Goal: Contribute content: Contribute content

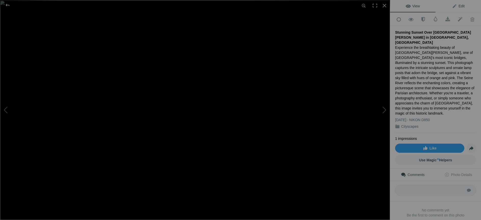
click at [457, 6] on span "Edit" at bounding box center [458, 6] width 13 height 4
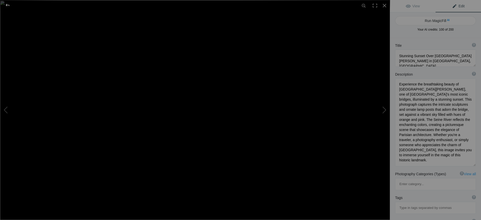
click at [10, 5] on div at bounding box center [7, 5] width 18 height 10
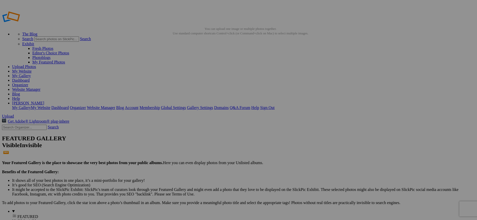
drag, startPoint x: 191, startPoint y: 78, endPoint x: 194, endPoint y: 69, distance: 9.9
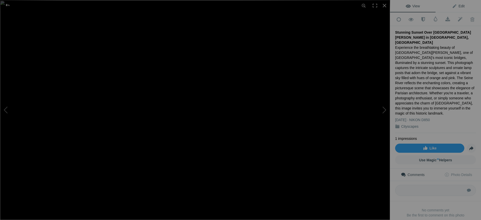
click at [457, 6] on span "Edit" at bounding box center [458, 6] width 13 height 4
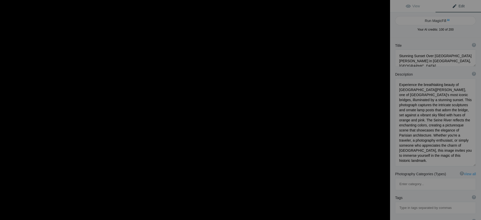
click at [174, 29] on img at bounding box center [194, 115] width 437 height 246
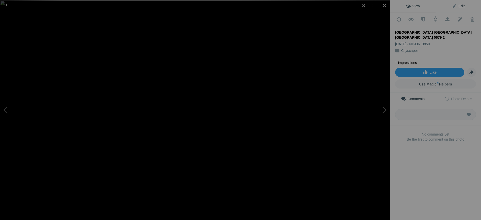
click at [457, 6] on span "Edit" at bounding box center [458, 6] width 13 height 4
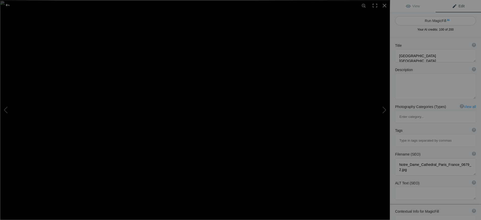
click at [439, 20] on button "Run MagicFill AI" at bounding box center [435, 20] width 81 height 9
type textarea "Stunning View of Notre Dame Cathedral at Sunset in Paris, France"
type textarea "Experience the breathtaking beauty of Notre Dame Cathedral, one of Paris's most…"
type textarea "notre-dame-cathedral-paris-sunset.jpg"
type textarea "A captivating view of Notre Dame Cathedral in Paris at sunset, featuring its Go…"
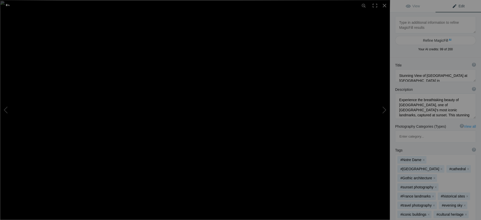
click at [8, 4] on div at bounding box center [7, 5] width 18 height 10
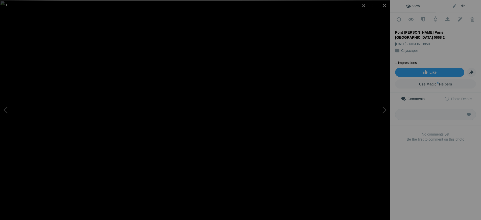
click at [460, 7] on span "Edit" at bounding box center [458, 6] width 13 height 4
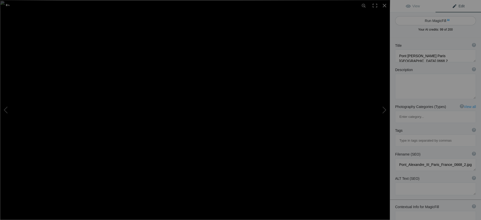
click at [438, 20] on button "Run MagicFill AI" at bounding box center [435, 20] width 81 height 9
type textarea "Stunning Sunset Over [GEOGRAPHIC_DATA][PERSON_NAME] in [GEOGRAPHIC_DATA], [GEOG…"
type textarea "Experience the breathtaking beauty of Pont Alexandre III, one of Paris's most i…"
type textarea "pont-alexandre-iii-paris-sunset.jpg"
type textarea "A picturesque view of Pont Alexandre III in Paris during sunset, featuring orna…"
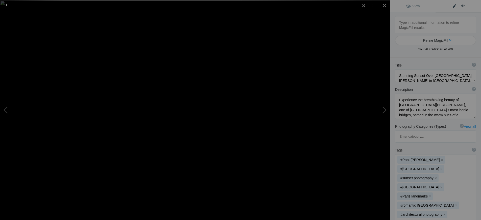
click at [9, 6] on div at bounding box center [7, 5] width 18 height 10
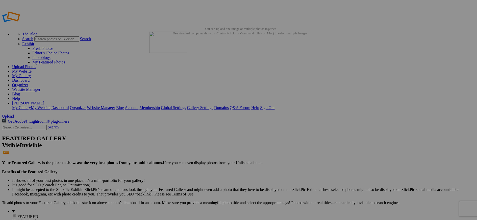
drag, startPoint x: 200, startPoint y: 76, endPoint x: 222, endPoint y: 67, distance: 23.5
drag, startPoint x: 153, startPoint y: 69, endPoint x: 264, endPoint y: 66, distance: 111.4
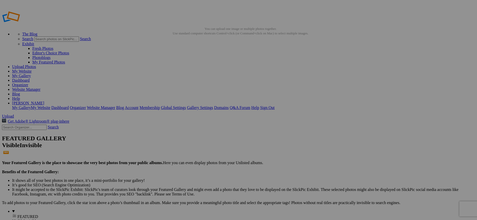
click at [205, 145] on span "Yes" at bounding box center [202, 147] width 6 height 4
click at [32, 69] on link "My Website" at bounding box center [21, 71] width 19 height 4
click at [28, 83] on link "Organizer" at bounding box center [20, 85] width 16 height 4
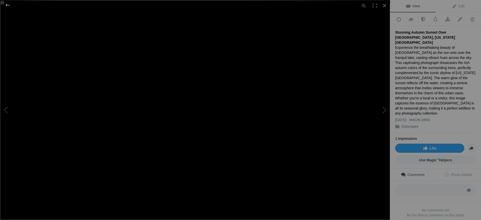
click at [7, 5] on div at bounding box center [7, 5] width 18 height 10
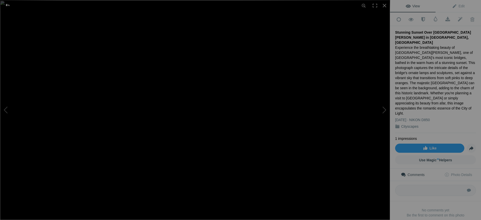
click at [7, 5] on div at bounding box center [7, 5] width 18 height 10
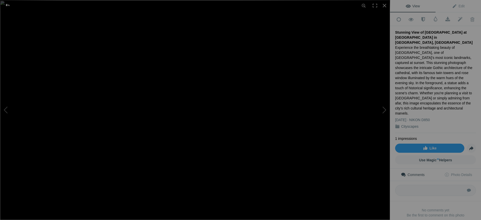
click at [7, 6] on div at bounding box center [7, 5] width 18 height 10
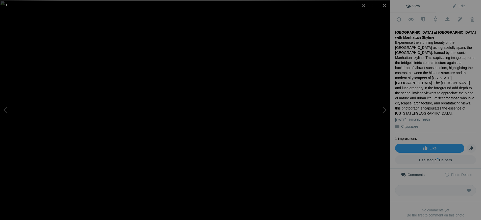
click at [6, 6] on div at bounding box center [7, 5] width 18 height 10
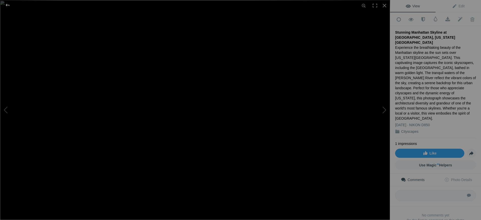
click at [6, 5] on div at bounding box center [7, 5] width 18 height 10
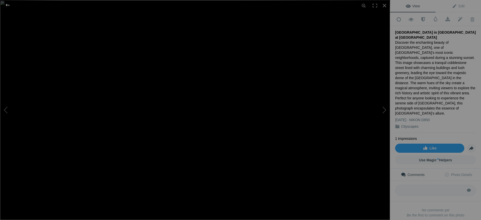
click at [9, 5] on div at bounding box center [7, 5] width 18 height 10
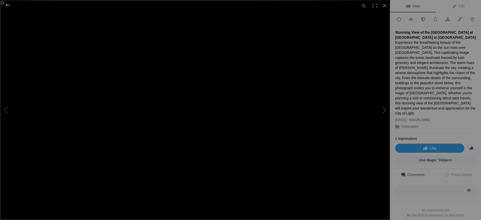
click at [8, 5] on div at bounding box center [7, 5] width 18 height 10
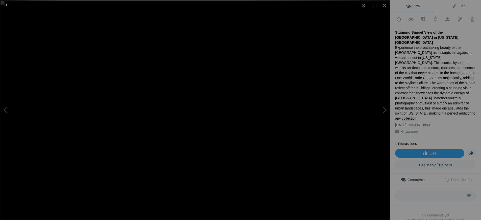
click at [6, 5] on div at bounding box center [7, 5] width 18 height 10
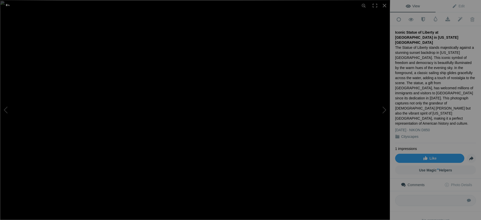
click at [9, 5] on div at bounding box center [7, 5] width 18 height 10
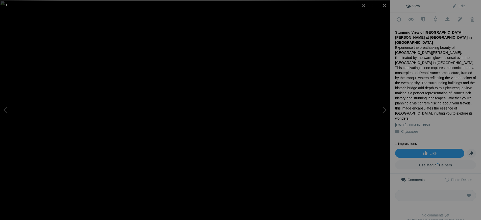
click at [7, 4] on div at bounding box center [7, 5] width 18 height 10
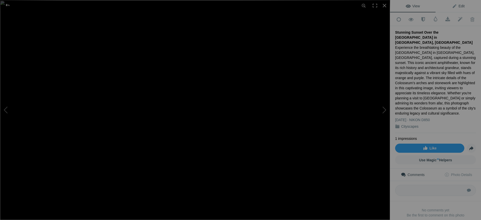
click at [457, 7] on span "Edit" at bounding box center [458, 6] width 13 height 4
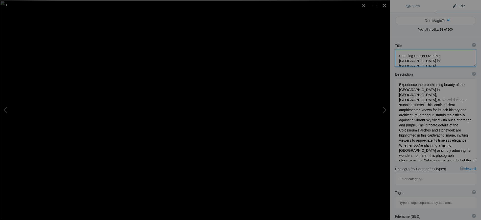
click at [424, 56] on textarea at bounding box center [435, 58] width 81 height 17
type textarea "Stunning Sunrise Over the Colosseum in Rome, Italy"
click at [425, 94] on textarea at bounding box center [435, 119] width 81 height 83
type textarea "Experience the breathtaking beauty of the Colosseum in Rome, Italy, captured du…"
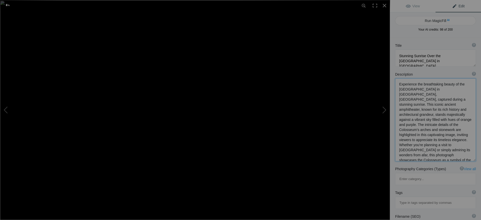
click at [9, 4] on div at bounding box center [7, 5] width 18 height 10
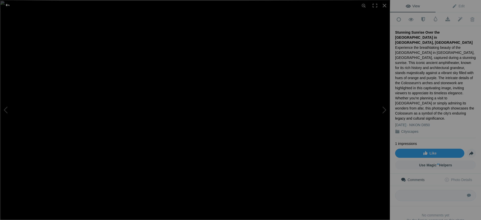
click at [8, 6] on div at bounding box center [7, 5] width 18 height 10
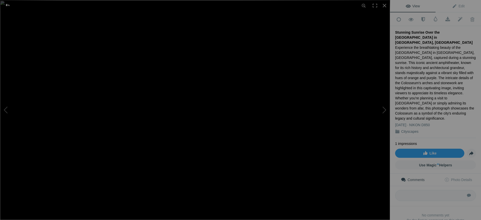
click at [5, 5] on div at bounding box center [7, 5] width 18 height 10
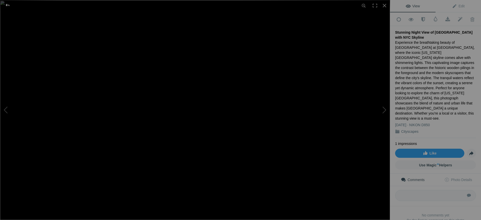
click at [8, 4] on div at bounding box center [7, 5] width 18 height 10
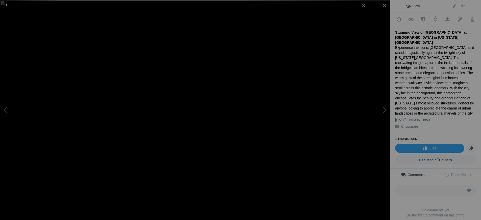
click at [8, 4] on div at bounding box center [7, 5] width 18 height 10
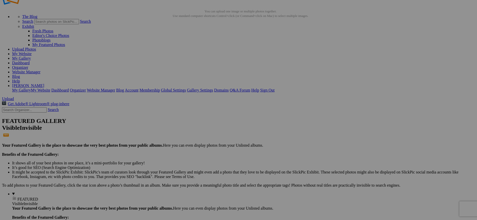
scroll to position [25, 0]
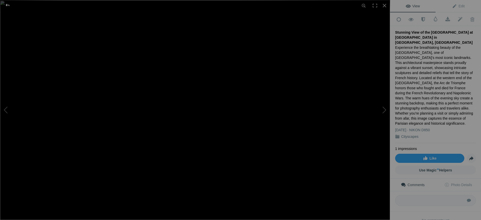
click at [7, 5] on div at bounding box center [7, 5] width 18 height 10
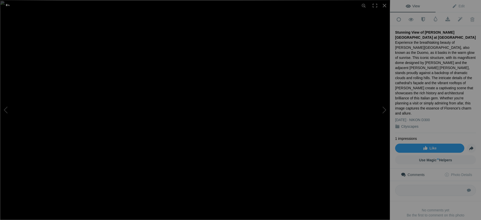
click at [9, 5] on div at bounding box center [7, 5] width 18 height 10
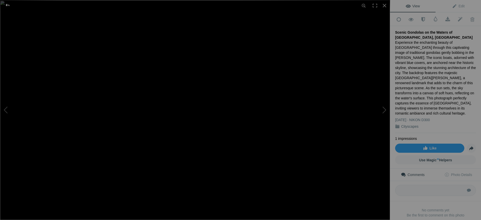
click at [9, 5] on div at bounding box center [7, 5] width 18 height 10
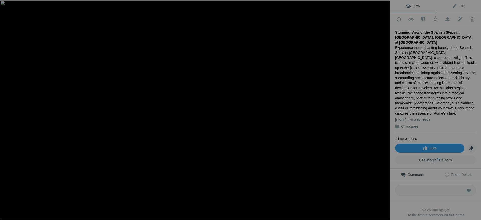
click at [406, 36] on div "Stunning View of the Spanish Steps in [GEOGRAPHIC_DATA], [GEOGRAPHIC_DATA] at […" at bounding box center [435, 37] width 81 height 15
click at [407, 37] on div "Stunning View of the Spanish Steps in [GEOGRAPHIC_DATA], [GEOGRAPHIC_DATA] at […" at bounding box center [435, 37] width 81 height 15
click at [406, 36] on div "Stunning View of the Spanish Steps in [GEOGRAPHIC_DATA], [GEOGRAPHIC_DATA] at […" at bounding box center [435, 37] width 81 height 15
click at [459, 5] on span "Edit" at bounding box center [458, 6] width 13 height 4
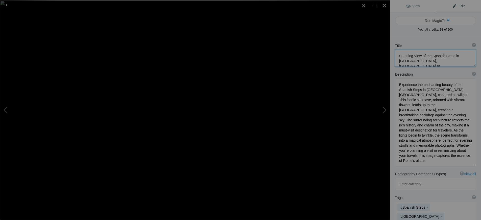
click at [428, 61] on textarea at bounding box center [435, 58] width 81 height 17
type textarea "Stunning View of the Spanish Steps in [GEOGRAPHIC_DATA], [GEOGRAPHIC_DATA] at T…"
drag, startPoint x: 432, startPoint y: 111, endPoint x: 444, endPoint y: 111, distance: 11.9
click at [444, 111] on textarea at bounding box center [435, 122] width 81 height 88
drag, startPoint x: 427, startPoint y: 140, endPoint x: 416, endPoint y: 139, distance: 11.4
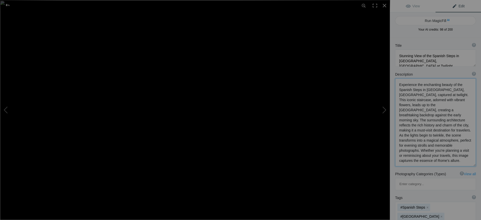
click at [416, 139] on textarea at bounding box center [435, 122] width 81 height 88
type textarea "Experience the enchanting beauty of the Spanish Steps in Rome, Italy, captured …"
click at [8, 5] on div at bounding box center [7, 5] width 18 height 10
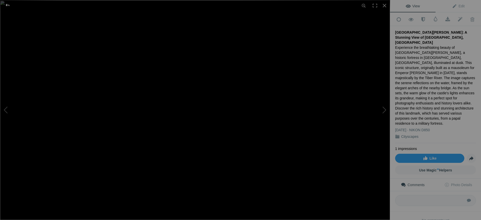
click at [9, 5] on div at bounding box center [7, 5] width 18 height 10
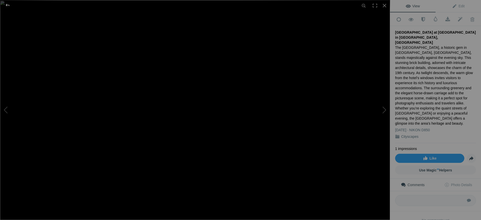
click at [8, 5] on div at bounding box center [7, 5] width 18 height 10
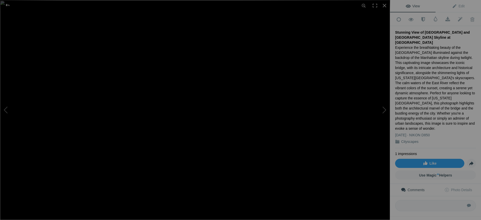
click at [450, 77] on div "Experience the breathtaking beauty of the Brooklyn Bridge illuminated against t…" at bounding box center [435, 88] width 81 height 86
click at [458, 6] on span "Edit" at bounding box center [458, 6] width 13 height 4
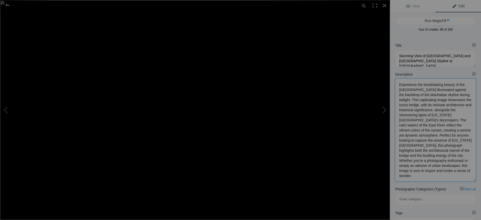
click at [419, 130] on textarea at bounding box center [435, 129] width 81 height 103
click at [9, 6] on div at bounding box center [7, 5] width 18 height 10
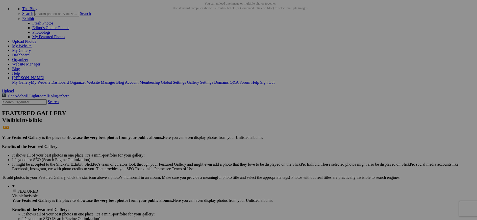
type textarea "Experience the breathtaking beauty of the Brooklyn Bridge illuminated against t…"
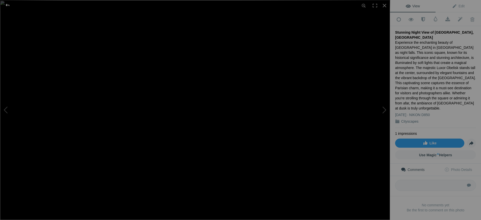
click at [9, 5] on div at bounding box center [7, 5] width 18 height 10
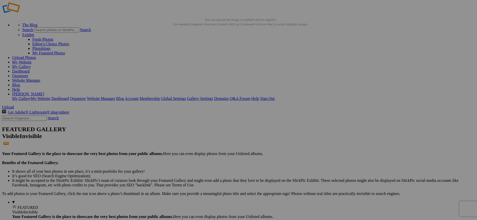
scroll to position [0, 0]
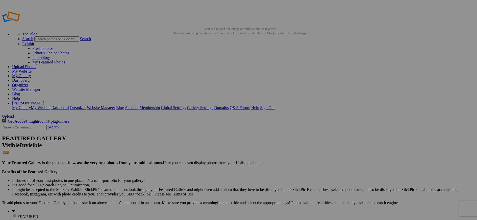
click at [28, 83] on link "Organizer" at bounding box center [20, 85] width 16 height 4
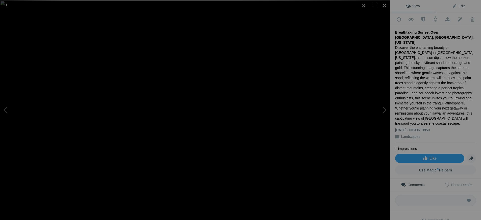
click at [457, 5] on span "Edit" at bounding box center [458, 6] width 13 height 4
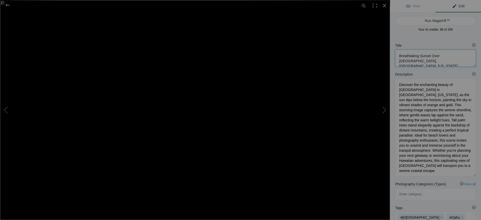
click at [430, 55] on textarea at bounding box center [435, 58] width 81 height 17
type textarea "Breathtaking Sunrise Over [GEOGRAPHIC_DATA], [GEOGRAPHIC_DATA], [US_STATE]"
click at [456, 89] on textarea at bounding box center [435, 127] width 81 height 98
click at [457, 90] on textarea at bounding box center [435, 127] width 81 height 98
type textarea "Discover the enchanting beauty of Kahala Beach in Oahu, Hawaii, as the sun rise…"
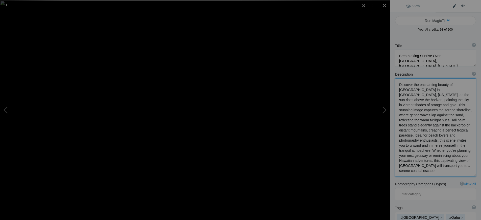
drag, startPoint x: 454, startPoint y: 115, endPoint x: 444, endPoint y: 115, distance: 10.6
click at [444, 115] on textarea at bounding box center [435, 127] width 81 height 98
click at [444, 170] on textarea at bounding box center [435, 127] width 81 height 98
click at [5, 5] on div at bounding box center [7, 5] width 18 height 10
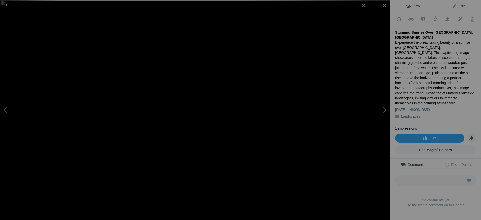
click at [458, 6] on span "Edit" at bounding box center [458, 6] width 13 height 4
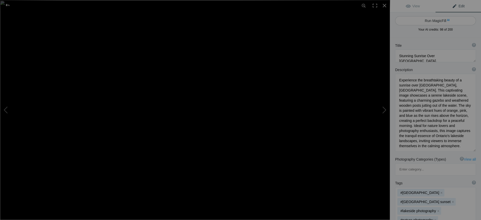
click at [440, 22] on button "Run MagicFill AI" at bounding box center [435, 20] width 81 height 9
type textarea "Breathtaking Sunrise Over Rice Lake, Ontario"
type textarea "Witness the stunning beauty of a sunrise over Rice Lake, Ontario, captured in t…"
type textarea "breathtaking-sunrise-rice-lake-ontario.jpg"
type textarea "A serene sunrise over Rice Lake, Ontario, featuring a gazebo and wooden posts i…"
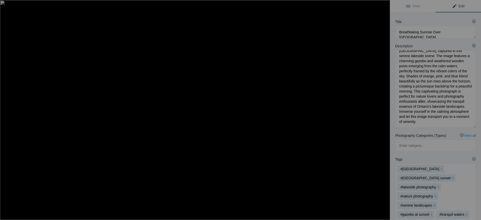
scroll to position [51, 0]
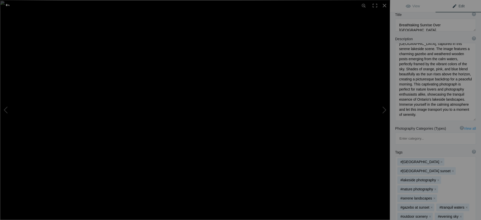
click at [9, 4] on div at bounding box center [7, 5] width 18 height 10
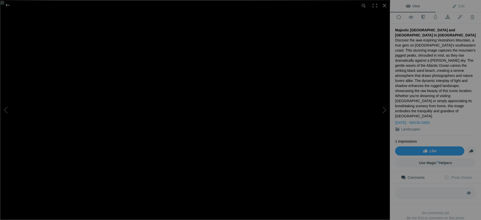
scroll to position [0, 0]
click at [460, 6] on span "Edit" at bounding box center [458, 6] width 13 height 4
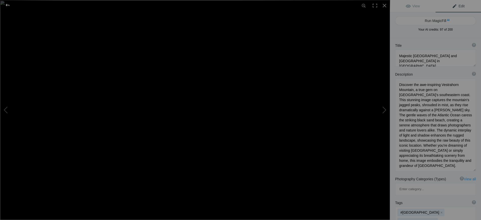
click at [9, 4] on div at bounding box center [7, 5] width 18 height 10
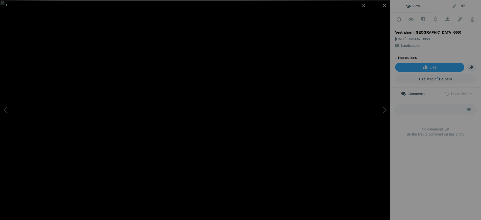
click at [457, 7] on span "Edit" at bounding box center [458, 6] width 13 height 4
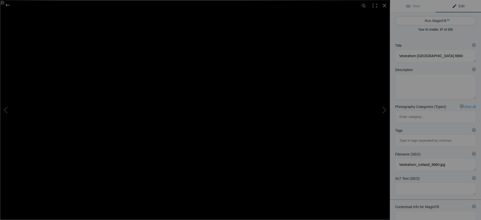
click at [436, 20] on button "Run MagicFill AI" at bounding box center [435, 20] width 81 height 9
type textarea "Majestic Vestrahorn Mountain Reflection in Iceland"
type textarea "Experience the breathtaking beauty of Vestrahorn Mountain, a stunning natural l…"
type textarea "vestrahorn-mountain-reflection-iceland.jpg"
type textarea "Reflection of Vestrahorn Mountain in calm waters, showcasing dramatic peaks and…"
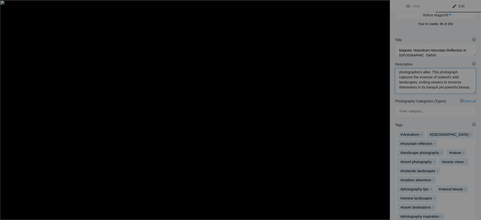
scroll to position [68, 0]
click at [6, 5] on div at bounding box center [7, 5] width 18 height 10
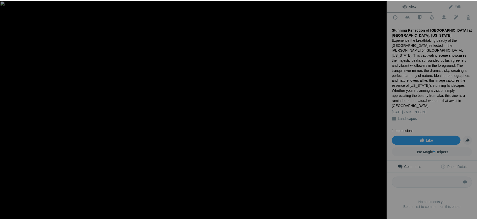
scroll to position [3, 0]
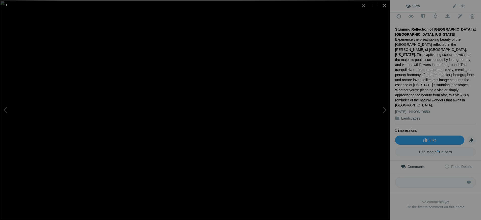
click at [7, 5] on div at bounding box center [7, 5] width 18 height 10
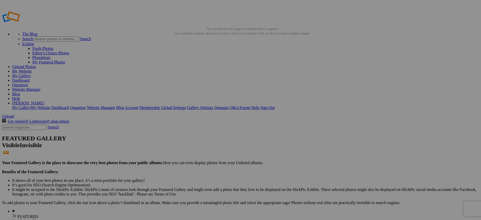
scroll to position [0, 0]
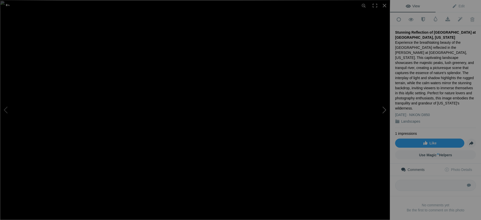
click at [383, 109] on button at bounding box center [371, 109] width 38 height 79
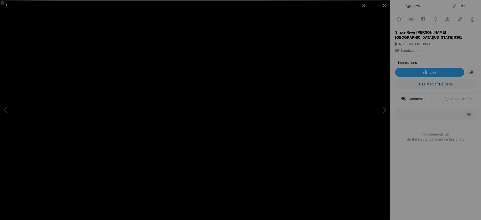
click at [458, 7] on span "Edit" at bounding box center [458, 6] width 13 height 4
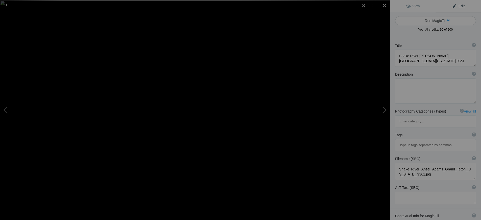
click at [432, 21] on button "Run MagicFill AI" at bounding box center [435, 20] width 81 height 9
type textarea "Majestic Snake River with Grand Teton Mountains in Wyoming"
type textarea "Experience the breathtaking beauty of the Snake River as it winds through the s…"
type textarea "snake-river-grand-teton-wyoming.jpg"
type textarea "Scenic view of Snake River flowing through lush greenery with the Grand Teton m…"
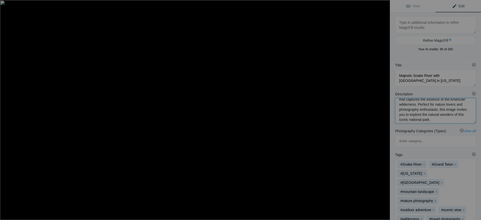
scroll to position [53, 0]
click at [384, 109] on button at bounding box center [371, 109] width 38 height 79
type textarea "Oxbow Bend Reflection in Grand Teton National Park, Wyoming"
type textarea "Experience the serene beauty of Oxbow Bend in Grand Teton National Park, Wyomin…"
type textarea "oxbow-bend-grand-teton-national-park.jpg"
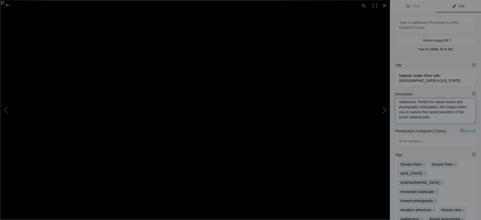
type textarea "Scenic view of Oxbow Bend in Grand Teton National Park, showcasing the reflecti…"
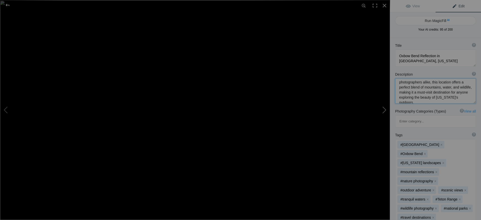
click at [383, 111] on button at bounding box center [371, 109] width 38 height 79
type textarea "John Moulton Barn Grand Teton Wyoming 8764"
type textarea "John_Moulton_Barn_Grand_Teton_Wyoming_8764.jpg"
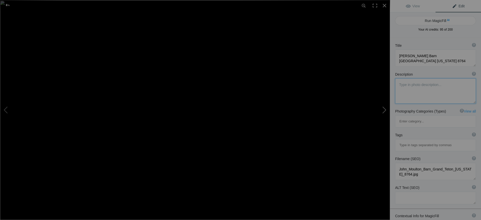
scroll to position [0, 0]
click at [433, 19] on button "Run MagicFill AI" at bounding box center [435, 20] width 81 height 9
type textarea "John Moulton Barn at Grand Teton National Park, Wyoming"
type textarea "Experience the breathtaking beauty of John Moulton Barn, a historic icon nestle…"
type textarea "john-moulton-barn-grand-teton-national-park.jpg"
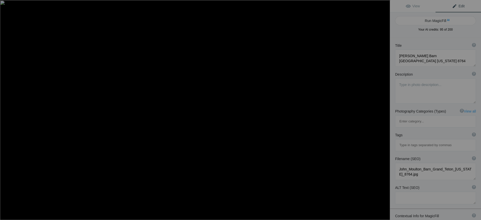
type textarea "A picturesque view of John Moulton Barn with the Teton Range in the background,…"
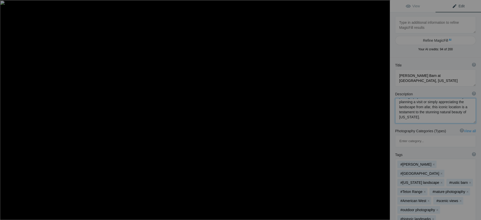
scroll to position [73, 0]
click at [384, 110] on button at bounding box center [371, 109] width 38 height 79
type textarea "Chapel of the Transfiguration in Grand Teton National Park, Wyoming"
type textarea "The Chapel of the Transfiguration, located in the heart of Grand Teton National…"
type textarea "chapel-of-the-transfiguration-grand-teton-national-park.jpg"
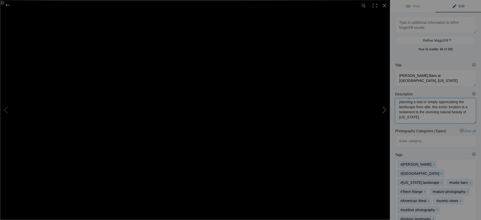
type textarea "Chapel of the Transfiguration in Grand Teton National Park, Wyoming, surrounded…"
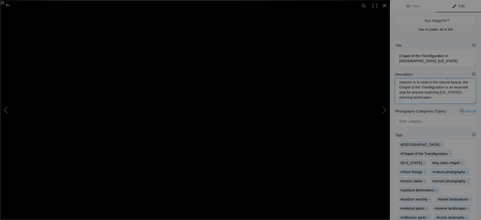
click at [4, 110] on button at bounding box center [19, 109] width 38 height 79
type textarea "John Moulton Barn at Grand Teton National Park, Wyoming"
type textarea "Experience the breathtaking beauty of John Moulton Barn, a historic icon nestle…"
type textarea "john-moulton-barn-grand-teton-national-park.jpg"
type textarea "A picturesque view of John Moulton Barn with the Teton Range in the background,…"
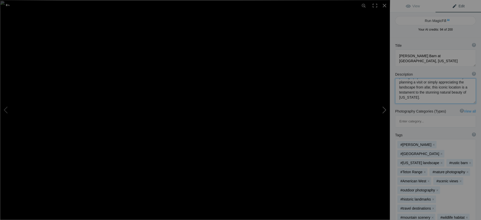
click at [384, 111] on button at bounding box center [371, 109] width 38 height 79
type textarea "Chapel of the Transfiguration in Grand Teton National Park, Wyoming"
type textarea "The Chapel of the Transfiguration, located in the heart of Grand Teton National…"
type textarea "chapel-of-the-transfiguration-grand-teton-national-park.jpg"
type textarea "Chapel of the Transfiguration in Grand Teton National Park, Wyoming, surrounded…"
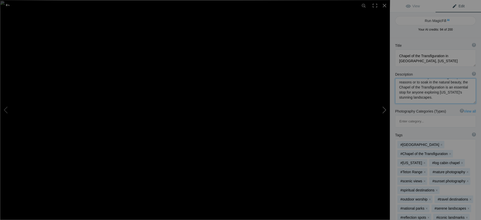
click at [384, 111] on button at bounding box center [371, 109] width 38 height 79
type textarea "Yellowstone Falls Painter's View Yellowstone Wyoming 9612"
type textarea "Yellowstone_Falls_Painter_s_View_Yellowstone_Wyoming_9612.jpg"
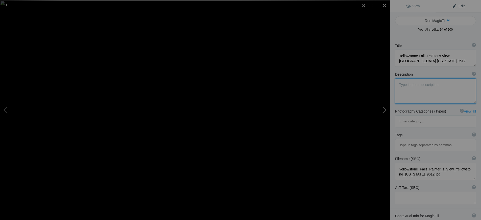
scroll to position [0, 0]
click at [456, 6] on span "Edit" at bounding box center [458, 6] width 13 height 4
click at [435, 20] on button "Run MagicFill AI" at bounding box center [435, 20] width 81 height 9
type textarea "Stunning View of Yellowstone Falls at Painter's Point, Wyoming"
type textarea "Experience the breathtaking beauty of Yellowstone Falls from Painter's Point in…"
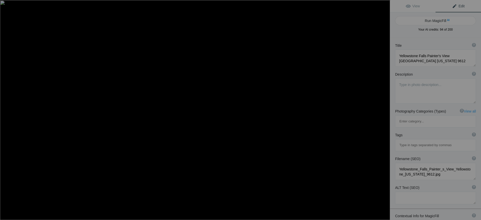
type textarea "yellowstone-falls-painters-point-wyoming.jpg"
type textarea "A panoramic view of Yellowstone Falls from Painter's Point, showcasing the wate…"
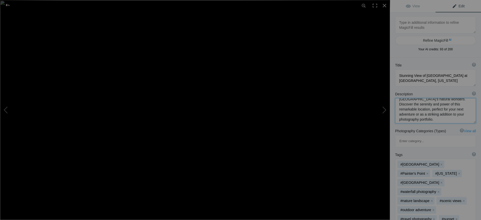
scroll to position [68, 0]
click at [383, 110] on button at bounding box center [371, 109] width 38 height 79
type textarea "T.A. Moulton Barn Under the Milky Way in Grand Teton National Park"
type textarea "Discover the stunning T.A. Moulton Barn, beautifully framed by the Milky Way in…"
type textarea "ta-moulton-barn-milky-way-grand-teton.jpg"
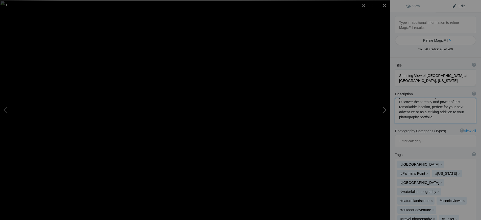
type textarea "T.A. Moulton Barn illuminated by the Milky Way in Grand Teton National Park, sh…"
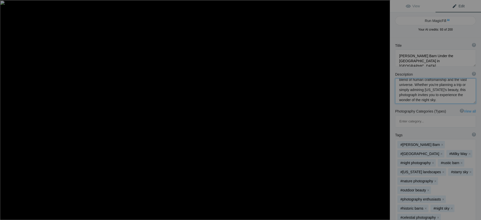
scroll to position [63, 0]
click at [385, 110] on button at bounding box center [371, 109] width 38 height 79
type textarea "Hanauma Bay: A Stunning Coastal Paradise in Oahu, Hawaii"
type textarea "Discover the breathtaking beauty of Hanauma Bay, a natural marine preserve loca…"
type textarea "hanauma-bay-oahu-hawaii.jpg"
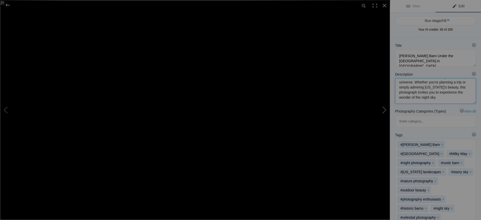
type textarea "A panoramic view of Hanauma Bay in Oahu, Hawaii, showcasing its clear blue wate…"
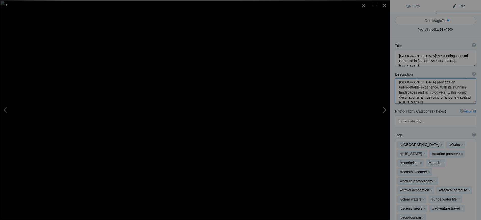
click at [383, 110] on button at bounding box center [371, 109] width 38 height 79
type textarea "Discover the breathtaking beauty of Hanauma Bay, a natural wonder located on th…"
type textarea "A panoramic view of Hanauma Bay in Oahu, Hawaii, showcasing its clear turquoise…"
click at [382, 109] on button at bounding box center [371, 109] width 38 height 79
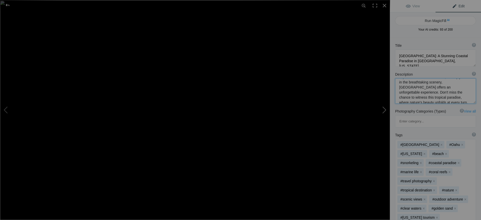
type textarea "Monet's Garden at Sunset in Niagara-on-the-Lake, Ontario"
type textarea "Experience the serene beauty of Monet's Garden in Niagara-on-the-Lake, Ontario,…"
type textarea "monet-garden-sunset-niagara-on-the-lake.jpg"
type textarea "A serene view of Monet's Garden in Niagara-on-the-Lake, Ontario, featuring a gr…"
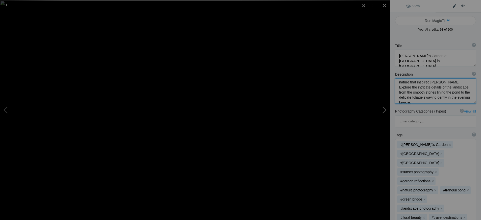
click at [384, 110] on button at bounding box center [371, 109] width 38 height 79
type textarea "Stunning View of Sigöldugljúfur Canyon in Iceland"
type textarea "Discover the awe-inspiring beauty of Sigöldugljúfur Canyon, a hidden treasure…"
type textarea "sigolduglufur-canyon-iceland.jpg"
type textarea "A stunning aerial view of Sigöldugljúfur Canyon in Iceland, featuring dramati…"
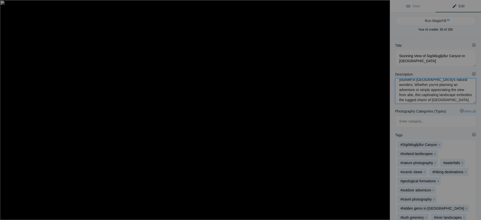
scroll to position [73, 0]
click at [384, 109] on button at bounding box center [371, 109] width 38 height 79
type textarea "Neuschwanstein Castle: The Enchanting Fairytale Fortress in Bavaria"
type textarea "Nestled in the breathtaking Bavarian Alps, Neuschwanstein Castle is a stunning …"
type textarea "neuschwanstein-castle-bavaria-autumn.jpg"
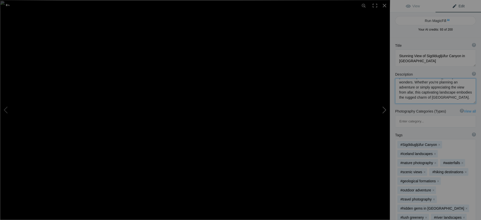
type textarea "Neuschwanstein Castle perched in the Bavarian Alps, surrounded by autumn foliag…"
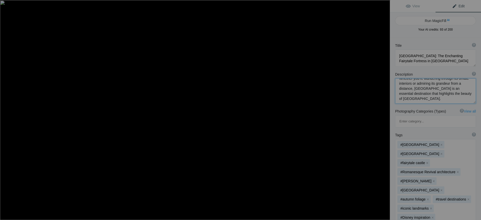
scroll to position [78, 0]
click at [384, 111] on button at bounding box center [371, 109] width 38 height 79
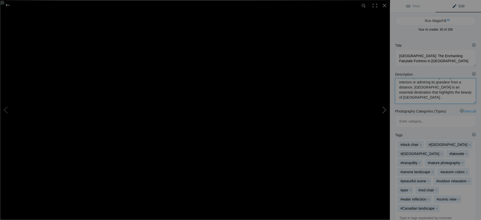
type textarea "Serene Red Dock Chair Overlooking Black Lake, Ontario"
type textarea "This captivating image features a striking red dock chair positioned at the edg…"
type textarea "red-dock-chair-black-lake-ontario.jpg"
type textarea "A red dock chair sits at the end of a wooden pier overlooking the calm waters o…"
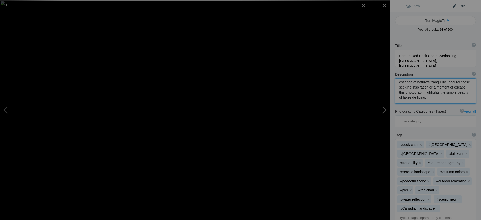
click at [383, 109] on button at bounding box center [371, 109] width 38 height 79
type textarea "Serene Sunset Reflections at Clark Lake, Ontario"
type textarea "Experience the tranquil beauty of Clark Lake, Ontario, captured during a stunni…"
type textarea "clark-lake-ontario-sunset-reflections.jpg"
type textarea "A stunning sunset over Clark Lake in Ontario, featuring vibrant colors reflecti…"
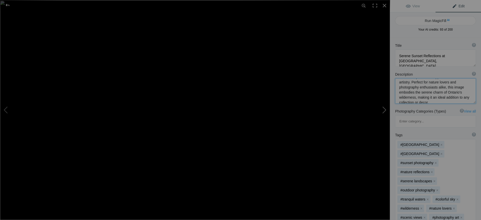
click at [385, 110] on button at bounding box center [371, 109] width 38 height 79
type textarea "Sunset Over Awenda Provincial Park, Ontario"
type textarea "Experience the serene beauty of Awenda Provincial Park in Ontario as the sun se…"
type textarea "sunset-awenda-provincial-park-ontario.jpg"
type textarea "A serene sunset over Awenda Provincial Park in Ontario, featuring a calm lake w…"
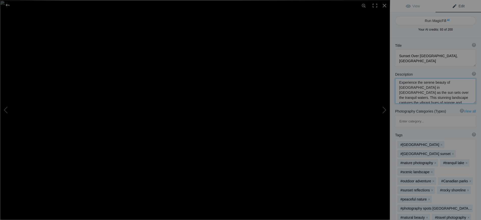
scroll to position [0, 0]
click at [458, 5] on span "Edit" at bounding box center [458, 6] width 13 height 4
click at [410, 56] on textarea at bounding box center [435, 58] width 81 height 17
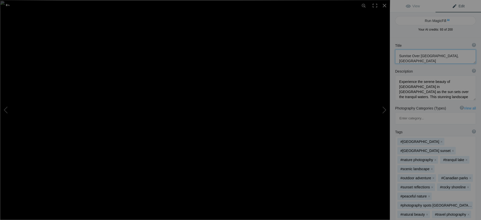
type textarea "Sunrise Over Awenda Provincial Park, Ontario"
click at [460, 87] on textarea at bounding box center [435, 87] width 81 height 25
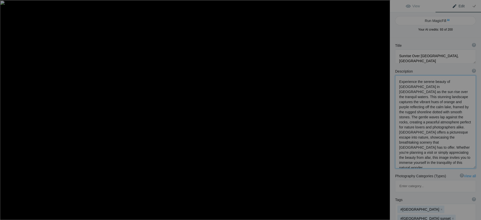
type textarea "Experience the serene beauty of Awenda Provincial Park in Ontario as the sun ri…"
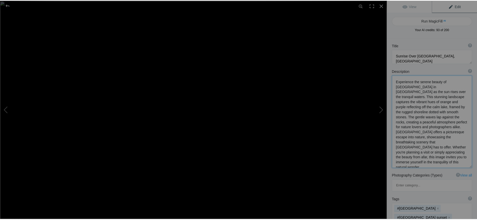
scroll to position [1, 0]
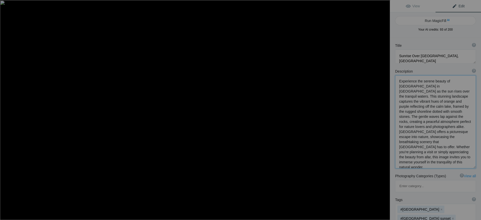
click at [383, 110] on button at bounding box center [371, 109] width 38 height 79
type textarea "Breathtaking Sunrise Over Kahala Beach, Oahu, Hawaii"
type textarea "Discover the enchanting beauty of Kahala Beach in Oahu, Hawaii, as the sun rise…"
type textarea "kahala-beach-sunset-[GEOGRAPHIC_DATA]-[US_STATE][GEOGRAPHIC_DATA]jpg"
type textarea "A stunning sunset over [GEOGRAPHIC_DATA] in [GEOGRAPHIC_DATA], [US_STATE], feat…"
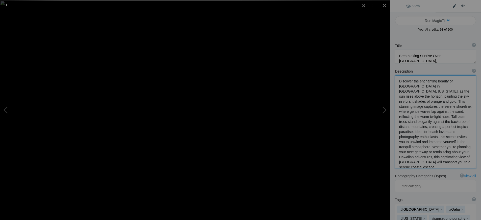
click at [8, 4] on div at bounding box center [7, 5] width 18 height 10
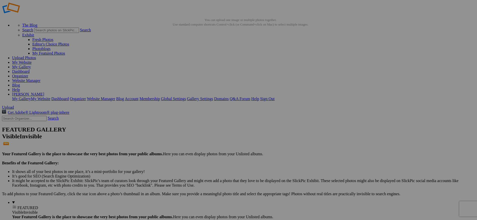
scroll to position [0, 0]
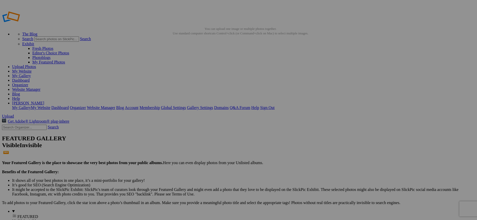
click at [28, 83] on link "Organizer" at bounding box center [20, 85] width 16 height 4
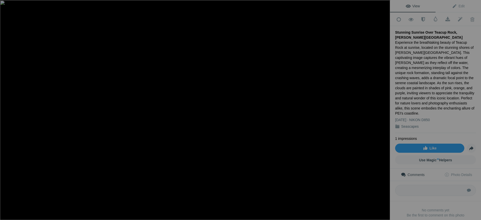
click at [382, 108] on button at bounding box center [371, 109] width 38 height 79
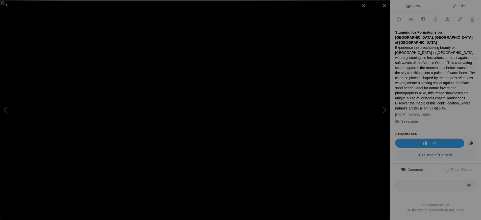
click at [457, 6] on span "Edit" at bounding box center [458, 6] width 13 height 4
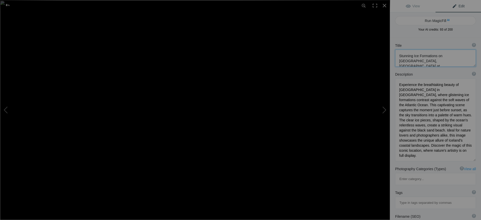
click at [436, 62] on textarea at bounding box center [435, 58] width 81 height 17
type textarea "Stunning Ice Formations on [GEOGRAPHIC_DATA], [GEOGRAPHIC_DATA] at [GEOGRAPHIC_…"
click at [426, 110] on textarea at bounding box center [435, 119] width 81 height 83
type textarea "Experience the breathtaking beauty of Diamond Beach in Iceland, where glistenin…"
click at [383, 108] on button at bounding box center [371, 109] width 38 height 79
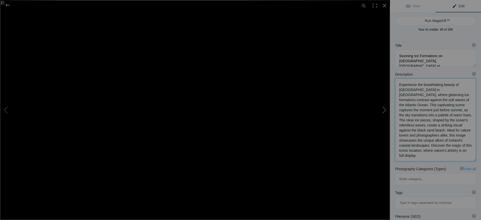
type textarea "Southampton Lighthouse at Dawn - Southampton, Ontario"
type textarea "Experience the serene beauty of the Southampton Lighthouse, a stunning landmark…"
type textarea "Southampton_Lighthouse_Southampton_Ontario_1446.jpg"
type textarea "Experience the serene beauty of the Southampton Lighthouse, a stunning landmark…"
click at [451, 55] on textarea at bounding box center [435, 58] width 81 height 17
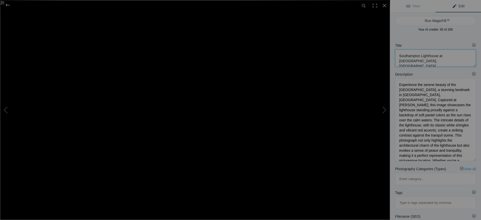
type textarea "Southampton Lighthouse at [GEOGRAPHIC_DATA], [GEOGRAPHIC_DATA]"
click at [426, 100] on textarea at bounding box center [435, 119] width 81 height 83
drag, startPoint x: 406, startPoint y: 115, endPoint x: 399, endPoint y: 115, distance: 6.8
click at [399, 115] on textarea at bounding box center [435, 129] width 81 height 103
type textarea "Experience the serene beauty of the Southampton Lighthouse, a stunning landmark…"
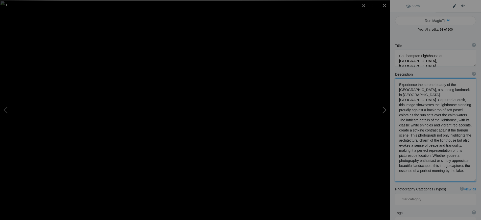
click at [384, 110] on button at bounding box center [371, 109] width 38 height 79
type textarea "Serene Beach Sunrise Over PEI Waters"
type textarea "Experience the tranquil beauty of a sunrise over the pristine beaches of Prince…"
type textarea "serene-beach-sunrise-pei.jpg"
type textarea "A blurred image of a serene beach sunrise over the calm waters of Prince Edward…"
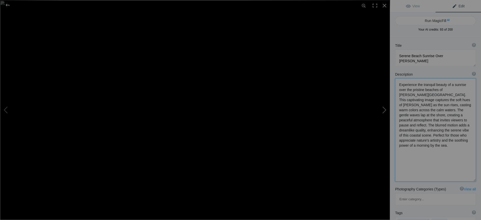
click at [383, 111] on button at bounding box center [371, 109] width 38 height 79
type textarea "Diamond Beach Iceland 6459"
type textarea "Diamond_Beach_Iceland_6459.jpg"
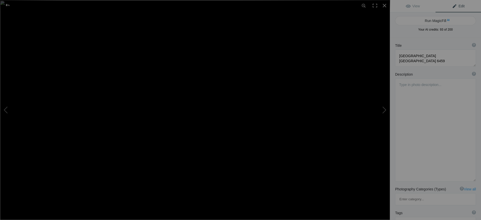
click at [453, 6] on span "Edit" at bounding box center [458, 6] width 13 height 4
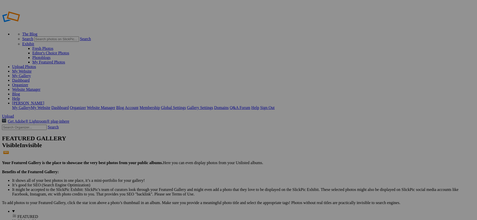
drag, startPoint x: 140, startPoint y: 78, endPoint x: 306, endPoint y: 67, distance: 166.3
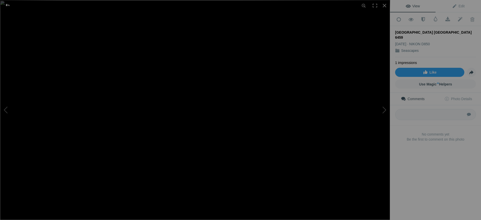
click at [5, 6] on div at bounding box center [7, 5] width 18 height 10
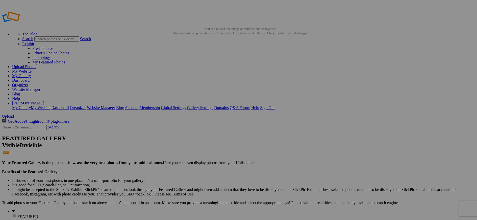
click at [205, 143] on span "Yes" at bounding box center [202, 143] width 6 height 4
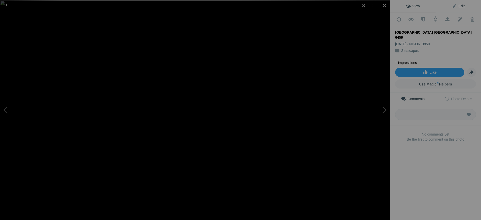
click at [458, 7] on span "Edit" at bounding box center [458, 6] width 13 height 4
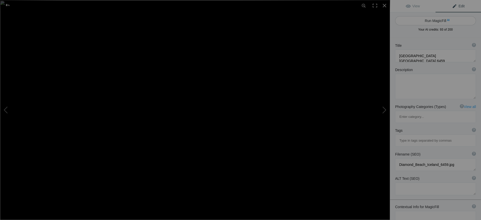
click at [439, 20] on button "Run MagicFill AI" at bounding box center [435, 20] width 81 height 9
type textarea "Stunning Ice Formations on Diamond Beach, Iceland"
type textarea "Discover the breathtaking beauty of Diamond Beach in Iceland, where glistening …"
type textarea "diamond-beach-ice-formations.jpg"
type textarea "Ice formations on Diamond Beach in Iceland, surrounded by gentle waves and a co…"
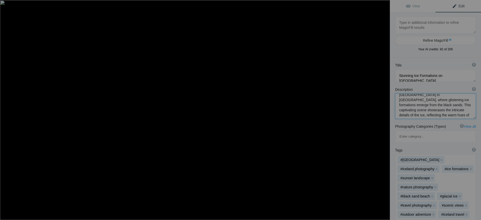
scroll to position [20, 0]
click at [457, 104] on textarea at bounding box center [435, 105] width 81 height 25
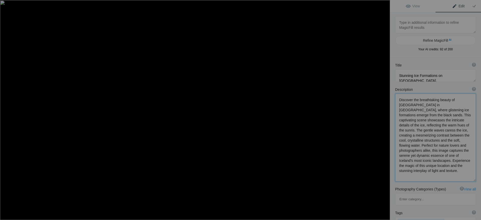
type textarea "Discover the breathtaking beauty of [GEOGRAPHIC_DATA] in [GEOGRAPHIC_DATA], whe…"
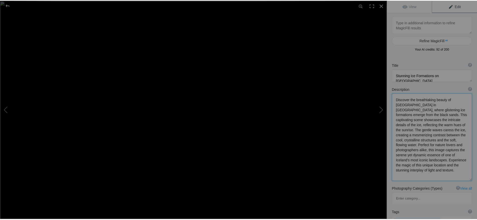
scroll to position [0, 0]
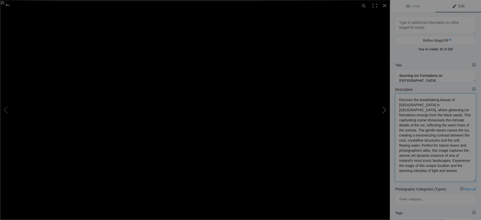
click at [384, 109] on button at bounding box center [371, 109] width 38 height 79
type textarea "Stunning Sunrise Over Teacup Rock, [PERSON_NAME][GEOGRAPHIC_DATA]"
type textarea "Experience the breathtaking beauty of Teacup Rock at sunrise, located on the st…"
type textarea "Teacup_Rock_sunrise_PEI_3484.jpg"
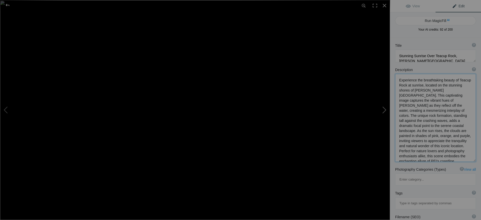
click at [383, 109] on button at bounding box center [371, 109] width 38 height 79
type textarea "Stunning Ice Formations on [GEOGRAPHIC_DATA], [GEOGRAPHIC_DATA] at [GEOGRAPHIC_…"
type textarea "Experience the breathtaking beauty of [GEOGRAPHIC_DATA] in [GEOGRAPHIC_DATA], w…"
type textarea "Diamond_Beach_Iceland_6343.jpg"
click at [7, 5] on div at bounding box center [7, 5] width 18 height 10
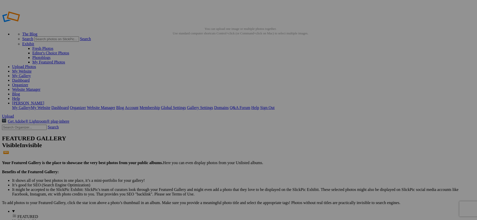
type textarea "Experience the breathtaking beauty of [GEOGRAPHIC_DATA] in [GEOGRAPHIC_DATA], w…"
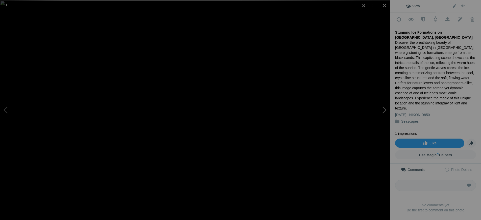
click at [384, 110] on button at bounding box center [371, 109] width 38 height 79
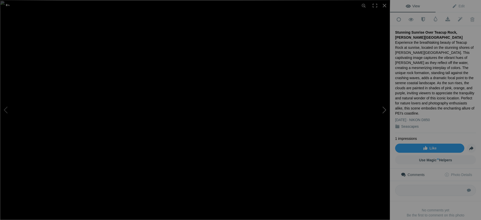
click at [383, 109] on button at bounding box center [371, 109] width 38 height 79
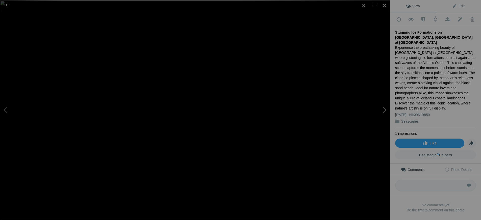
click at [383, 109] on button at bounding box center [371, 109] width 38 height 79
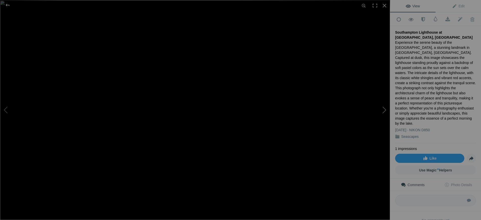
click at [383, 109] on button at bounding box center [371, 109] width 38 height 79
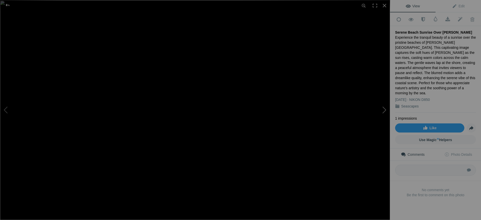
click at [383, 109] on button at bounding box center [371, 109] width 38 height 79
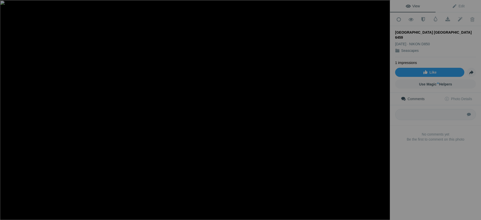
click at [6, 5] on div at bounding box center [7, 5] width 18 height 10
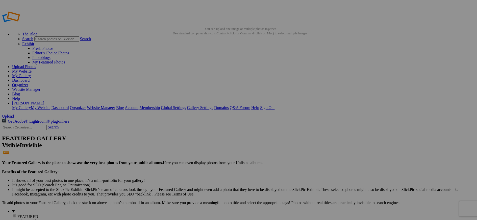
click at [32, 69] on link "My Website" at bounding box center [21, 71] width 19 height 4
click at [28, 83] on link "Organizer" at bounding box center [20, 85] width 16 height 4
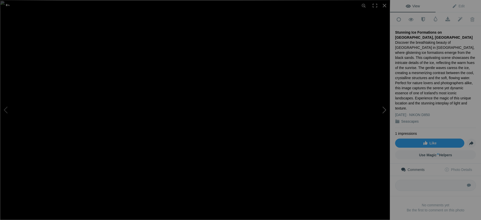
click at [381, 110] on button at bounding box center [371, 109] width 38 height 79
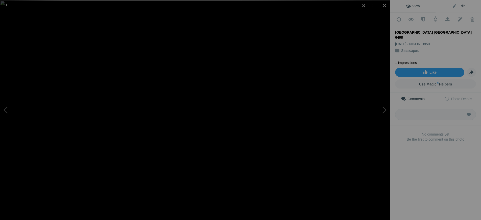
click at [456, 7] on span "Edit" at bounding box center [458, 6] width 13 height 4
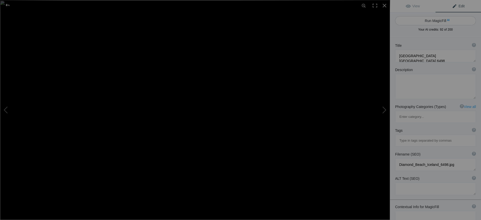
click at [435, 20] on button "Run MagicFill AI" at bounding box center [435, 20] width 81 height 9
type textarea "Stunning Sunset Over [GEOGRAPHIC_DATA], [GEOGRAPHIC_DATA]"
type textarea "Experience the breathtaking beauty of [GEOGRAPHIC_DATA] in [GEOGRAPHIC_DATA], w…"
type textarea "diamond-beach-[GEOGRAPHIC_DATA]-sunset.jpg"
type textarea "A stunning sunset over [GEOGRAPHIC_DATA] in [GEOGRAPHIC_DATA], featuring gliste…"
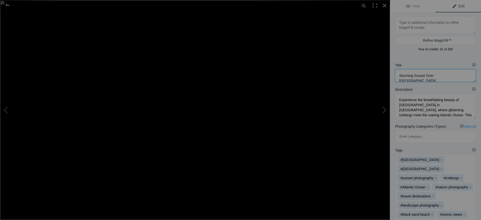
click at [423, 76] on textarea at bounding box center [435, 75] width 81 height 13
click at [424, 76] on textarea at bounding box center [435, 75] width 81 height 13
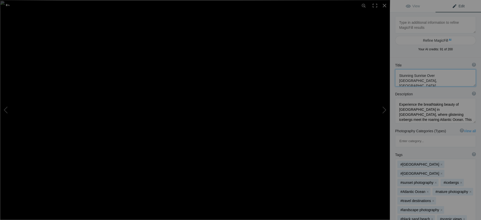
type textarea "Stunning Sunrise Over [GEOGRAPHIC_DATA], [GEOGRAPHIC_DATA]"
click at [422, 110] on textarea at bounding box center [435, 110] width 81 height 25
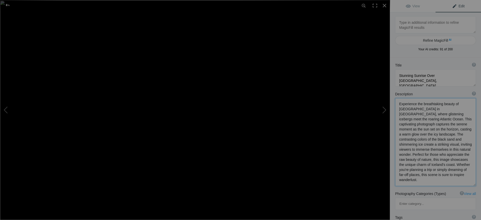
scroll to position [1, 0]
type textarea "Experience the breathtaking beauty of [GEOGRAPHIC_DATA] in [GEOGRAPHIC_DATA], w…"
click at [384, 110] on button at bounding box center [371, 109] width 38 height 79
type textarea "Louisbourg Lighthouse at [GEOGRAPHIC_DATA], [GEOGRAPHIC_DATA], [GEOGRAPHIC_DATA]"
type textarea "Experience the stunning beauty of the [GEOGRAPHIC_DATA], perched atop a rocky o…"
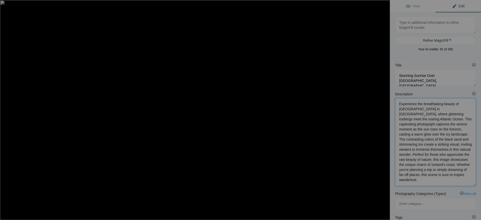
type textarea "Louisbourg_Lighthouse_Cape_Breton_Nova_Scotia_1373.jpg"
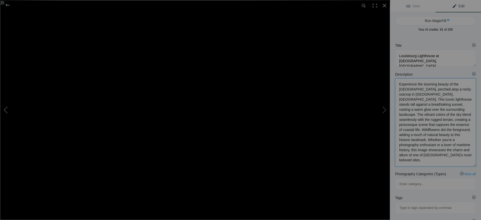
click at [5, 111] on button at bounding box center [19, 109] width 38 height 79
type textarea "Stunning Sunrise Over [GEOGRAPHIC_DATA], [GEOGRAPHIC_DATA]"
type textarea "Experience the breathtaking beauty of [GEOGRAPHIC_DATA] in [GEOGRAPHIC_DATA], w…"
type textarea "diamond-beach-[GEOGRAPHIC_DATA]-sunset.jpg"
type textarea "A stunning sunset over [GEOGRAPHIC_DATA] in [GEOGRAPHIC_DATA], featuring gliste…"
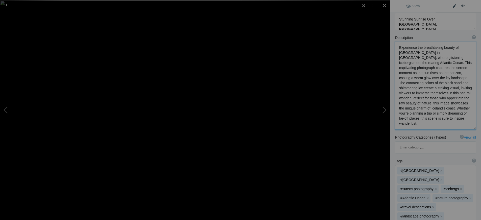
scroll to position [51, 0]
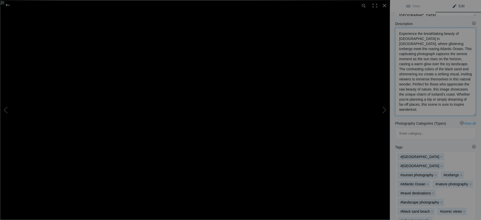
type textarea "Experience the breathtaking beauty of [GEOGRAPHIC_DATA] in [GEOGRAPHIC_DATA], w…"
click at [411, 171] on mat-chip "#sunset photography x" at bounding box center [417, 175] width 41 height 8
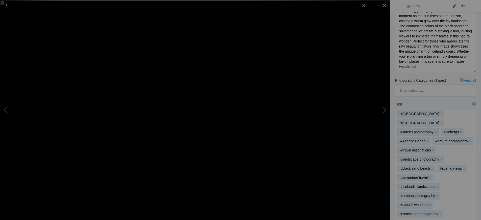
scroll to position [101, 0]
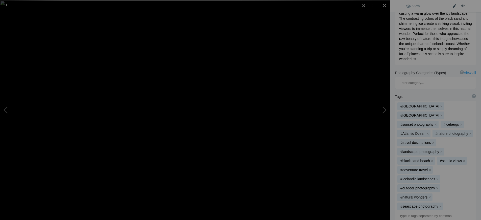
click at [405, 211] on input at bounding box center [435, 215] width 75 height 9
type input "sunrise pho"
click at [421, 200] on span "#sunrise photography" at bounding box center [433, 201] width 63 height 5
click at [435, 123] on button "x" at bounding box center [436, 125] width 4 height 4
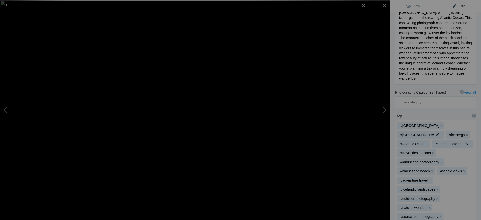
scroll to position [76, 0]
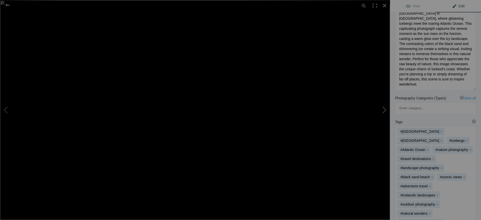
click at [383, 110] on button at bounding box center [371, 109] width 38 height 79
type textarea "Louisbourg Lighthouse at Sunset, Cape Breton, Nova Scotia"
type textarea "Experience the stunning beauty of the Louisbourg Lighthouse, perched atop a roc…"
type textarea "Louisbourg_Lighthouse_Cape_Breton_Nova_Scotia_1373.jpg"
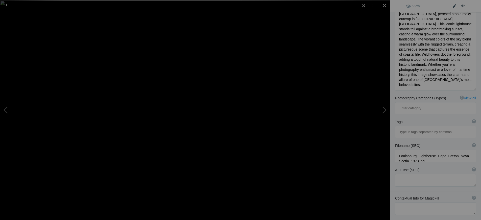
scroll to position [0, 0]
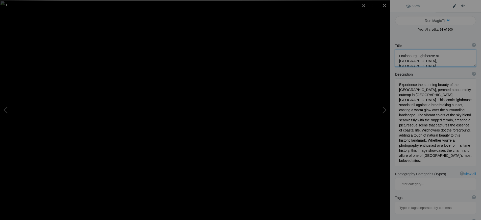
click at [449, 55] on textarea at bounding box center [435, 58] width 81 height 17
type textarea "Louisbourg Lighthouse at Sunrise, Cape Breton, Nova Scotia"
click at [429, 105] on textarea at bounding box center [435, 122] width 81 height 88
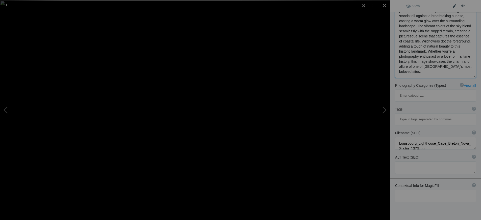
scroll to position [93, 0]
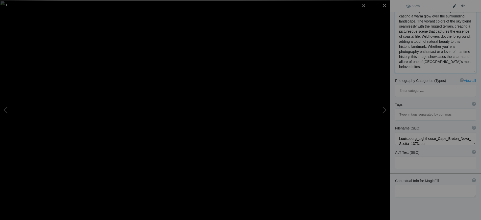
type textarea "Experience the stunning beauty of the Louisbourg Lighthouse, perched atop a roc…"
click at [458, 7] on span "Edit" at bounding box center [458, 6] width 13 height 4
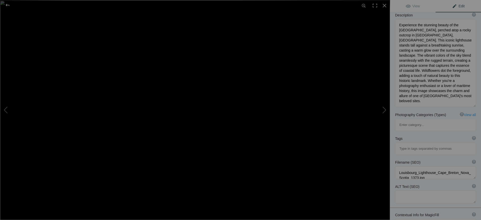
scroll to position [76, 0]
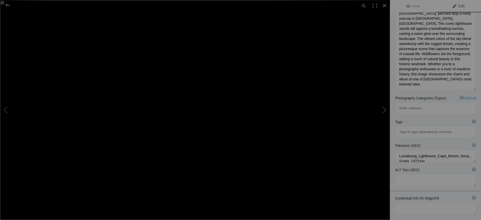
click at [409, 119] on div "Tags ? Tags are keywords that describe images. For SEO purposes, do not tag pho…" at bounding box center [435, 121] width 81 height 5
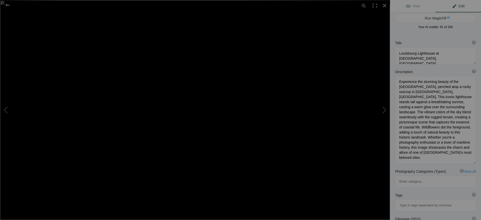
scroll to position [0, 0]
click at [433, 21] on button "Run MagicFill AI" at bounding box center [435, 20] width 81 height 9
type textarea "Louisbourg Lighthouse at Sunrise – A Coastal Gem in Cape Breton, Nova Scotia"
type textarea "Discover the breathtaking beauty of the Louisbourg Lighthouse, a historic marit…"
type textarea "louisbourg-lighthouse-sunrise-cape-breton.jpg"
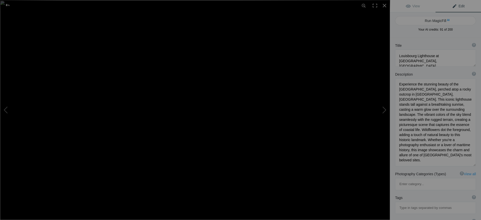
type textarea "Louisbourg Lighthouse at sunrise, surrounded by rocky terrain and wildflowers i…"
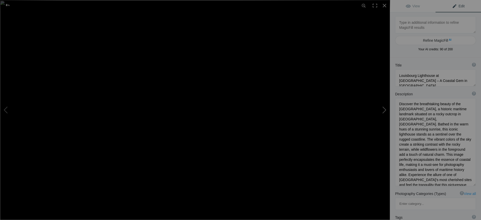
click at [383, 110] on button at bounding box center [371, 109] width 38 height 79
type textarea "Cape Breton Coast Louisbourg Nova Scotia 1345"
type textarea "Cape_Breton_Coast_Louisbourg_Nova_Scotia_1345.jpg"
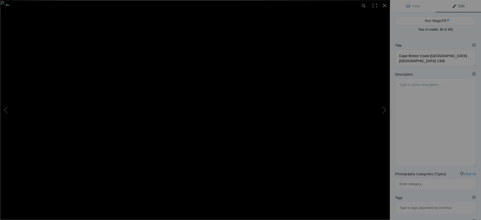
click at [457, 6] on span "Edit" at bounding box center [458, 6] width 13 height 4
click at [436, 20] on button "Run MagicFill AI" at bounding box center [435, 20] width 81 height 9
type textarea "Stunning Sunset Over Cape Breton Coast, Louisbourg, Nova Scotia"
type textarea "Experience the breathtaking beauty of the Cape Breton Coast at Louisbourg, Nova…"
type textarea "cape-breton-coast-louisbourg-sunset.jpg"
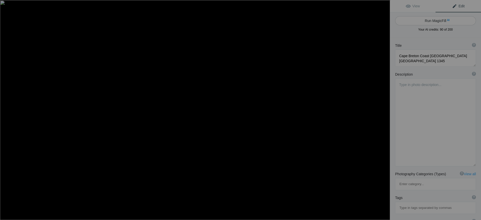
type textarea "A stunning sunset over the Cape Breton Coast in Louisbourg, Nova Scotia, featur…"
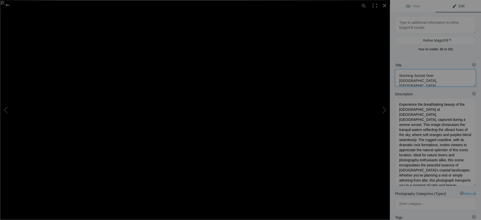
click at [424, 75] on textarea at bounding box center [435, 77] width 81 height 17
type textarea "Stunning Sunrise Over Cape Breton Coast, Louisbourg, Nova Scotia"
click at [459, 115] on textarea at bounding box center [435, 142] width 81 height 88
click at [463, 114] on textarea at bounding box center [435, 144] width 81 height 93
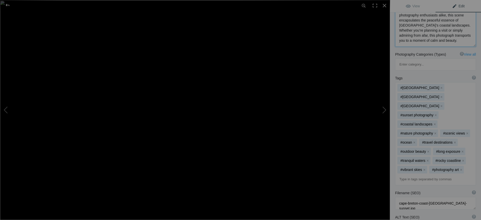
scroll to position [152, 0]
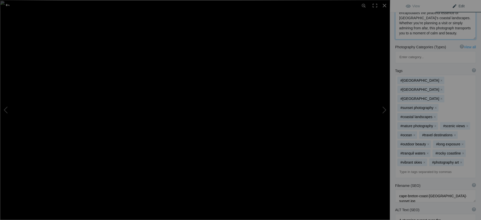
type textarea "Experience the breathtaking beauty of the Cape Breton Coast at Louisbourg, Nova…"
click at [403, 167] on input at bounding box center [435, 171] width 75 height 9
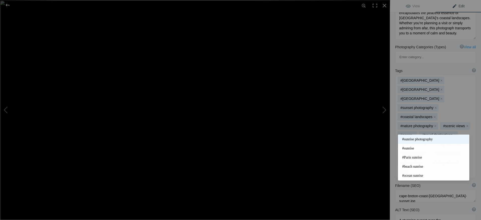
type input "#sunri"
click at [416, 141] on span "#sunrise photography" at bounding box center [433, 139] width 63 height 5
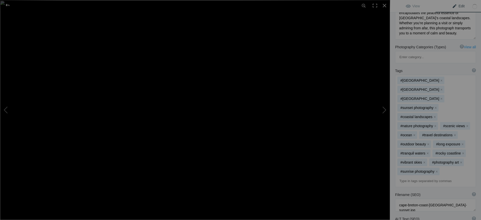
click at [437, 106] on button "x" at bounding box center [436, 108] width 4 height 4
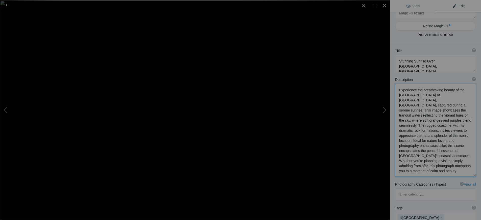
scroll to position [1, 0]
click at [383, 111] on button at bounding box center [371, 109] width 38 height 79
type textarea "Covehead Lighthouse PEI 3558"
type textarea "Covehead_Lighthouse_PEI_3558.jpg"
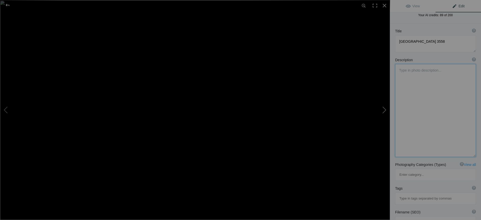
scroll to position [0, 0]
click at [458, 6] on span "Edit" at bounding box center [458, 6] width 13 height 4
click at [457, 6] on span "Edit" at bounding box center [458, 6] width 13 height 4
click at [458, 5] on span "Edit" at bounding box center [458, 6] width 13 height 4
click at [456, 6] on span "Edit" at bounding box center [458, 6] width 13 height 4
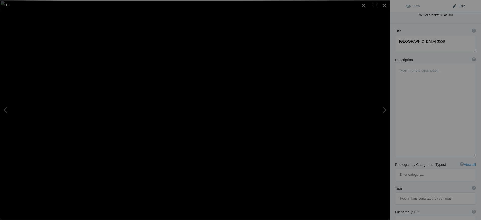
click at [9, 4] on div at bounding box center [7, 5] width 18 height 10
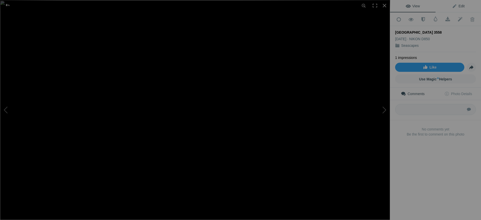
click at [459, 6] on span "Edit" at bounding box center [458, 6] width 13 height 4
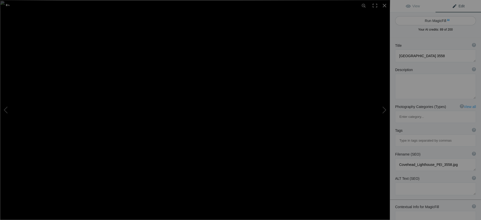
click at [432, 21] on button "Run MagicFill AI" at bounding box center [435, 20] width 81 height 9
type textarea "Covehead Lighthouse in Prince Edward Island: A Coastal Icon"
type textarea "Discover the stunning Covehead Lighthouse, a picturesque landmark located in Pr…"
type textarea "covehead-lighthouse-pei.jpg"
type textarea "Covehead Lighthouse in Prince Edward Island surrounded by greenery and sandy du…"
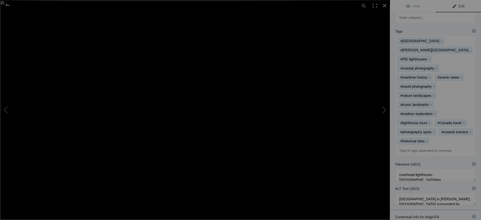
scroll to position [126, 0]
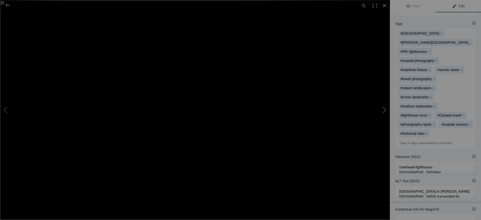
click at [383, 111] on button at bounding box center [371, 109] width 38 height 79
type textarea "Cape Tyron Lighthouse PEI 3112"
type textarea "Cape_Tyron_Lighthouse_PEI_3112.jpg"
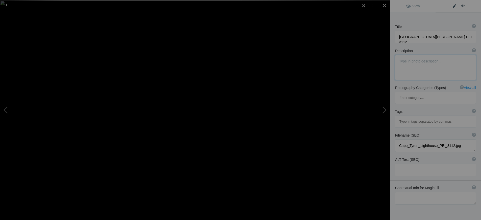
scroll to position [0, 0]
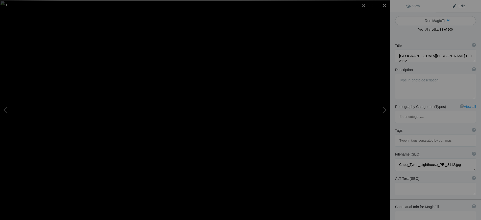
click at [436, 22] on button "Run MagicFill AI" at bounding box center [435, 20] width 81 height 9
type textarea "[GEOGRAPHIC_DATA][PERSON_NAME] on [PERSON_NAME][GEOGRAPHIC_DATA]: A Scenic Coas…"
type textarea "Discover the stunning [GEOGRAPHIC_DATA][PERSON_NAME], perched on the rugged cli…"
type textarea "cape-[GEOGRAPHIC_DATA]-lighthouse-pei.jpg"
type textarea "[GEOGRAPHIC_DATA][PERSON_NAME] standing on red cliffs in [PERSON_NAME][GEOGRAPH…"
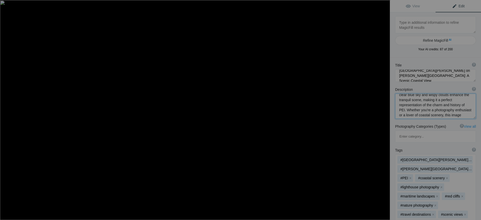
scroll to position [68, 0]
click at [384, 110] on button at bounding box center [371, 109] width 38 height 79
type textarea "Storm at Sea PEI 4986"
type textarea "Storm_at_Sea_PEI_4986.jpg"
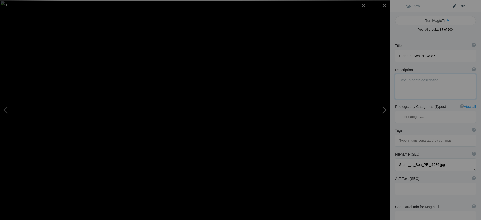
scroll to position [0, 0]
click at [438, 20] on button "Run MagicFill AI" at bounding box center [435, 20] width 81 height 9
type textarea "Dramatic Storm Clouds Over the Sea in [PERSON_NAME][GEOGRAPHIC_DATA]"
type textarea "Experience the breathtaking beauty of a storm brewing over the tranquil waters …"
type textarea "storm-clouds-sea-[GEOGRAPHIC_DATA][PERSON_NAME]jpg"
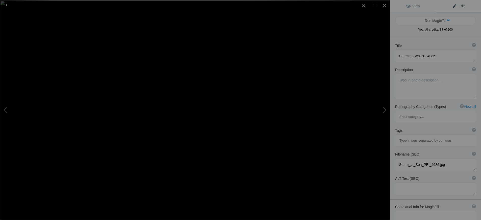
type textarea "A dramatic view of storm clouds gathering over the calm sea in [PERSON_NAME][GE…"
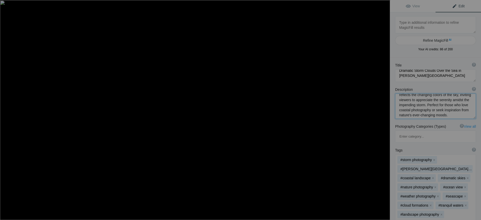
scroll to position [58, 0]
click at [384, 108] on button at bounding box center [371, 109] width 38 height 79
type textarea "Dyrhólaey Sea Stacks Vik Iceland 7078"
type textarea "Dyrholaey_Sea_Stacks_Vik_Iceland_7078.jpg"
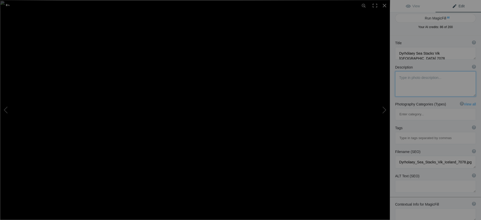
scroll to position [0, 0]
click at [437, 19] on button "Run MagicFill AI" at bounding box center [435, 20] width 81 height 9
type textarea "Dyrhólaey Sea Stacks at [GEOGRAPHIC_DATA], [GEOGRAPHIC_DATA] – Majestic Coastal…"
type textarea "Experience the breathtaking beauty of [GEOGRAPHIC_DATA], a stunning promontory …"
type textarea "dyrholaey-sea-stacks-vik-[GEOGRAPHIC_DATA]jpg"
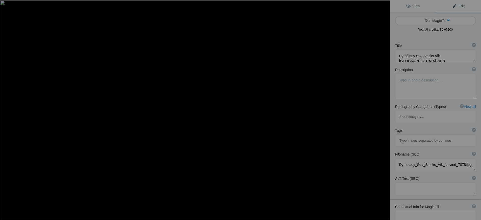
type textarea "Scenic view of Dyrhólaey sea stacks near [GEOGRAPHIC_DATA], [GEOGRAPHIC_DATA], …"
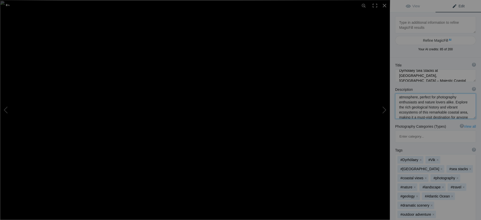
scroll to position [68, 0]
click at [384, 109] on button at bounding box center [371, 109] width 38 height 79
type textarea "Old Man and the Lady Five Islands Nova Scotia 3613"
type textarea "Old_Man_and_the_Lady_Five_Islands_Nova_Scotia_3613.jpg"
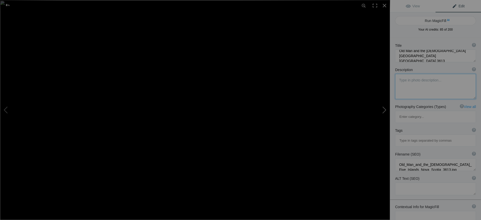
scroll to position [0, 0]
click at [438, 21] on button "Run MagicFill AI" at bounding box center [435, 20] width 81 height 9
type textarea "Full Moon Over Five Islands, Nova Scotia"
type textarea "Experience the breathtaking beauty of a full moon rising over the serene waters…"
type textarea "full-moon-five-islands-nova-scotia.jpg"
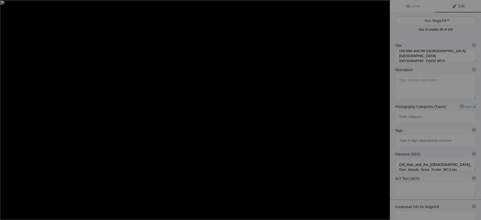
type textarea "A full moon rises over the calm waters of Five Islands, Nova Scotia, reflecting…"
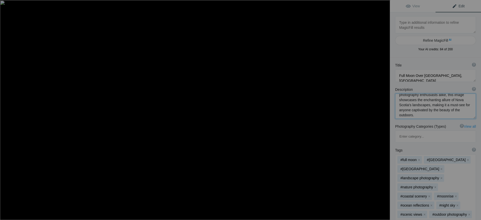
scroll to position [63, 0]
click at [384, 111] on button at bounding box center [371, 109] width 38 height 79
type textarea "Five Islands Lighthouse Nova Scotia 3574"
type textarea "Five_Islands_Lighthouse_Nova_Scotia_3574.jpg"
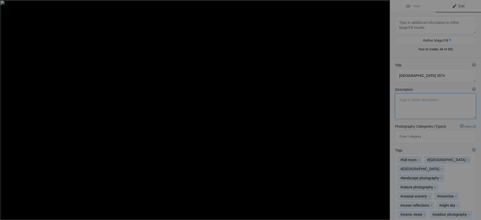
scroll to position [0, 0]
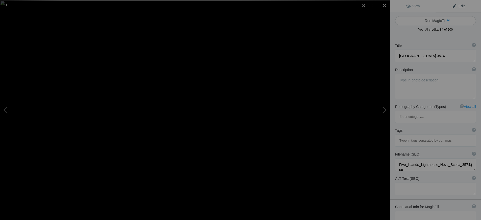
click at [440, 19] on button "Run MagicFill AI" at bounding box center [435, 20] width 81 height 9
type textarea "Five Islands Lighthouse at Sunset in Nova Scotia"
type textarea "Experience the serene beauty of the Five Islands Lighthouse, a stunning landmar…"
type textarea "five-islands-lighthouse-nova-scotia-sunset.jpg"
type textarea "Five Islands Lighthouse in Nova Scotia during sunset, surrounded by lush greene…"
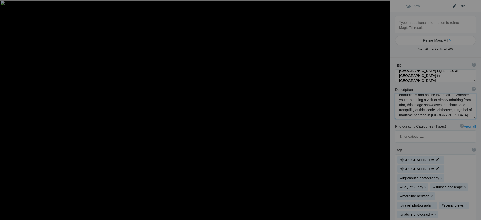
scroll to position [58, 0]
click at [383, 109] on button at bounding box center [371, 109] width 38 height 79
type textarea "Teacup Rock sunset PEI 3412"
type textarea "Teacup_Rock_sunset_PEI_3412.jpg"
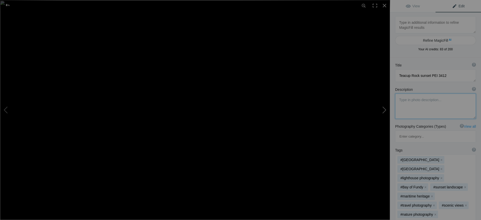
scroll to position [0, 0]
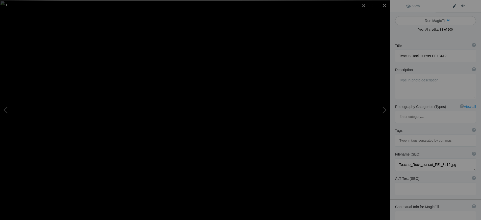
click at [433, 19] on button "Run MagicFill AI" at bounding box center [435, 20] width 81 height 9
type textarea "Stunning Teacup Rock Sunset at Prince Edward Island"
type textarea "Experience the breathtaking beauty of Teacup Rock during sunset on Prince Edwar…"
type textarea "teacup-rock-sunset-prince-edward-island.jpg"
type textarea "A stunning sunset over Teacup Rock on Prince Edward Island, with vibrant colors…"
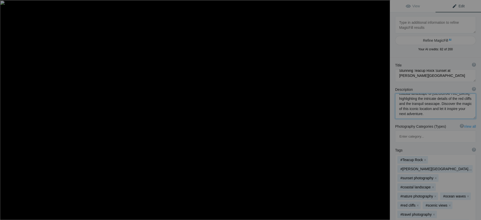
scroll to position [68, 0]
click at [384, 110] on button at bounding box center [371, 109] width 38 height 79
type textarea "Stunning Sunset Over Confederation Bridge Connecting New Brunswick and Prince E…"
type textarea "Experience the breathtaking beauty of the Confederation Bridge, a remarkable en…"
type textarea "Confederation_Bridge_New_Brunswick_PEI_5016.jpg"
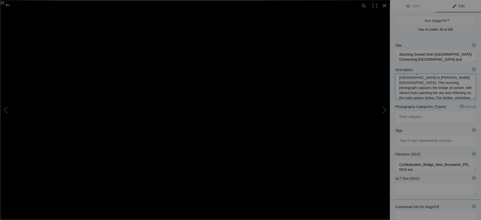
scroll to position [0, 0]
click at [424, 55] on textarea at bounding box center [435, 56] width 81 height 13
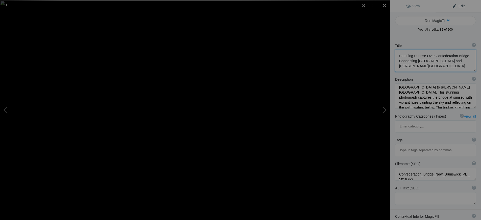
click at [433, 55] on textarea at bounding box center [435, 61] width 81 height 22
type textarea "Stunning Sunrise Of Confederation Bridge Connecting New Brunswick and Prince Ed…"
click at [461, 100] on textarea at bounding box center [435, 95] width 81 height 25
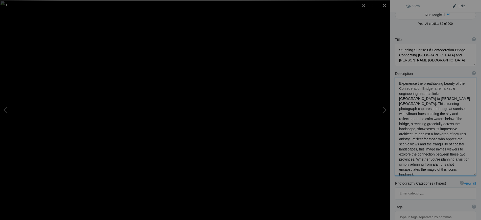
scroll to position [0, 0]
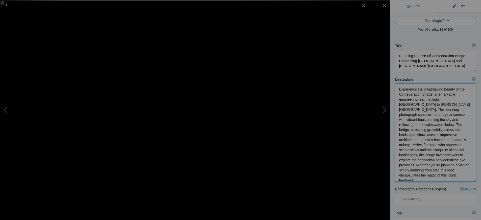
type textarea "Experience the breathtaking beauty of the Confederation Bridge, a remarkable en…"
click at [432, 21] on button "Run MagicFill AI" at bounding box center [435, 20] width 81 height 9
type textarea "Breathtaking Sunrise Over Confederation Bridge: Connecting New Brunswick and Pr…"
type textarea "Discover the stunning beauty of the Confederation Bridge in this captivating su…"
type textarea "confederation-bridge-sunrise.jpg"
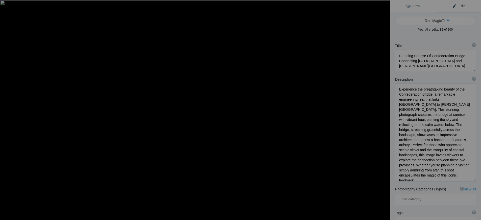
type textarea "Sunrise view of Confederation Bridge connecting New Brunswick and Prince Edward…"
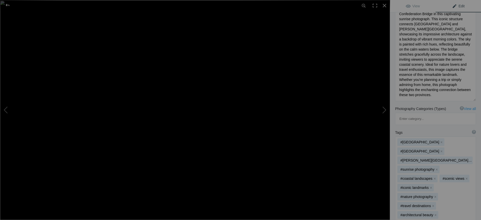
scroll to position [101, 0]
click at [382, 108] on button at bounding box center [371, 109] width 38 height 79
type textarea "Stunning Sunrise Over Teacup Rock, Prince Edward Island"
type textarea "Experience the breathtaking beauty of Teacup Rock at sunrise, located on the st…"
type textarea "Teacup_Rock_sunrise_PEI_3484.jpg"
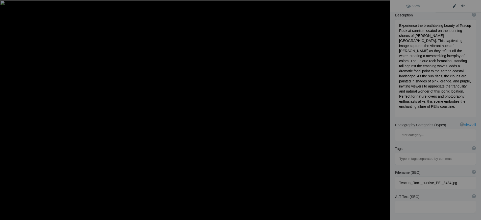
scroll to position [0, 0]
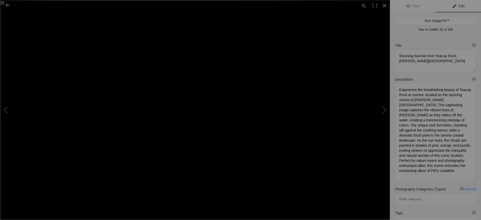
click at [454, 6] on span "Edit" at bounding box center [458, 6] width 13 height 4
click at [437, 20] on button "Run MagicFill AI" at bounding box center [435, 20] width 81 height 9
type textarea "Breathtaking Sunrise at Teacup Rock, Prince Edward Island"
type textarea "Witness the stunning sunrise at Teacup Rock, a remarkable natural landmark on t…"
type textarea "breathtaking-sunrise-teacup-rock-prince-edward-island.jpg"
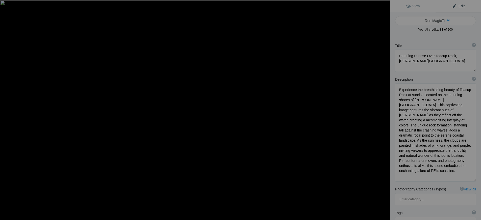
type textarea "A stunning sunrise over Teacup Rock in Prince Edward Island, showcasing vibrant…"
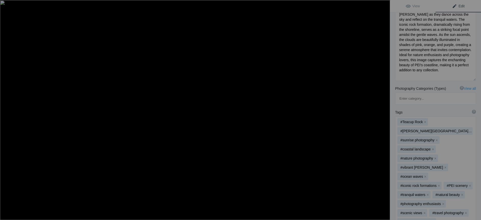
scroll to position [126, 0]
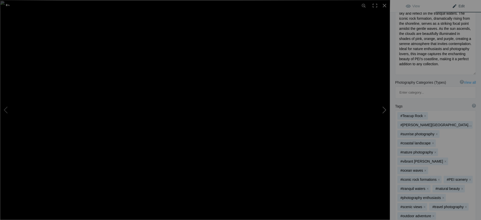
click at [384, 110] on button at bounding box center [371, 109] width 38 height 79
type textarea "Stunning Ice Formations on Diamond Beach, Iceland at Sunrise"
type textarea "Experience the breathtaking beauty of Diamond Beach in Iceland, where glistenin…"
type textarea "Diamond_Beach_Iceland_6343.jpg"
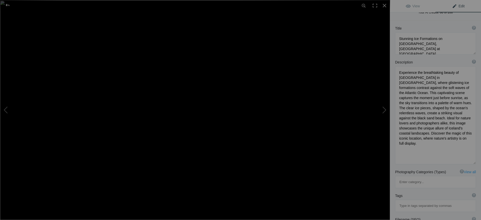
scroll to position [0, 0]
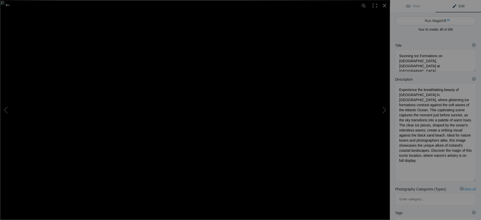
click at [436, 20] on button "Run MagicFill AI" at bounding box center [435, 20] width 81 height 9
type textarea "Breathtaking Ice Formations on Diamond Beach, Iceland at Sunrise"
type textarea "Discover the enchanting beauty of Diamond Beach in Iceland, where striking ice …"
type textarea "diamond-beach-ice-formations-sunrise.jpg"
type textarea "Ice formations on Diamond Beach in Iceland at sunrise, with gentle ocean waves …"
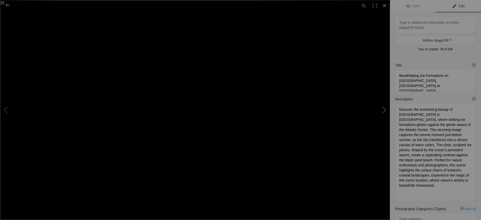
click at [382, 108] on button at bounding box center [371, 109] width 38 height 79
type textarea "Southampton Lighthouse at Dusk - Southampton, Ontario"
type textarea "Experience the serene beauty of the Southampton Lighthouse, a stunning landmark…"
type textarea "Southampton_Lighthouse_Southampton_Ontario_1446.jpg"
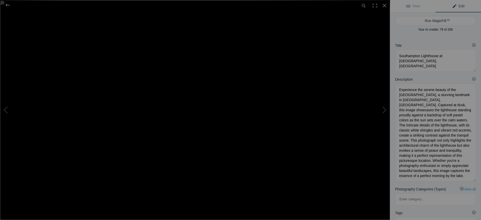
click at [457, 6] on span "Edit" at bounding box center [458, 6] width 13 height 4
click at [433, 19] on button "Run MagicFill AI" at bounding box center [435, 20] width 81 height 9
type textarea "Southampton Lighthouse at Dusk - A Serene Ontario Landmark"
type textarea "Discover the tranquil beauty of the Southampton Lighthouse, a cherished landmar…"
type textarea "southampton-lighthouse-dusk-ontario.jpg"
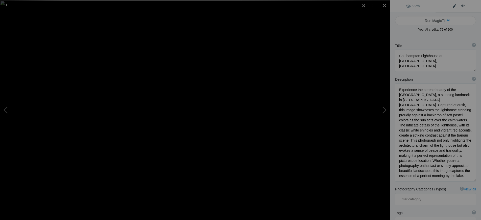
type textarea "Southampton Lighthouse at dusk, showcasing its classic white shingles and red a…"
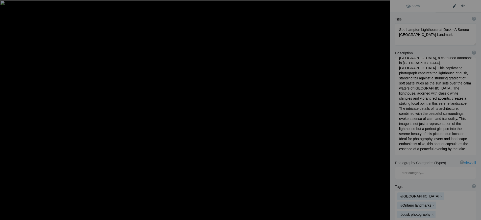
scroll to position [51, 0]
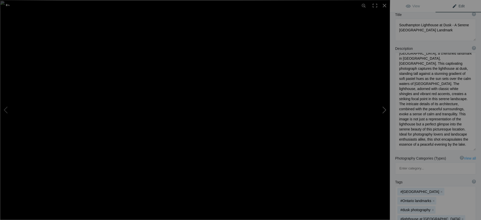
click at [382, 108] on button at bounding box center [371, 109] width 38 height 79
type textarea "Serene Beach Sunrise Over PEI Waters"
type textarea "Experience the tranquil beauty of a sunrise over the pristine beaches of Prince…"
type textarea "serene-beach-sunrise-pei.jpg"
type textarea "A blurred image of a serene beach sunrise over the calm waters of Prince Edward…"
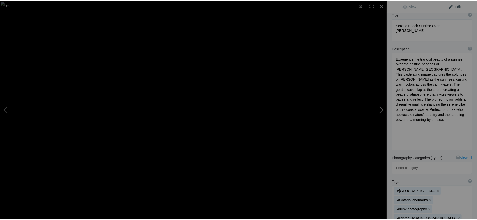
scroll to position [0, 0]
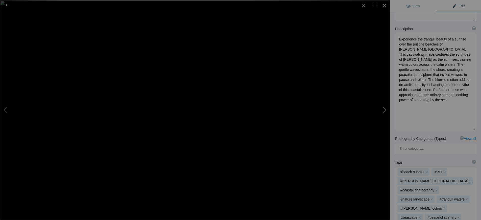
click at [382, 108] on button at bounding box center [371, 109] width 38 height 79
type textarea "Stunning Ice Formations on Diamond Beach, Iceland"
type textarea "Discover the breathtaking beauty of Diamond Beach in Iceland, where glistening …"
type textarea "diamond-beach-ice-formations.jpg"
type textarea "Ice formations on Diamond Beach in Iceland, surrounded by gentle waves and a co…"
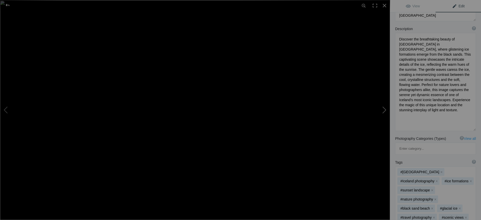
click at [382, 108] on button at bounding box center [371, 109] width 38 height 79
type textarea "Stunning Sunrise Over Diamond Beach, Iceland"
type textarea "Experience the breathtaking beauty of Diamond Beach in Iceland, where glistenin…"
type textarea "diamond-beach-iceland-sunset.jpg"
type textarea "A stunning sunset over Diamond Beach in Iceland, featuring glistening icebergs …"
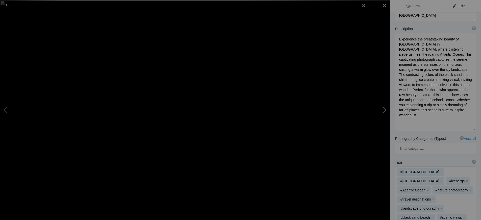
click at [382, 108] on button at bounding box center [371, 109] width 38 height 79
type textarea "Louisbourg Lighthouse at Sunrise – A Coastal Gem in Cape Breton, Nova Scotia"
type textarea "Discover the breathtaking beauty of the Louisbourg Lighthouse, a historic marit…"
type textarea "louisbourg-lighthouse-sunrise-cape-breton.jpg"
type textarea "Louisbourg Lighthouse at sunrise, surrounded by rocky terrain and wildflowers i…"
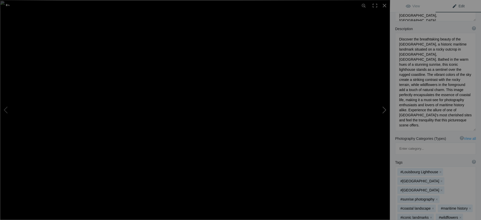
click at [384, 111] on button at bounding box center [371, 109] width 38 height 79
type textarea "Stunning Sunrise Over Cape Breton Coast, Louisbourg, Nova Scotia"
type textarea "Experience the breathtaking beauty of the Cape Breton Coast at Louisbourg, Nova…"
type textarea "cape-breton-coast-louisbourg-sunset.jpg"
type textarea "A stunning sunset over the Cape Breton Coast in Louisbourg, Nova Scotia, featur…"
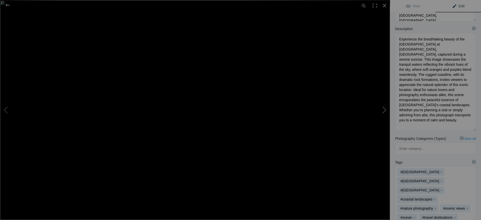
click at [384, 111] on button at bounding box center [371, 109] width 38 height 79
type textarea "Covehead Lighthouse in Prince Edward Island: A Coastal Icon"
type textarea "Discover the stunning Covehead Lighthouse, a picturesque landmark located in Pr…"
type textarea "covehead-lighthouse-pei.jpg"
type textarea "Covehead Lighthouse in Prince Edward Island surrounded by greenery and sandy du…"
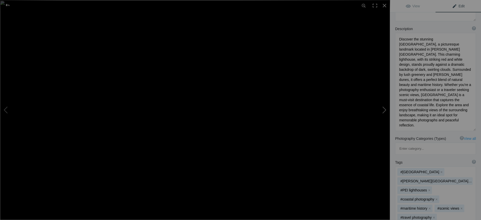
click at [384, 111] on button at bounding box center [371, 109] width 38 height 79
type textarea "Cape Tyron Lighthouse on Prince Edward Island: A Scenic Coastal View"
type textarea "Discover the stunning Cape Tyron Lighthouse, perched on the rugged cliffs of Pr…"
type textarea "cape-tyron-lighthouse-pei.jpg"
type textarea "Cape Tyron Lighthouse standing on red cliffs in Prince Edward Island, surrounde…"
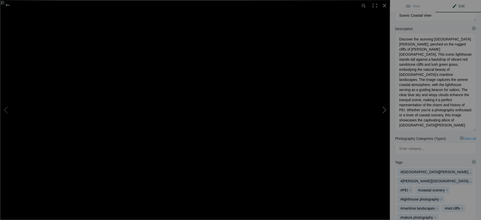
click at [384, 111] on button at bounding box center [371, 109] width 38 height 79
type textarea "Dramatic Storm Clouds Over the Sea in Prince Edward Island"
type textarea "Experience the breathtaking beauty of a storm brewing over the tranquil waters …"
type textarea "storm-clouds-sea-prince-edward-island.jpg"
type textarea "A dramatic view of storm clouds gathering over the calm sea in Prince Edward Is…"
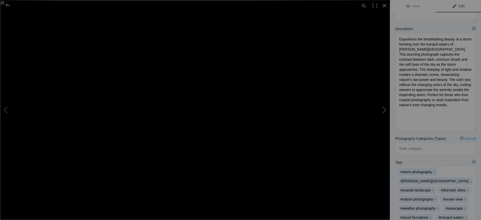
click at [384, 111] on button at bounding box center [371, 109] width 38 height 79
type textarea "Dyrhólaey Sea Stacks at Vik, Iceland – Majestic Coastal Views"
type textarea "Experience the breathtaking beauty of Dyrhólaey, a stunning promontory located …"
type textarea "dyrholaey-sea-stacks-vik-iceland.jpg"
type textarea "Scenic view of Dyrhólaey sea stacks near Vik, Iceland, showcasing rugged cliffs…"
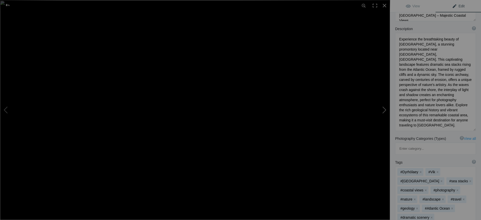
click at [384, 111] on button at bounding box center [371, 109] width 38 height 79
type textarea "Full Moon Over Five Islands, Nova Scotia"
type textarea "Experience the breathtaking beauty of a full moon rising over the serene waters…"
type textarea "full-moon-five-islands-nova-scotia.jpg"
type textarea "A full moon rises over the calm waters of Five Islands, Nova Scotia, reflecting…"
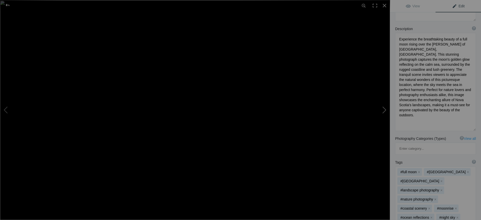
click at [384, 111] on button at bounding box center [371, 109] width 38 height 79
type textarea "Five Islands Lighthouse at Sunset in Nova Scotia"
type textarea "Experience the serene beauty of the Five Islands Lighthouse, a stunning landmar…"
type textarea "five-islands-lighthouse-nova-scotia-sunset.jpg"
type textarea "Five Islands Lighthouse in Nova Scotia during sunset, surrounded by lush greene…"
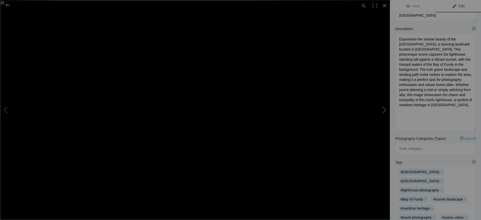
click at [384, 111] on button at bounding box center [371, 109] width 38 height 79
type textarea "Stunning Teacup Rock Sunset at Prince Edward Island"
type textarea "Experience the breathtaking beauty of Teacup Rock during sunset on Prince Edwar…"
type textarea "teacup-rock-sunset-prince-edward-island.jpg"
type textarea "A stunning sunset over Teacup Rock on Prince Edward Island, with vibrant colors…"
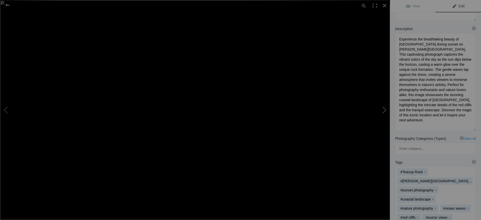
click at [384, 111] on button at bounding box center [371, 109] width 38 height 79
type textarea "Breathtaking Sunrise Over Confederation Bridge: Connecting New Brunswick and Pr…"
type textarea "Discover the stunning beauty of the Confederation Bridge in this captivating su…"
type textarea "confederation-bridge-sunrise.jpg"
type textarea "Sunrise view of Confederation Bridge connecting New Brunswick and Prince Edward…"
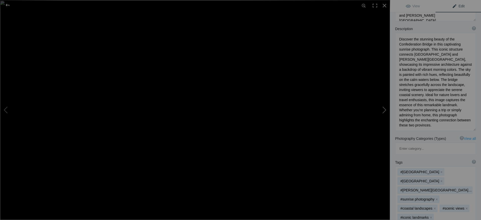
click at [384, 111] on button at bounding box center [371, 109] width 38 height 79
type textarea "Breathtaking Sunrise at Teacup Rock, Prince Edward Island"
type textarea "Witness the stunning sunrise at Teacup Rock, a remarkable natural landmark on t…"
type textarea "breathtaking-sunrise-teacup-rock-prince-edward-island.jpg"
type textarea "A stunning sunrise over Teacup Rock in Prince Edward Island, showcasing vibrant…"
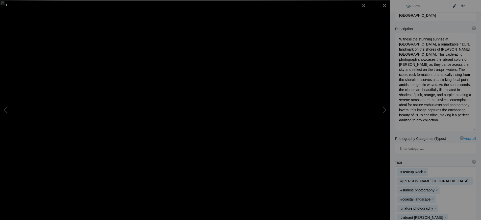
click at [10, 6] on div at bounding box center [7, 5] width 18 height 10
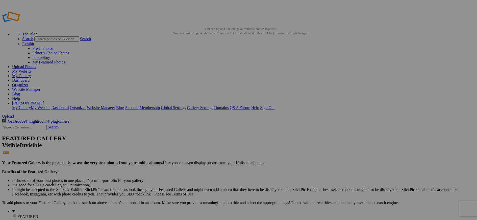
click at [32, 69] on link "My Website" at bounding box center [21, 71] width 19 height 4
click at [28, 83] on link "Organizer" at bounding box center [20, 85] width 16 height 4
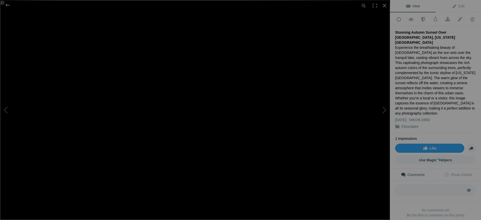
scroll to position [3, 0]
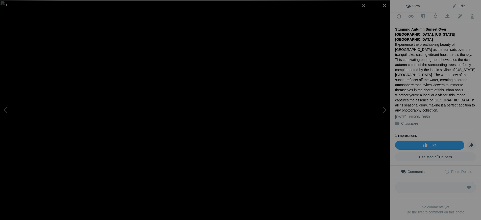
click at [460, 5] on span "Edit" at bounding box center [458, 6] width 13 height 4
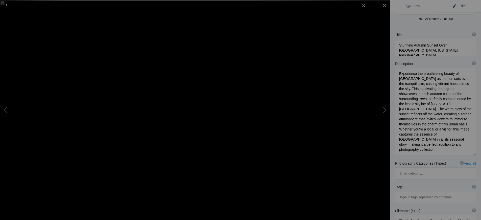
scroll to position [0, 0]
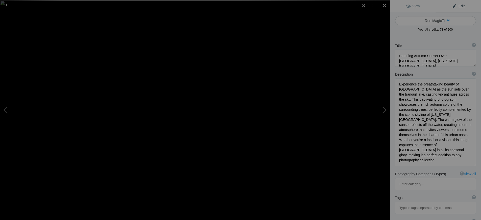
click at [435, 21] on button "Run MagicFill AI" at bounding box center [435, 20] width 81 height 9
type textarea "Autumn Sunset Reflections Over Central Park Lake, NYC"
type textarea "Immerse yourself in the stunning beauty of Central Park as the sun sets over it…"
type textarea "autumn-sunset-central-park-lake-nyc.jpg"
type textarea "A breathtaking autumn sunset over Central Park Lake, showcasing vibrant fall co…"
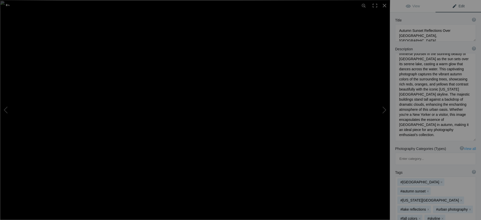
scroll to position [51, 0]
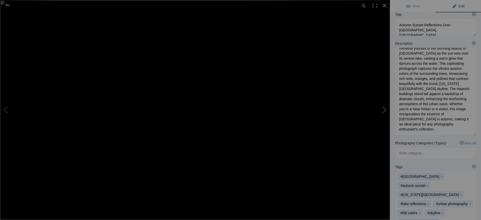
click at [383, 110] on button at bounding box center [371, 109] width 38 height 79
type textarea "Stunning Sunset Over Pont Alexandre III in Paris, France"
type textarea "Experience the breathtaking beauty of Pont Alexandre III, one of Paris's most i…"
type textarea "pont-alexandre-iii-paris-sunset.jpg"
type textarea "A picturesque view of Pont Alexandre III in Paris during sunset, featuring orna…"
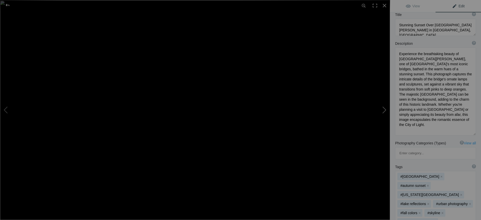
scroll to position [0, 0]
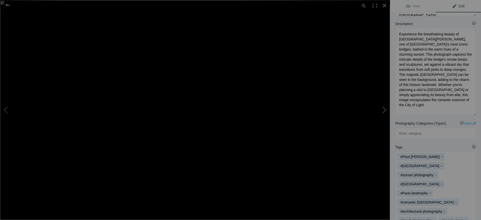
click at [384, 109] on button at bounding box center [371, 109] width 38 height 79
type textarea "Stunning View of Notre Dame Cathedral at Sunset in Paris, France"
type textarea "Experience the breathtaking beauty of Notre Dame Cathedral, one of Paris's most…"
type textarea "notre-dame-cathedral-paris-sunset.jpg"
type textarea "A captivating view of Notre Dame Cathedral in Paris at sunset, featuring its Go…"
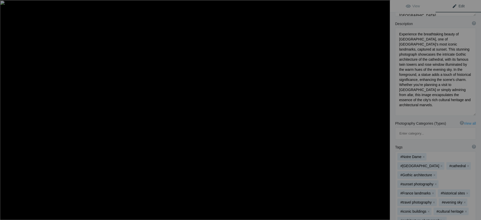
click at [384, 109] on button at bounding box center [371, 109] width 38 height 79
type textarea "Stunning Sunrise Over the Louvre Pyramid in Paris"
type textarea "Experience the breathtaking beauty of the Louvre Pyramid as the sun rises over …"
type textarea "Louvre_Pyramid_Paris_France_0899.jpg"
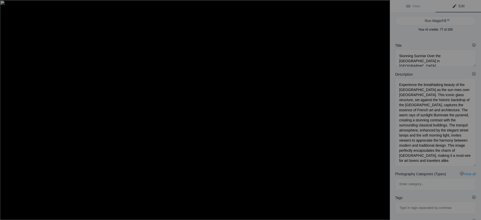
drag, startPoint x: 452, startPoint y: 25, endPoint x: 457, endPoint y: 6, distance: 19.1
click at [457, 6] on span "Edit" at bounding box center [458, 6] width 13 height 4
click at [436, 20] on button "Run MagicFill AI" at bounding box center [435, 20] width 81 height 9
type textarea "Breathtaking Sunrise at the Louvre Pyramid in Paris"
type textarea "Witness the stunning sunrise illuminating the iconic Louvre Pyramid, a masterpi…"
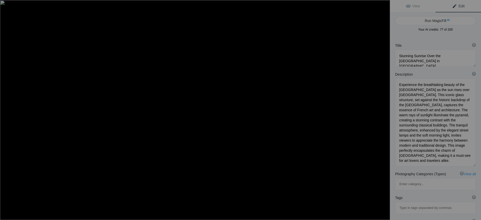
type textarea "breathtaking-sunrise-louvre-pyramid-paris.jpg"
type textarea "Sunrise over the Louvre Pyramid in Paris, showcasing the glass structure agains…"
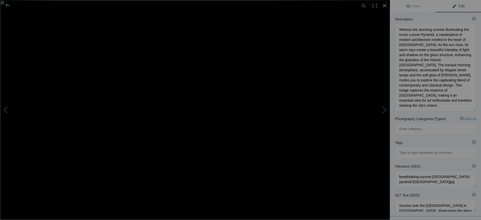
scroll to position [101, 0]
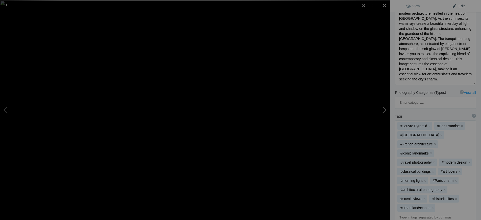
click at [384, 109] on button at bounding box center [371, 109] width 38 height 79
type textarea "Brooklyn Bridge at Sunset with Manhattan Skyline"
type textarea "Experience the stunning beauty of the Brooklyn Bridge as it gracefully spans th…"
type textarea "Brooklyn_Bridge_New_York_City_New_York_9922.jpg"
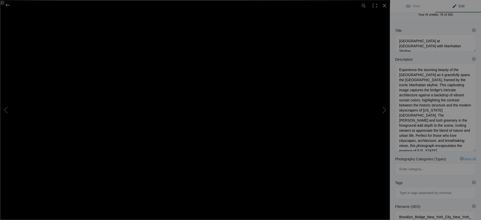
scroll to position [0, 0]
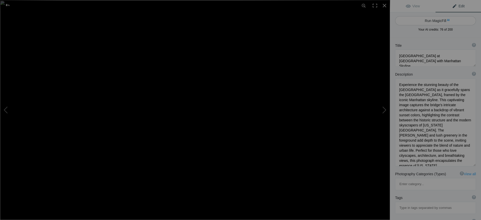
click at [440, 19] on button "Run MagicFill AI" at bounding box center [435, 20] width 81 height 9
type textarea "Brooklyn Bridge at Sunset with Manhattan Skyline Reflections"
type textarea "Discover the breathtaking view of the Brooklyn Bridge at sunset, beautifully fr…"
type textarea "brooklyn-bridge-manhattan-sunset.jpg"
type textarea "A stunning view of the Brooklyn Bridge at sunset, with the Manhattan skyline in…"
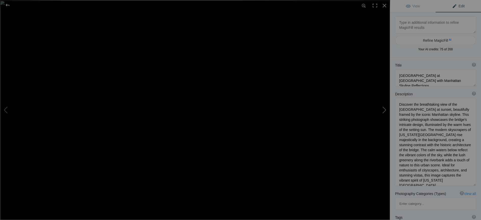
click at [385, 110] on button at bounding box center [371, 109] width 38 height 79
type textarea "Stunning Manhattan Skyline at Sunset, New York City"
type textarea "Experience the breathtaking beauty of the Manhattan skyline as the sun sets ove…"
type textarea "Manhattan_Skyline_New_York_City_New_York_0261.jpg"
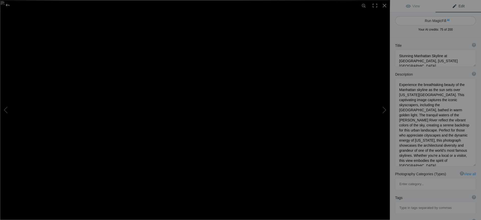
click at [431, 19] on button "Run MagicFill AI" at bounding box center [435, 20] width 81 height 9
type textarea "Manhattan Skyline at Sunset: Iconic NYC Cityscape"
type textarea "Witness the stunning Manhattan skyline as the sun dips below the horizon, casti…"
type textarea "manhattan-skyline-sunset-nyc.jpg"
type textarea "A panoramic view of the Manhattan skyline at sunset, featuring the One World Tr…"
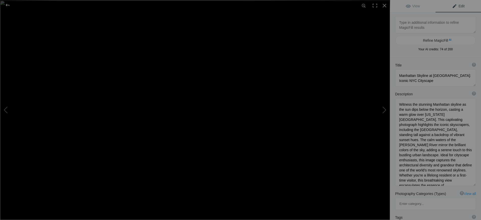
scroll to position [6, 0]
click at [385, 109] on button at bounding box center [371, 109] width 38 height 79
type textarea "Serene Montmartre Street in Paris at Sunset"
type textarea "Discover the enchanting beauty of Montmartre, one of Paris's most iconic neighb…"
type textarea "serene-montmartre-street-paris-sunset.jpg"
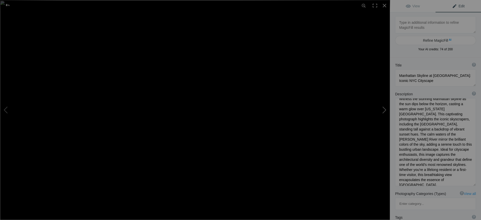
type textarea "A serene cobblestone street in Montmartre, Paris, lined with buildings and gree…"
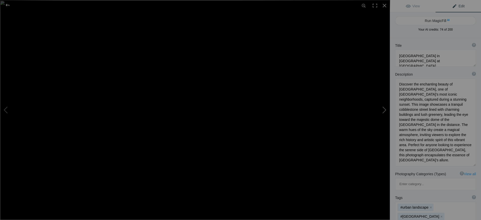
scroll to position [0, 0]
click at [385, 109] on button at bounding box center [371, 109] width 38 height 79
type textarea "Stunning View of the Eiffel Tower at Sunrise in Paris"
type textarea "Experience the breathtaking beauty of the Eiffel Tower as the sun rises over Pa…"
type textarea "Eiffel_Tower_Paris_France_0600.jpg"
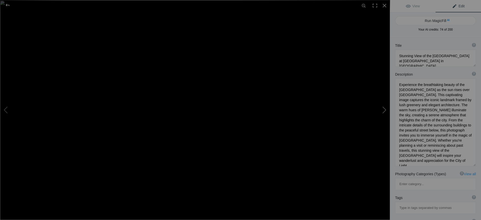
click at [383, 111] on button at bounding box center [371, 109] width 38 height 79
type textarea "Stunning Sunset View of the Empire State Building in New York City"
type textarea "Experience the breathtaking beauty of the Empire State Building as it stands ta…"
type textarea "Empire_State_Building_New_York_City_New_York_9815.jpg"
click at [434, 19] on button "Run MagicFill AI" at bounding box center [435, 20] width 81 height 9
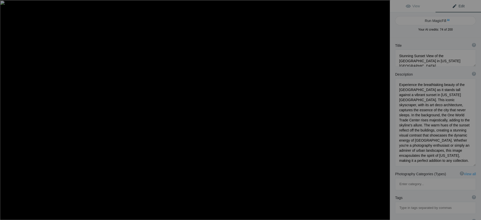
type textarea "Breathtaking Sunset Over the Empire State Building and NYC Skyline"
type textarea "Witness the stunning sunset illuminating the Empire State Building, one of New …"
type textarea "empire-state-building-sunset-nyc.jpg"
type textarea "A stunning sunset view of the Empire State Building with the NYC skyline in the…"
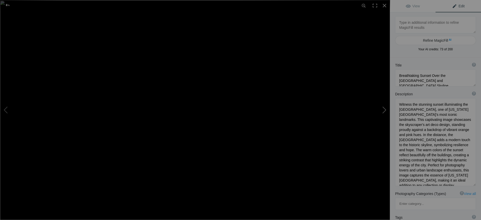
click at [381, 109] on button at bounding box center [371, 109] width 38 height 79
type textarea "Iconic Statue of Liberty at Sunset in New York City"
type textarea "The Statue of Liberty stands majestically against a stunning sunset backdrop in…"
type textarea "statue-of-liberty-sunset-new-york-city.jpg"
type textarea "The Statue of Liberty illuminated by sunset, with a sailing ship in the foregro…"
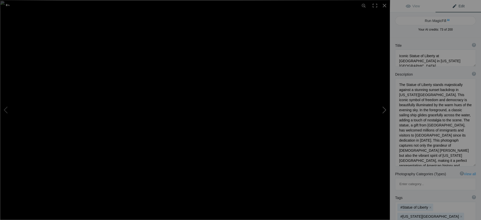
click at [382, 110] on button at bounding box center [371, 109] width 38 height 79
type textarea "Stunning View of St. Peter's Dome at Sunset in Vatican City"
type textarea "Experience the breathtaking beauty of St. Peter's Dome, illuminated by the warm…"
type textarea "st-peters-dome-vatican-sunset.jpg"
type textarea "Scenic view of St. Peter's Dome in Vatican City at sunset, reflecting in the Ti…"
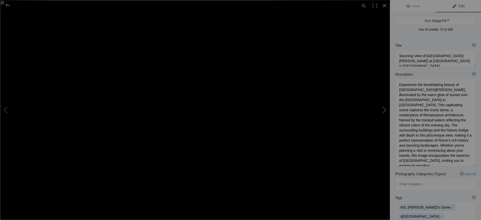
click at [386, 110] on button at bounding box center [371, 109] width 38 height 79
type textarea "Stunning Sunrise Over the Colosseum in Rome, Italy"
type textarea "Experience the breathtaking beauty of the Colosseum in Rome, Italy, captured du…"
type textarea "Coloseum_Rome_Italy_1173.jpg"
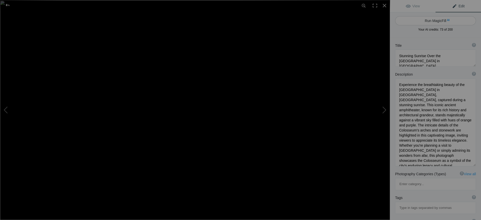
click at [440, 20] on button "Run MagicFill AI" at bounding box center [435, 20] width 81 height 9
type textarea "Breathtaking Sunrise at the Colosseum in Rome, Italy"
type textarea "Witness the awe-inspiring beauty of the Colosseum in Rome, Italy, captured duri…"
type textarea "colosseum-sunrise-rome-italy.jpg"
type textarea "Sunrise illuminating the Colosseum in Rome, showcasing its architectural beauty…"
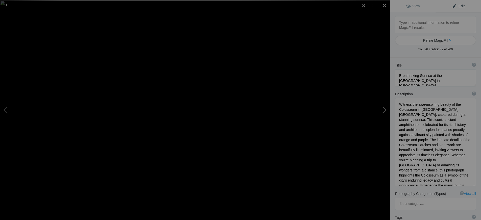
click at [383, 109] on button at bounding box center [371, 109] width 38 height 79
type textarea "Stunning Night View of Brooklyn Pier with NYC Skyline"
type textarea "Experience the breathtaking beauty of Brooklyn Pier at dusk, where the iconic N…"
type textarea "brooklyn-pier-nyc-skyline-night.jpg"
type textarea "Night view of Brooklyn Pier with the New York City skyline illuminated, showcas…"
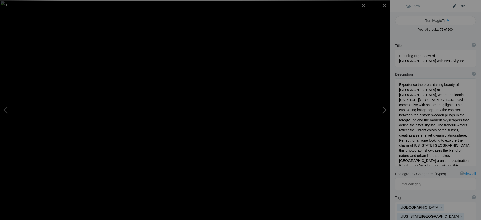
click at [384, 110] on button at bounding box center [371, 109] width 38 height 79
type textarea "Stunning View of Brooklyn Bridge at Dusk in New York City"
type textarea "Experience the iconic Brooklyn Bridge as it stands majestically against the twi…"
type textarea "Brooklyn_Bridge_New_York_City_New_York_9999.jpg"
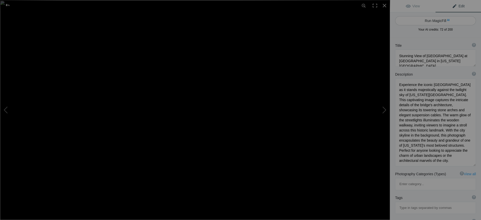
click at [435, 19] on button "Run MagicFill AI" at bounding box center [435, 20] width 81 height 9
type textarea "Breathtaking View of Brooklyn Bridge at Dusk in New York City"
type textarea "Discover the iconic Brooklyn Bridge as it gracefully spans the East River, capt…"
type textarea "brooklyn-bridge-dusk-new-york-city.jpg"
type textarea "A captivating view of the Brooklyn Bridge at dusk, showcasing its stone arches …"
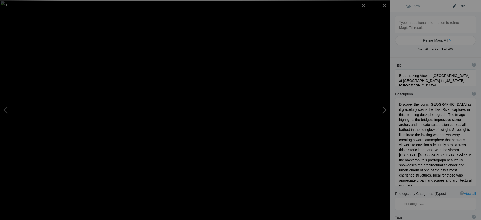
click at [382, 109] on button at bounding box center [371, 109] width 38 height 79
type textarea "Stunning Skyline View of Toronto from Centre Island"
type textarea "Experience the breathtaking beauty of Toronto's skyline as seen from Centre Isl…"
type textarea "Centre_Island_Toronto_Ontario_4332.jpg"
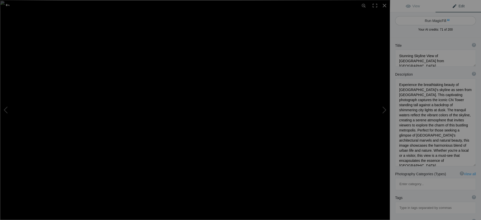
click at [431, 21] on button "Run MagicFill AI" at bounding box center [435, 20] width 81 height 9
type textarea "Breathtaking Toronto Skyline from Centre Island at Dusk"
type textarea "Discover the stunning Toronto skyline captured from the serene shores of Centre…"
type textarea "toronto-skyline-centre-island-dusk.jpg"
type textarea "A stunning view of Toronto's skyline from Centre Island at dusk, featuring the …"
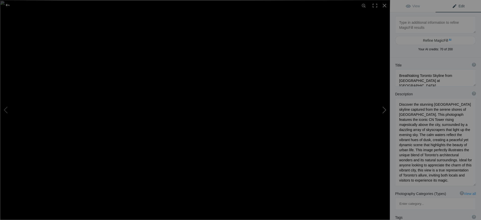
click at [384, 110] on button at bounding box center [371, 109] width 38 height 79
type textarea "Stunning View of the Arc de Triomphe at Sunset in Paris, France"
type textarea "Experience the breathtaking beauty of the Arc de Triomphe, one of Paris's most …"
type textarea "Arc_de_Triomphe_Paris_France_0422.jpg"
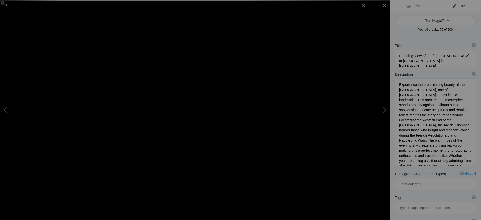
click at [434, 21] on button "Run MagicFill AI" at bounding box center [435, 20] width 81 height 9
type textarea "Breathtaking Sunset View of the Arc de Triomphe in Paris, France"
type textarea "Discover the stunning beauty of the Arc de Triomphe, a symbol of Parisian histo…"
type textarea "arc-de-triomphe-sunset-paris.jpg"
type textarea "Arc de Triomphe at sunset, showcasing intricate sculptures and warm evening sky…"
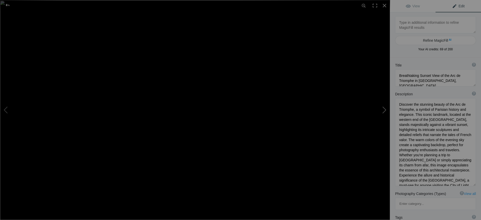
click at [383, 109] on button at bounding box center [371, 109] width 38 height 79
type textarea "Stunning View of Florence Cathedral at Sunrise"
type textarea "Experience the breathtaking beauty of Florence Cathedral, also known as the Duo…"
type textarea "Cathedral_Florence_Italy_0800.jpg"
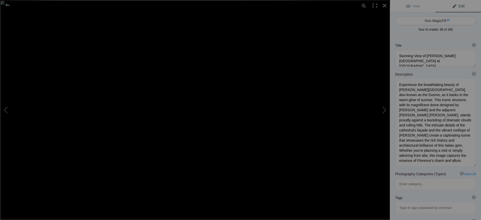
click at [433, 20] on button "Run MagicFill AI" at bounding box center [435, 20] width 81 height 9
type textarea "Breathtaking Sunrise Over Florence Cathedral and Giotto's Campanile"
type textarea "Witness the stunning beauty of Florence Cathedral, known as the Duomo, illumina…"
type textarea "florence-cathedral-sunrise.jpg"
type textarea "Florence Cathedral and Giotto's Campanile at sunrise, showcasing intricate arch…"
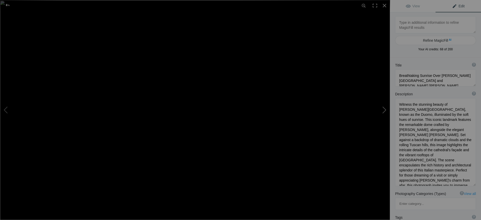
click at [385, 109] on button at bounding box center [371, 109] width 38 height 79
type textarea "Scenic Gondolas on the Waters of Venice, Italy"
type textarea "Experience the enchanting beauty of Venice through this captivating image of tr…"
type textarea "gondolas-venice-italy.jpg"
type textarea "Traditional gondolas with blue covers anchored in the waters of Venice, Italy, …"
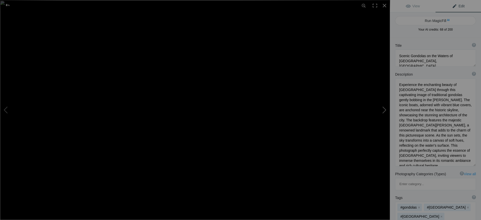
click at [384, 109] on button at bounding box center [371, 109] width 38 height 79
type textarea "Stunning View of the Spanish Steps in Rome, Italy at Twilight"
type textarea "Experience the enchanting beauty of the Spanish Steps in Rome, Italy, captured …"
type textarea "spanish-steps-rome-dusk.jpg"
type textarea "A stunning view of the Spanish Steps in Rome, Italy, illuminated at dusk with v…"
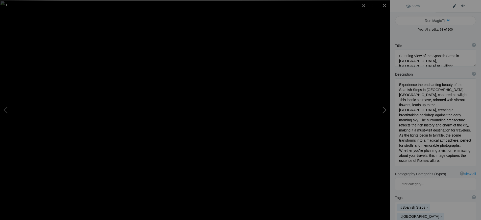
click at [384, 109] on button at bounding box center [371, 109] width 38 height 79
type textarea "Castel Sant'Angelo at Dusk: A Stunning View of Rome, Italy"
type textarea "Experience the breathtaking beauty of Castel Sant'Angelo, a historic fortress i…"
type textarea "Castel_Sant_Angelo_Rome_Italy_1133.jpg"
click at [433, 20] on button "Run MagicFill AI" at bounding box center [435, 20] width 81 height 9
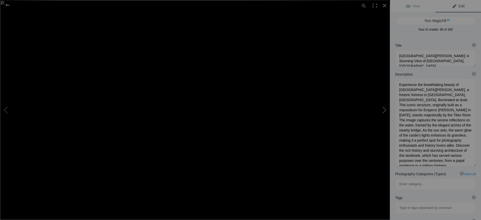
type textarea "Castel Sant'Angelo at Dusk: A Captivating View of Rome's Historic Fortress"
type textarea "Discover the enchanting beauty of Castel Sant'Angelo, a historic fortress nestl…"
type textarea "castel-sant-angelo-dusk-rome.jpg"
type textarea "Castel Sant'Angelo illuminated at dusk, reflecting in the Tiber River, with a n…"
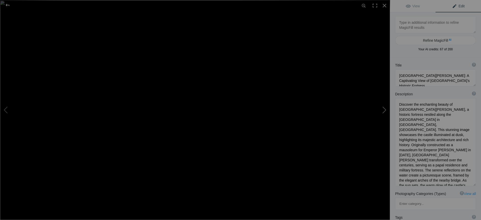
click at [384, 109] on button at bounding box center [371, 109] width 38 height 79
type textarea "Prince of Wales Hotel at Dusk in Niagara-on-the-Lake, Ontario"
type textarea "The Prince of Wales Hotel, a historic gem in Niagara-on-the-Lake, Ontario, stan…"
type textarea "prince-of-wales-hotel-niagara-on-the-lake.jpg"
type textarea "The Prince of Wales Hotel in Niagara-on-the-Lake, Ontario, illuminated at dusk,…"
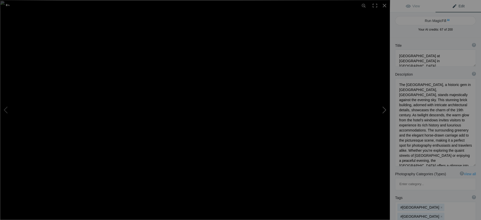
click at [384, 110] on button at bounding box center [371, 109] width 38 height 79
type textarea "Stunning View of [GEOGRAPHIC_DATA] and [GEOGRAPHIC_DATA] Skyline at [GEOGRAPHIC…"
type textarea "Experience the breathtaking beauty of the Brooklyn Bridge illuminated against t…"
type textarea "Brooklyn_Bridge_New_York_City_New_York_9858.jpg"
click at [433, 20] on button "Run MagicFill AI" at bounding box center [435, 20] width 81 height 9
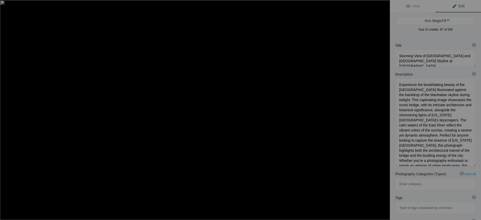
type textarea "Brooklyn Bridge and Manhattan Skyline at Dusk: A Captivating Urban Landscape"
type textarea "Immerse yourself in the stunning view of the Brooklyn Bridge and the Manhattan …"
type textarea "brooklyn-bridge-manhattan-skyline-dusk.jpg"
type textarea "A breathtaking view of the Brooklyn Bridge illuminated at dusk, with the Manhat…"
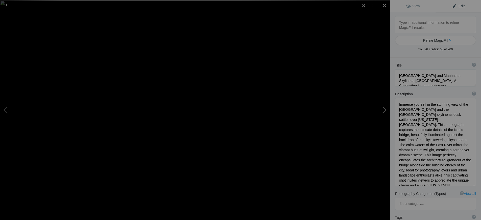
click at [386, 110] on button at bounding box center [371, 109] width 38 height 79
type textarea "Stunning Night View of Place de la Concorde, Paris"
type textarea "Experience the enchanting beauty of Place de la Concorde in Paris as night fall…"
type textarea "place-de-la-concorde-paris-night.jpg"
type textarea "Night view of Place de la Concorde in Paris, featuring the Luxor Obelisk, illum…"
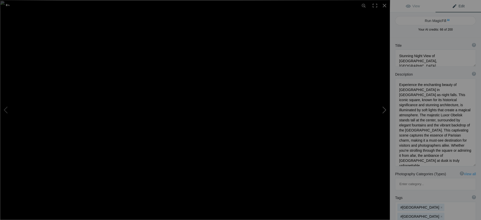
click at [384, 110] on button at bounding box center [371, 109] width 38 height 79
type textarea "Pont Neuf at Dusk: A Stunning View of Paris"
type textarea "Experience the enchanting beauty of the Pont Neuf, the oldest standing bridge i…"
type textarea "pont-neuf-paris-dusk.jpg"
type textarea "A twilight view of Pont Neuf in Paris, showcasing its arches and reflections in…"
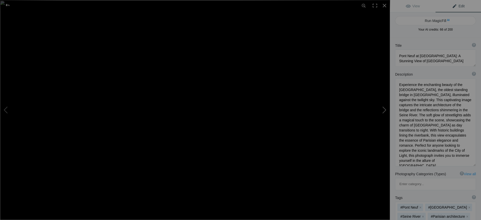
click at [384, 110] on button at bounding box center [371, 109] width 38 height 79
type textarea "Sun Voyager Sculpture in Reykjavik at Night"
type textarea "The Sun Voyager, a striking sculpture located in Reykjavik, Iceland, stands maj…"
type textarea "sun-voyager-reykjavik-night.jpg"
type textarea "The Sun Voyager sculpture in Reykjavik, Iceland, illuminated at night against a…"
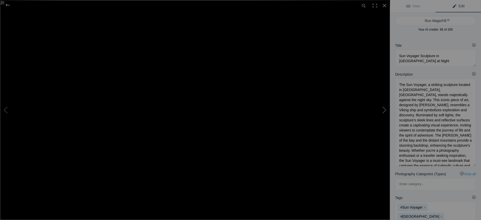
click at [384, 110] on button at bounding box center [371, 109] width 38 height 79
type textarea "Stunning Lunar Eclipse Sequence Over Toronto Skyline"
type textarea "Experience the breathtaking beauty of a lunar eclipse captured over the iconic …"
type textarea "Lunar_Eclipse_Toronto_Ontario_1534.jpg"
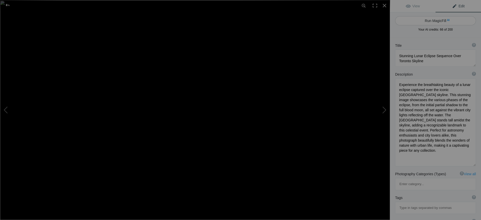
click at [433, 20] on button "Run MagicFill AI" at bounding box center [435, 20] width 81 height 9
type textarea "Captivating Lunar Eclipse Phases Over Toronto Skyline"
type textarea "Witness the breathtaking spectacle of a lunar eclipse as it unfolds over the ic…"
type textarea "lunar-eclipse-toronto-skyline.jpg"
type textarea "A sequence of lunar eclipse phases over the Toronto skyline, featuring the CN T…"
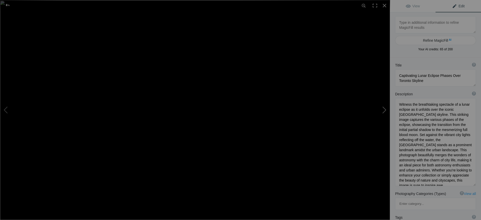
click at [383, 112] on button at bounding box center [371, 109] width 38 height 79
type textarea "Autumn Sunset Reflections Over Central Park Lake, NYC"
type textarea "Immerse yourself in the stunning beauty of Central Park as the sun sets over it…"
type textarea "autumn-sunset-central-park-lake-nyc.jpg"
type textarea "A breathtaking autumn sunset over Central Park Lake, showcasing vibrant fall co…"
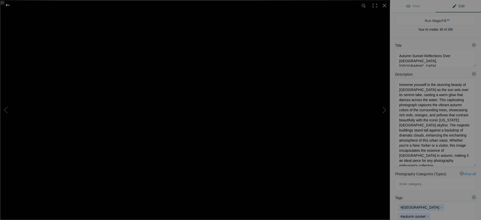
click at [5, 6] on div at bounding box center [7, 5] width 18 height 10
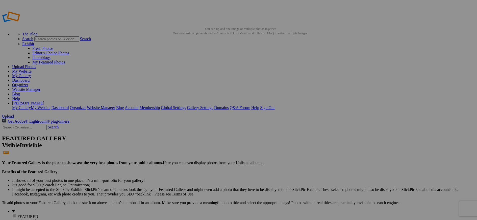
click at [28, 83] on link "Organizer" at bounding box center [20, 85] width 16 height 4
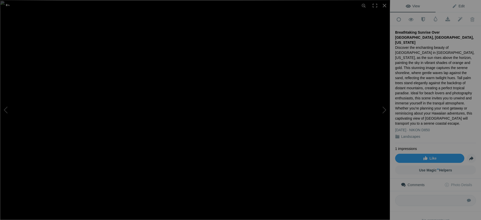
click at [454, 6] on span "Edit" at bounding box center [458, 6] width 13 height 4
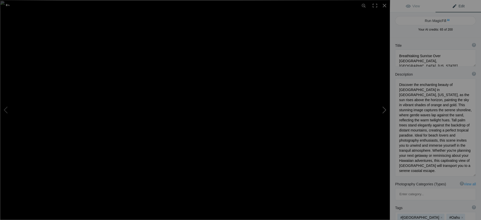
click at [383, 111] on button at bounding box center [371, 109] width 38 height 79
type textarea "Breathtaking Sunrise Over Rice Lake, Ontario"
type textarea "Witness the stunning beauty of a sunrise over Rice Lake, Ontario, captured in t…"
type textarea "breathtaking-sunrise-rice-lake-ontario.jpg"
type textarea "A serene sunrise over Rice Lake, Ontario, featuring a gazebo and wooden posts i…"
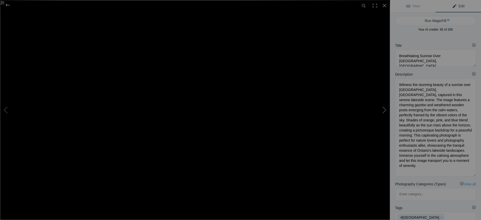
click at [383, 111] on button at bounding box center [371, 109] width 38 height 79
type textarea "Majestic Vestrahorn Mountain and Black Sand Beach in Iceland"
type textarea "Discover the awe-inspiring Vestrahorn Mountain, a true gem on Iceland's southea…"
type textarea "vestrahorn-mountain-black-sand-beach-iceland.jpg"
type textarea "Vestrahorn Mountain towering over a black sand beach with gentle waves under a …"
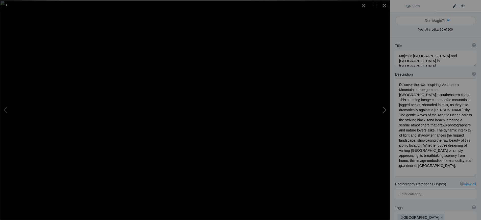
click at [383, 111] on button at bounding box center [371, 109] width 38 height 79
type textarea "Majestic Vestrahorn Mountain Reflection in Iceland"
type textarea "Experience the breathtaking beauty of Vestrahorn Mountain, a stunning natural l…"
type textarea "vestrahorn-mountain-reflection-iceland.jpg"
type textarea "Reflection of Vestrahorn Mountain in calm waters, showcasing dramatic peaks and…"
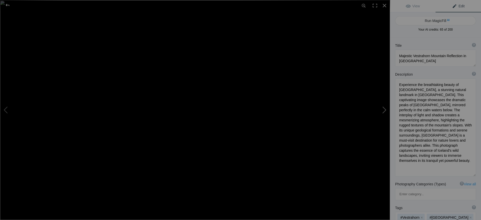
click at [383, 111] on button at bounding box center [371, 109] width 38 height 79
type textarea "Stunning Reflection of Grand Teton Mountains at Shabacher Landing, Wyoming"
type textarea "Experience the breathtaking beauty of the Grand Teton Mountains reflected in th…"
type textarea "grand-teton-reflection-shabacher-landing.jpg"
type textarea "Reflection of Grand Teton Mountains in the calm waters of Shabacher Landing, su…"
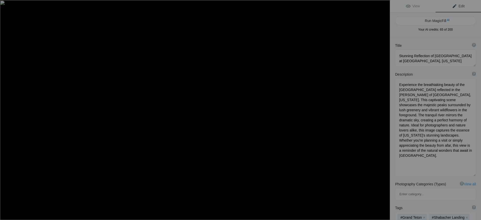
click at [383, 111] on button at bounding box center [371, 109] width 38 height 79
type textarea "Experience the breathtaking beauty of the Grand Teton Mountains reflected in th…"
type textarea "Reflection of the Grand Teton Mountains in the calm waters at Shabacher Landing…"
click at [384, 110] on button at bounding box center [371, 109] width 38 height 79
type textarea "Majestic Snake River with Grand Teton Mountains in Wyoming"
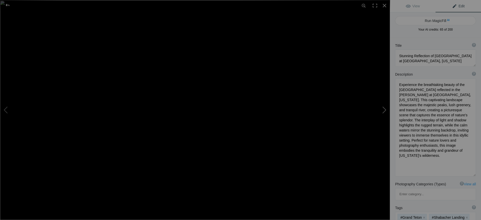
type textarea "Experience the breathtaking beauty of the Snake River as it winds through the s…"
type textarea "snake-river-grand-teton-wyoming.jpg"
type textarea "Scenic view of Snake River flowing through lush greenery with the Grand Teton m…"
click at [384, 110] on button at bounding box center [371, 109] width 38 height 79
type textarea "Oxbow Bend Reflection in Grand Teton National Park, Wyoming"
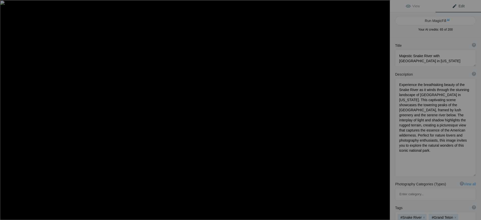
type textarea "Experience the serene beauty of Oxbow Bend in Grand Teton National Park, Wyomin…"
type textarea "oxbow-bend-grand-teton-national-park.jpg"
type textarea "Scenic view of Oxbow Bend in Grand Teton National Park, showcasing the reflecti…"
click at [384, 110] on button at bounding box center [371, 109] width 38 height 79
type textarea "John Moulton Barn at Grand Teton National Park, Wyoming"
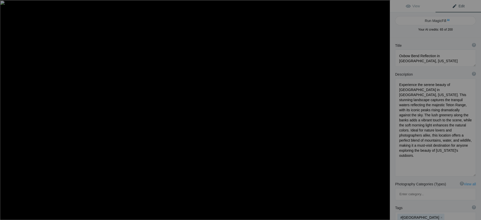
type textarea "Experience the breathtaking beauty of John Moulton Barn, a historic icon nestle…"
type textarea "john-moulton-barn-grand-teton-national-park.jpg"
type textarea "A picturesque view of John Moulton Barn with the Teton Range in the background,…"
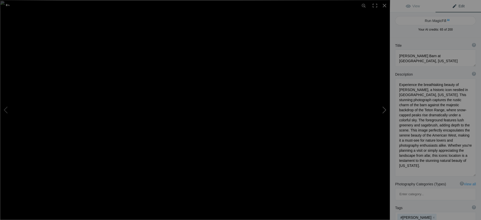
click at [385, 109] on button at bounding box center [371, 109] width 38 height 79
type textarea "Chapel of the Transfiguration in Grand Teton National Park, Wyoming"
type textarea "The Chapel of the Transfiguration, located in the heart of Grand Teton National…"
type textarea "chapel-of-the-transfiguration-grand-teton-national-park.jpg"
type textarea "Chapel of the Transfiguration in Grand Teton National Park, Wyoming, surrounded…"
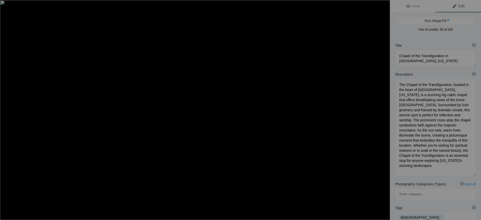
click at [385, 109] on button at bounding box center [371, 109] width 38 height 79
type textarea "Stunning View of Yellowstone Falls at Painter's Point, Wyoming"
type textarea "Experience the breathtaking beauty of Yellowstone Falls from Painter's Point in…"
type textarea "yellowstone-falls-painters-point-wyoming.jpg"
type textarea "A panoramic view of Yellowstone Falls from Painter's Point, showcasing the wate…"
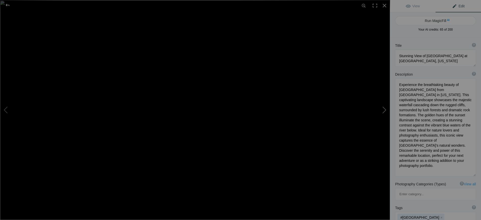
click at [384, 111] on button at bounding box center [371, 109] width 38 height 79
type textarea "T.A. Moulton Barn Under the Milky Way in Grand Teton National Park"
type textarea "Discover the stunning T.A. Moulton Barn, beautifully framed by the Milky Way in…"
type textarea "ta-moulton-barn-milky-way-grand-teton.jpg"
type textarea "T.A. Moulton Barn illuminated by the Milky Way in Grand Teton National Park, sh…"
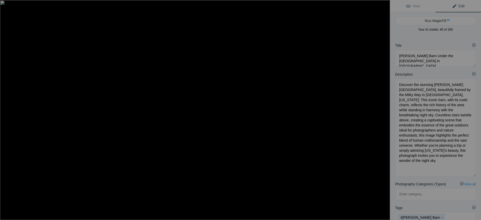
click at [384, 111] on button at bounding box center [371, 109] width 38 height 79
type textarea "Hanauma Bay: A Stunning Coastal Paradise in Oahu, Hawaii"
type textarea "Discover the breathtaking beauty of Hanauma Bay, a natural marine preserve loca…"
type textarea "hanauma-bay-oahu-hawaii.jpg"
type textarea "A panoramic view of Hanauma Bay in Oahu, Hawaii, showcasing its clear blue wate…"
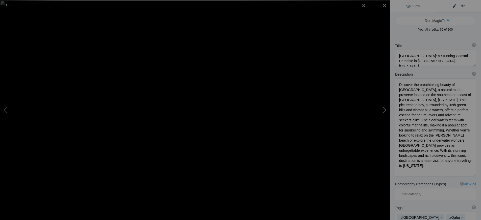
click at [384, 110] on button at bounding box center [371, 109] width 38 height 79
type textarea "Discover the breathtaking beauty of Hanauma Bay, a natural wonder located on th…"
type textarea "A panoramic view of Hanauma Bay in Oahu, Hawaii, showcasing its clear turquoise…"
click at [384, 110] on button at bounding box center [371, 109] width 38 height 79
type textarea "Monet's Garden at Sunset in Niagara-on-the-Lake, Ontario"
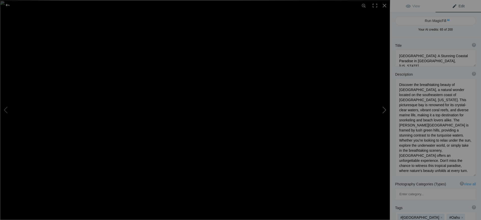
type textarea "Experience the serene beauty of Monet's Garden in Niagara-on-the-Lake, Ontario,…"
type textarea "monet-garden-sunset-niagara-on-the-lake.jpg"
type textarea "A serene view of Monet's Garden in Niagara-on-the-Lake, Ontario, featuring a gr…"
click at [384, 110] on button at bounding box center [371, 109] width 38 height 79
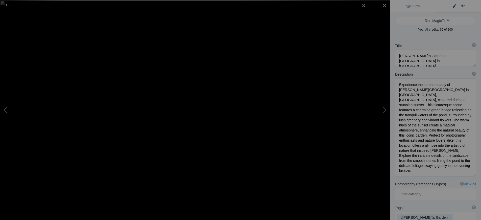
type textarea "Stunning View of Sigöldugljúfur Canyon in Iceland"
type textarea "Discover the awe-inspiring beauty of Sigöldugljúfur Canyon, a hidden treasure…"
type textarea "sigolduglufur-canyon-iceland.jpg"
type textarea "A stunning aerial view of Sigöldugljúfur Canyon in Iceland, featuring dramati…"
type textarea "Neuschwanstein Castle: The Enchanting Fairytale Fortress in Bavaria"
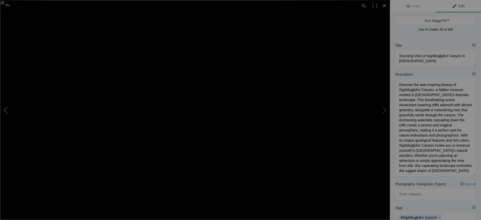
type textarea "Nestled in the breathtaking Bavarian Alps, Neuschwanstein Castle is a stunning …"
type textarea "neuschwanstein-castle-bavaria-autumn.jpg"
type textarea "Neuschwanstein Castle perched in the Bavarian Alps, surrounded by autumn foliag…"
click at [7, 111] on button at bounding box center [19, 109] width 38 height 79
type textarea "Stunning View of Sigöldugljúfur Canyon in Iceland"
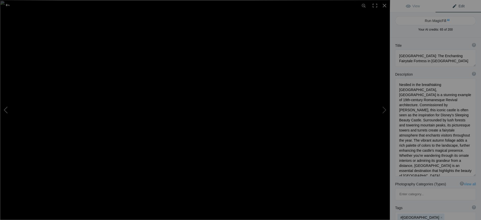
type textarea "Discover the awe-inspiring beauty of Sigöldugljúfur Canyon, a hidden treasure…"
type textarea "sigolduglufur-canyon-iceland.jpg"
type textarea "A stunning aerial view of Sigöldugljúfur Canyon in Iceland, featuring dramati…"
click at [382, 111] on button at bounding box center [371, 109] width 38 height 79
type textarea "Neuschwanstein Castle: The Enchanting Fairytale Fortress in Bavaria"
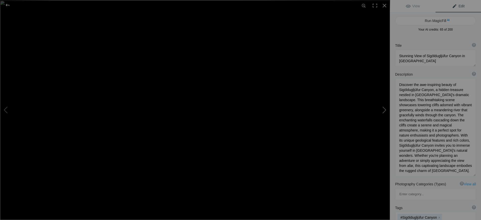
type textarea "Nestled in the breathtaking Bavarian Alps, Neuschwanstein Castle is a stunning …"
type textarea "neuschwanstein-castle-bavaria-autumn.jpg"
type textarea "Neuschwanstein Castle perched in the Bavarian Alps, surrounded by autumn foliag…"
click at [384, 111] on button at bounding box center [371, 109] width 38 height 79
type textarea "Serene Red Dock Chair Overlooking Black Lake, Ontario"
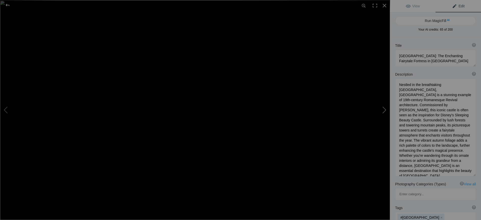
type textarea "This captivating image features a striking red dock chair positioned at the edg…"
type textarea "red-dock-chair-black-lake-ontario.jpg"
type textarea "A red dock chair sits at the end of a wooden pier overlooking the calm waters o…"
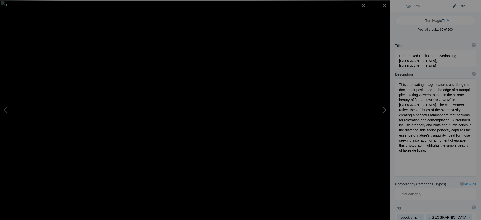
click at [384, 111] on button at bounding box center [371, 109] width 38 height 79
type textarea "Serene Sunset Reflections at Clark Lake, Ontario"
type textarea "Experience the tranquil beauty of Clark Lake, Ontario, captured during a stunni…"
type textarea "clark-lake-ontario-sunset-reflections.jpg"
type textarea "A stunning sunset over Clark Lake in Ontario, featuring vibrant colors reflecti…"
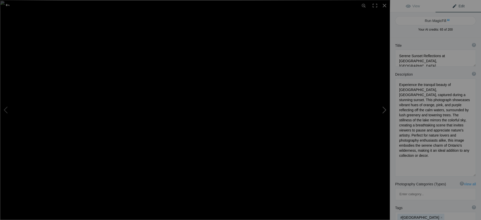
click at [384, 111] on button at bounding box center [371, 109] width 38 height 79
click at [384, 109] on button at bounding box center [371, 109] width 38 height 79
type textarea "Breathtaking Sunrise Over Kahala Beach, Oahu, Hawaii"
type textarea "Discover the enchanting beauty of Kahala Beach in Oahu, Hawaii, as the sun rise…"
type textarea "kahala-beach-sunset-oahu-hawaii.jpg"
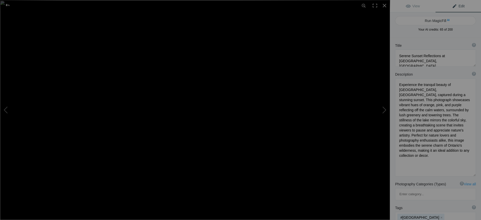
type textarea "A stunning sunset over Kahala Beach in Oahu, Hawaii, featuring palm trees silho…"
type textarea "Sunrise Over Awenda Provincial Park, Ontario"
type textarea "Experience the serene beauty of Awenda Provincial Park in Ontario as the sun ri…"
type textarea "sunset-awenda-provincial-park-ontario.jpg"
type textarea "A serene sunset over Awenda Provincial Park in Ontario, featuring a calm lake w…"
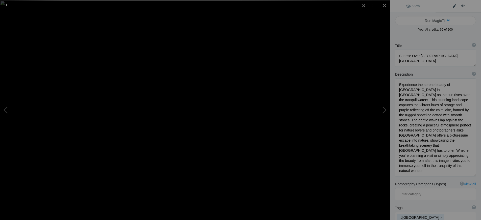
click at [6, 4] on div at bounding box center [7, 5] width 18 height 10
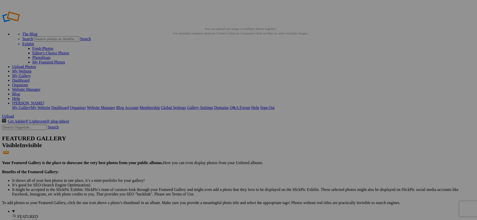
click at [28, 83] on link "Organizer" at bounding box center [20, 85] width 16 height 4
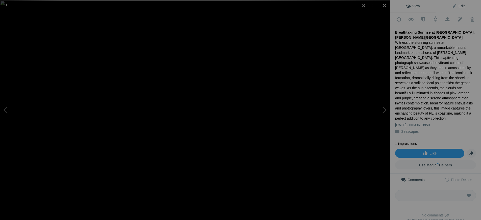
click at [458, 6] on span "Edit" at bounding box center [458, 6] width 13 height 4
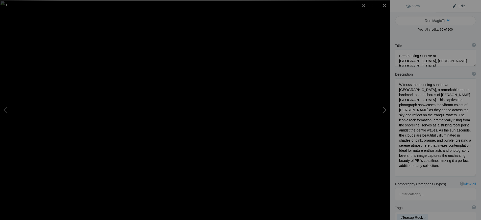
click at [383, 109] on button at bounding box center [371, 109] width 38 height 79
type textarea "Breathtaking Ice Formations on [GEOGRAPHIC_DATA], [GEOGRAPHIC_DATA] at [GEOGRAP…"
type textarea "Discover the enchanting beauty of [GEOGRAPHIC_DATA] in [GEOGRAPHIC_DATA], where…"
type textarea "diamond-beach-ice-formations-sunrise.jpg"
type textarea "Ice formations on [GEOGRAPHIC_DATA] in [GEOGRAPHIC_DATA] at sunrise, with gentl…"
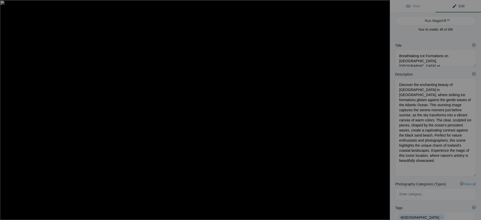
click at [383, 109] on button at bounding box center [371, 109] width 38 height 79
type textarea "Southampton Lighthouse at Dusk - A Serene [GEOGRAPHIC_DATA] Landmark"
type textarea "Discover the tranquil beauty of the [GEOGRAPHIC_DATA], a cherished landmark in …"
type textarea "southampton-lighthouse-dusk-[GEOGRAPHIC_DATA]jpg"
type textarea "Southampton Lighthouse at dusk, showcasing its classic white shingles and red a…"
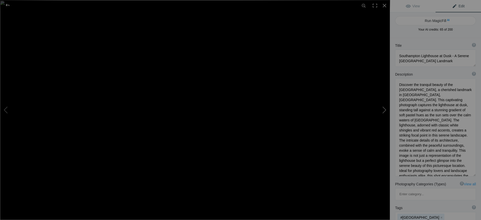
click at [384, 111] on button at bounding box center [371, 109] width 38 height 79
type textarea "Serene Beach Sunrise Over [PERSON_NAME]"
type textarea "Experience the tranquil beauty of a sunrise over the pristine beaches of [PERSO…"
type textarea "serene-beach-sunrise-pei.jpg"
type textarea "A blurred image of a serene beach sunrise over the calm waters of [PERSON_NAME]…"
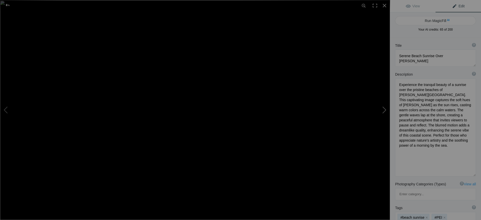
click at [384, 110] on button at bounding box center [371, 109] width 38 height 79
type textarea "Stunning Ice Formations on [GEOGRAPHIC_DATA], [GEOGRAPHIC_DATA]"
type textarea "Discover the breathtaking beauty of [GEOGRAPHIC_DATA] in [GEOGRAPHIC_DATA], whe…"
type textarea "diamond-beach-ice-formations.jpg"
type textarea "Ice formations on [GEOGRAPHIC_DATA] in [GEOGRAPHIC_DATA], surrounded by gentle …"
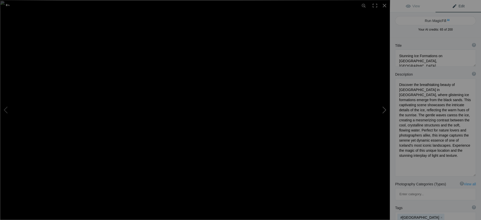
click at [384, 110] on button at bounding box center [371, 109] width 38 height 79
type textarea "Stunning Sunrise Over [GEOGRAPHIC_DATA], [GEOGRAPHIC_DATA]"
type textarea "Experience the breathtaking beauty of [GEOGRAPHIC_DATA] in [GEOGRAPHIC_DATA], w…"
type textarea "diamond-beach-[GEOGRAPHIC_DATA]-sunset.jpg"
type textarea "A stunning sunset over [GEOGRAPHIC_DATA] in [GEOGRAPHIC_DATA], featuring gliste…"
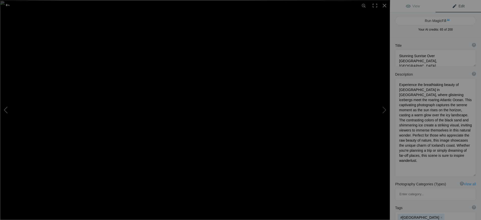
click at [6, 108] on button at bounding box center [19, 109] width 38 height 79
type textarea "Stunning Ice Formations on Diamond Beach, Iceland"
type textarea "Discover the breathtaking beauty of Diamond Beach in Iceland, where glistening …"
type textarea "diamond-beach-ice-formations.jpg"
type textarea "Ice formations on Diamond Beach in Iceland, surrounded by gentle waves and a co…"
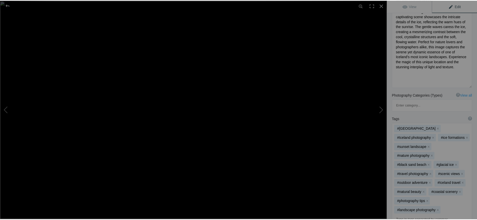
scroll to position [101, 0]
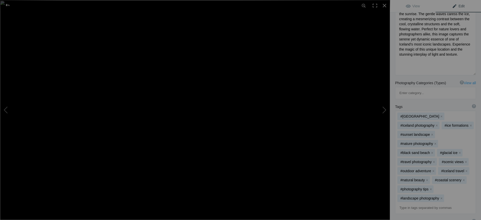
click at [407, 203] on input at bounding box center [435, 207] width 75 height 9
type input "#sunrise photog"
click at [414, 193] on span "#sunrise photography" at bounding box center [433, 193] width 63 height 5
click at [434, 133] on button "x" at bounding box center [432, 135] width 4 height 4
click at [6, 109] on button at bounding box center [19, 109] width 38 height 79
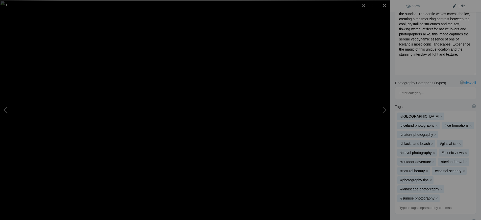
type textarea "Serene Beach Sunrise Over PEI Waters"
type textarea "Experience the tranquil beauty of a sunrise over the pristine beaches of Prince…"
type textarea "serene-beach-sunrise-pei.jpg"
type textarea "A blurred image of a serene beach sunrise over the calm waters of Prince Edward…"
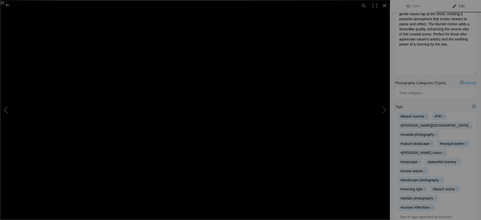
click at [6, 109] on button at bounding box center [19, 109] width 38 height 79
type textarea "Southampton Lighthouse at Dusk - A Serene Ontario Landmark"
type textarea "Discover the tranquil beauty of the Southampton Lighthouse, a cherished landmar…"
type textarea "southampton-lighthouse-dusk-ontario.jpg"
type textarea "Southampton Lighthouse at dusk, showcasing its classic white shingles and red a…"
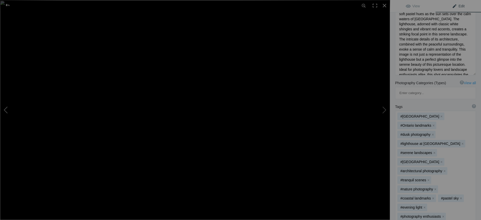
click at [6, 109] on button at bounding box center [19, 109] width 38 height 79
type textarea "Breathtaking Ice Formations on Diamond Beach, Iceland at Sunrise"
type textarea "Discover the enchanting beauty of Diamond Beach in Iceland, where striking ice …"
type textarea "diamond-beach-ice-formations-sunrise.jpg"
type textarea "Ice formations on Diamond Beach in Iceland at sunrise, with gentle ocean waves …"
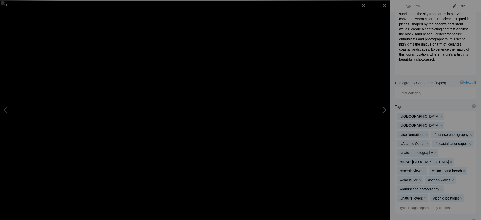
click at [384, 109] on button at bounding box center [371, 109] width 38 height 79
type textarea "Southampton Lighthouse at Dusk - A Serene Ontario Landmark"
type textarea "Discover the tranquil beauty of the Southampton Lighthouse, a cherished landmar…"
type textarea "southampton-lighthouse-dusk-ontario.jpg"
type textarea "Southampton Lighthouse at dusk, showcasing its classic white shingles and red a…"
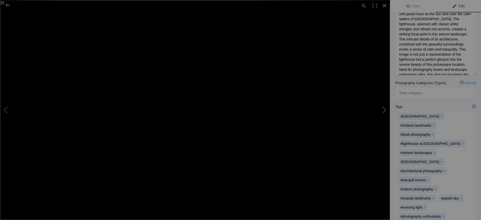
click at [384, 109] on button at bounding box center [371, 109] width 38 height 79
type textarea "Serene Beach Sunrise Over PEI Waters"
type textarea "Experience the tranquil beauty of a sunrise over the pristine beaches of Prince…"
type textarea "serene-beach-sunrise-pei.jpg"
type textarea "A blurred image of a serene beach sunrise over the calm waters of Prince Edward…"
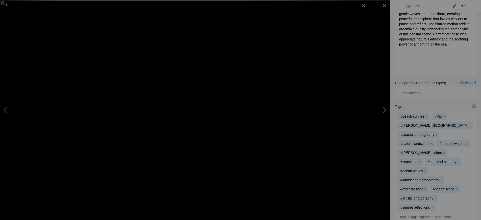
click at [384, 109] on button at bounding box center [371, 109] width 38 height 79
type textarea "Stunning Ice Formations on Diamond Beach, Iceland"
type textarea "Discover the breathtaking beauty of Diamond Beach in Iceland, where glistening …"
type textarea "diamond-beach-ice-formations.jpg"
type textarea "Ice formations on Diamond Beach in Iceland, surrounded by gentle waves and a co…"
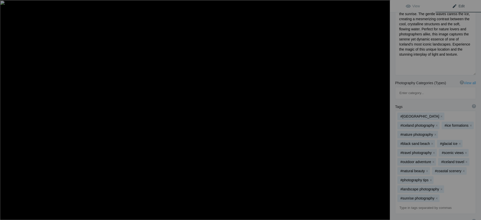
click at [384, 109] on button at bounding box center [371, 109] width 38 height 79
type textarea "Stunning Sunrise Over Diamond Beach, Iceland"
type textarea "Experience the breathtaking beauty of Diamond Beach in Iceland, where glistenin…"
type textarea "diamond-beach-iceland-sunset.jpg"
type textarea "A stunning sunset over Diamond Beach in Iceland, featuring glistening icebergs …"
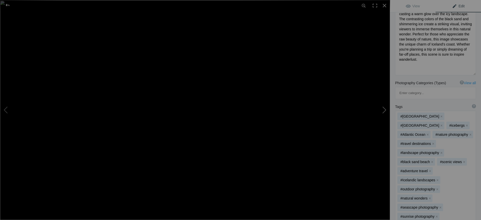
click at [383, 108] on button at bounding box center [371, 109] width 38 height 79
type textarea "Louisbourg Lighthouse at Sunrise – A Coastal Gem in Cape Breton, Nova Scotia"
type textarea "Discover the breathtaking beauty of the Louisbourg Lighthouse, a historic marit…"
type textarea "louisbourg-lighthouse-sunrise-cape-breton.jpg"
type textarea "Louisbourg Lighthouse at sunrise, surrounded by rocky terrain and wildflowers i…"
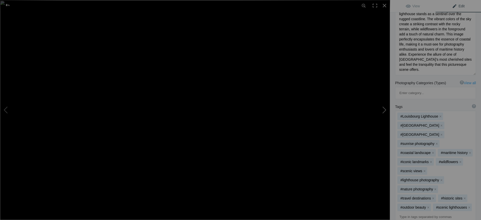
click at [383, 108] on button at bounding box center [371, 109] width 38 height 79
click at [383, 109] on button at bounding box center [371, 109] width 38 height 79
type textarea "Covehead Lighthouse in Prince Edward Island: A Coastal Icon"
type textarea "Discover the stunning Covehead Lighthouse, a picturesque landmark located in Pr…"
type textarea "covehead-lighthouse-pei.jpg"
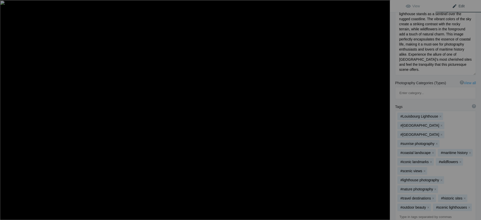
type textarea "Covehead Lighthouse in Prince Edward Island surrounded by greenery and sandy du…"
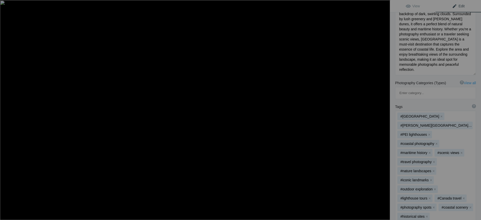
click at [383, 109] on button at bounding box center [371, 109] width 38 height 79
type textarea "Cape Tyron Lighthouse on Prince Edward Island: A Scenic Coastal View"
type textarea "Discover the stunning Cape Tyron Lighthouse, perched on the rugged cliffs of Pr…"
type textarea "cape-tyron-lighthouse-pei.jpg"
type textarea "Cape Tyron Lighthouse standing on red cliffs in Prince Edward Island, surrounde…"
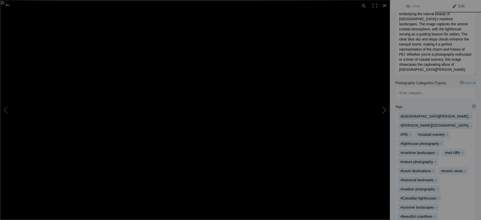
click at [383, 111] on button at bounding box center [371, 109] width 38 height 79
type textarea "Dramatic Storm Clouds Over the Sea in Prince Edward Island"
type textarea "Experience the breathtaking beauty of a storm brewing over the tranquil waters …"
type textarea "storm-clouds-sea-prince-edward-island.jpg"
type textarea "A dramatic view of storm clouds gathering over the calm sea in Prince Edward Is…"
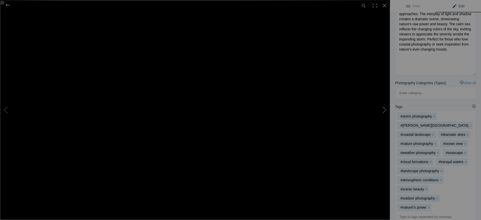
click at [384, 110] on button at bounding box center [371, 109] width 38 height 79
type textarea "Dyrhólaey Sea Stacks at Vik, Iceland – Majestic Coastal Views"
type textarea "Experience the breathtaking beauty of Dyrhólaey, a stunning promontory located …"
type textarea "dyrholaey-sea-stacks-vik-iceland.jpg"
type textarea "Scenic view of Dyrhólaey sea stacks near Vik, Iceland, showcasing rugged cliffs…"
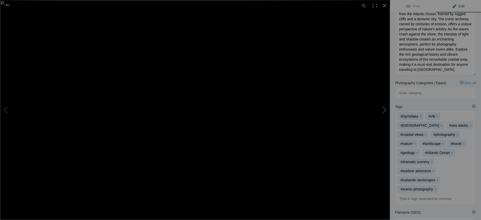
click at [383, 110] on button at bounding box center [371, 109] width 38 height 79
type textarea "Full Moon Over Five Islands, Nova Scotia"
type textarea "Experience the breathtaking beauty of a full moon rising over the serene waters…"
type textarea "full-moon-five-islands-nova-scotia.jpg"
type textarea "A full moon rises over the calm waters of Five Islands, Nova Scotia, reflecting…"
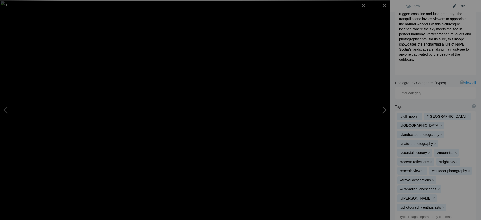
click at [384, 111] on button at bounding box center [371, 109] width 38 height 79
type textarea "Five Islands Lighthouse at Sunset in Nova Scotia"
type textarea "Experience the serene beauty of the Five Islands Lighthouse, a stunning landmar…"
type textarea "five-islands-lighthouse-nova-scotia-sunset.jpg"
type textarea "Five Islands Lighthouse in Nova Scotia during sunset, surrounded by lush greene…"
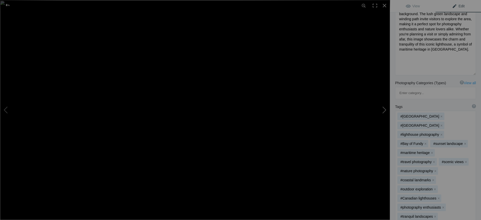
click at [384, 111] on button at bounding box center [371, 109] width 38 height 79
type textarea "Stunning Teacup Rock Sunset at Prince Edward Island"
type textarea "Experience the breathtaking beauty of Teacup Rock during sunset on Prince Edwar…"
type textarea "teacup-rock-sunset-prince-edward-island.jpg"
type textarea "A stunning sunset over Teacup Rock on Prince Edward Island, with vibrant colors…"
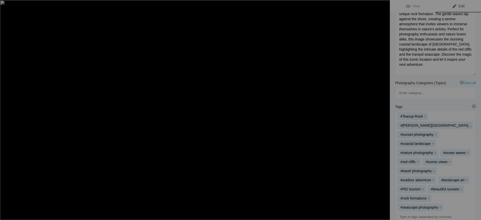
click at [384, 111] on button at bounding box center [371, 109] width 38 height 79
type textarea "Breathtaking Sunrise Over Confederation Bridge: Connecting New Brunswick and Pr…"
type textarea "Discover the stunning beauty of the Confederation Bridge in this captivating su…"
type textarea "confederation-bridge-sunrise.jpg"
type textarea "Sunrise view of Confederation Bridge connecting New Brunswick and Prince Edward…"
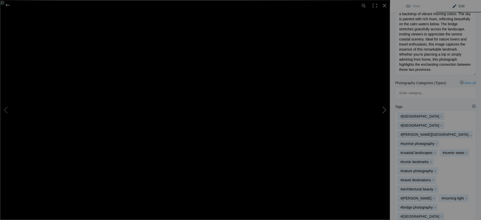
click at [384, 110] on button at bounding box center [371, 109] width 38 height 79
type textarea "Breathtaking Sunrise at Teacup Rock, Prince Edward Island"
type textarea "Witness the stunning sunrise at Teacup Rock, a remarkable natural landmark on t…"
type textarea "breathtaking-sunrise-teacup-rock-prince-edward-island.jpg"
type textarea "A stunning sunrise over Teacup Rock in Prince Edward Island, showcasing vibrant…"
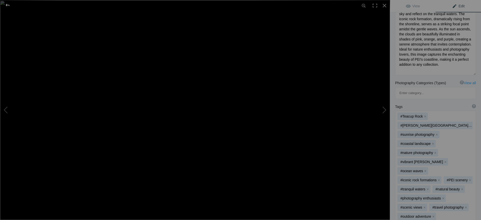
click at [7, 5] on div at bounding box center [7, 5] width 18 height 10
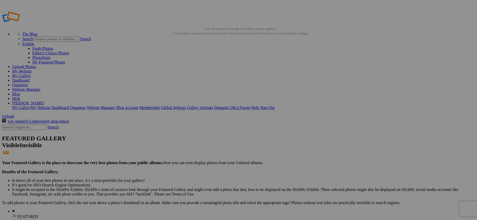
click at [28, 83] on link "Organizer" at bounding box center [20, 85] width 16 height 4
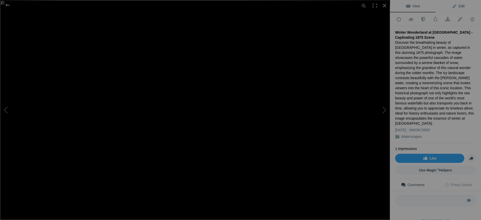
click at [456, 7] on span "Edit" at bounding box center [458, 6] width 13 height 4
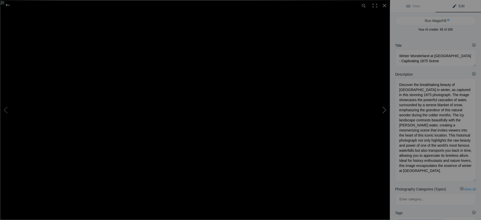
click at [383, 109] on button at bounding box center [371, 109] width 38 height 79
type textarea "[GEOGRAPHIC_DATA] [GEOGRAPHIC_DATA] 5883"
type textarea "Seljalandsfoss_Iceland_5883.jpg"
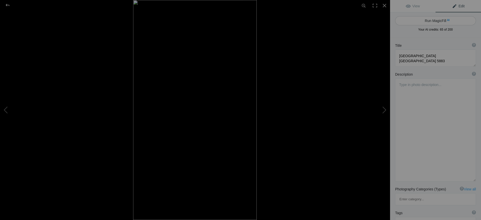
click at [441, 19] on button "Run MagicFill AI" at bounding box center [435, 20] width 81 height 9
type textarea "Seljalandsfoss Waterfall in [GEOGRAPHIC_DATA]: A Majestic View"
type textarea "Experience the breathtaking beauty of [GEOGRAPHIC_DATA], one of Iceland's most …"
type textarea "seljalandsfoss-waterfall-[GEOGRAPHIC_DATA]jpg"
type textarea "Seljalandsfoss waterfall in [GEOGRAPHIC_DATA], showcasing cascading water over …"
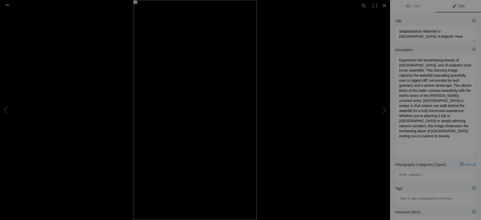
scroll to position [51, 0]
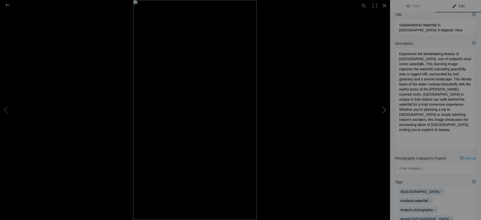
click at [384, 109] on button at bounding box center [371, 109] width 38 height 79
type textarea "[GEOGRAPHIC_DATA]: A Serene Waterfall in [GEOGRAPHIC_DATA]"
type textarea "Discover the tranquil beauty of [GEOGRAPHIC_DATA] in [GEOGRAPHIC_DATA], where c…"
type textarea "hoggs-falls-[GEOGRAPHIC_DATA]-waterfall.jpg"
type textarea "A serene view of [GEOGRAPHIC_DATA] in [GEOGRAPHIC_DATA], showcasing cascading w…"
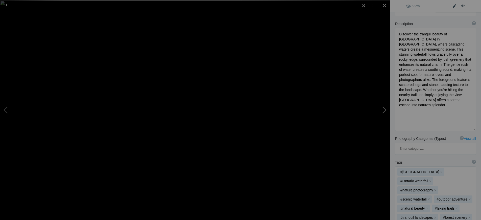
click at [384, 109] on button at bounding box center [371, 109] width 38 height 79
type textarea "Breathtaking View of Kvernufoss Waterfall from Behind the [GEOGRAPHIC_DATA] in …"
type textarea "Discover the captivating beauty of Kvernufoss Waterfall, showcased from a uniqu…"
type textarea "kvernufoss-waterfall-behind-cascade-[GEOGRAPHIC_DATA]jpg"
type textarea "View of Kvernufoss Waterfall from behind the cascade, showcasing lush greenery …"
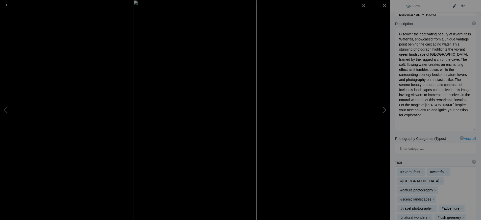
click at [384, 109] on button at bounding box center [371, 109] width 38 height 79
type textarea "Stunning Gullfoss Waterfall in [GEOGRAPHIC_DATA] at [GEOGRAPHIC_DATA]"
type textarea "Discover the breathtaking allure of Gullfoss, one of Iceland's most celebrated …"
type textarea "gullfoss-waterfall-iceland-sunset.jpg"
type textarea "A panoramic view of Gullfoss Waterfall in Iceland at sunset, showcasing the cas…"
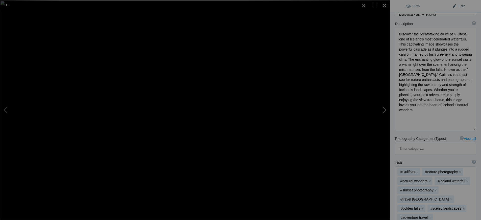
click at [384, 110] on button at bounding box center [371, 109] width 38 height 79
type textarea "Hanawi Falls: A Serene Waterfall in [GEOGRAPHIC_DATA], [US_STATE]"
type textarea "Discover the breathtaking beauty of Hanawi Falls, a hidden gem nestled in the l…"
type textarea "hanawi-falls-maui-hawaii.jpg"
type textarea "A picturesque view of Hanawi Falls in Maui, Hawaii, showcasing the waterfall ca…"
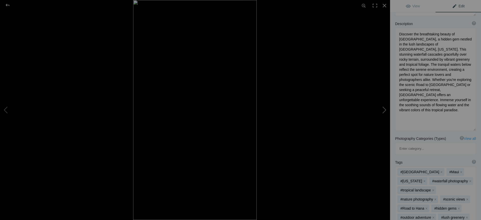
click at [384, 110] on button at bounding box center [371, 109] width 38 height 79
type textarea "Majestic Jones Falls in Ontario: A Serene Waterfall Experience"
type textarea "Discover the breathtaking beauty of Jones Falls in Ontario, where cascading wat…"
type textarea "jones-falls-ontario-waterfall.jpg"
type textarea "A stunning view of Jones Falls in Ontario, showcasing cascading waters over roc…"
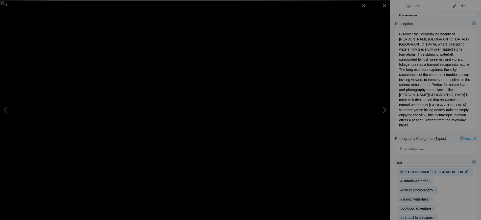
click at [384, 110] on button at bounding box center [371, 109] width 38 height 79
type textarea "Inglis Falls Ontario 0765"
type textarea "Inglis_Falls_Ontario_0765.jpg"
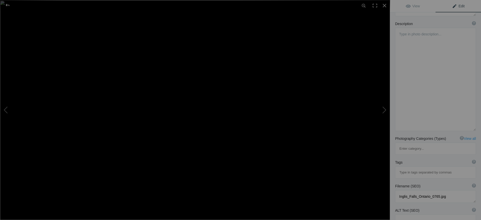
scroll to position [0, 0]
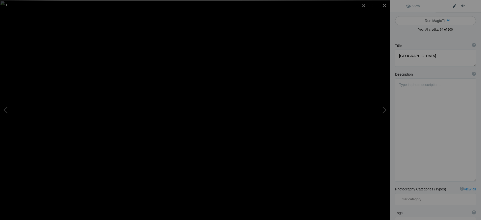
click at [436, 19] on button "Run MagicFill AI" at bounding box center [435, 20] width 81 height 9
type textarea "Stunning Inglis Falls in Ontario: A Natural Wonder"
type textarea "Experience the breathtaking beauty of Inglis Falls, located in Ontario. This ca…"
type textarea "inglis-falls-ontario.jpg"
type textarea "A stunning view of Inglis Falls in Ontario, showcasing cascading water over roc…"
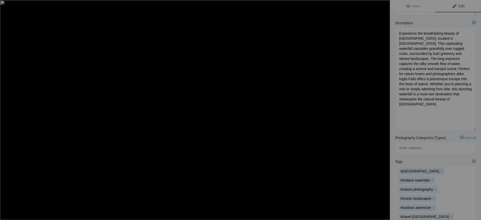
scroll to position [76, 0]
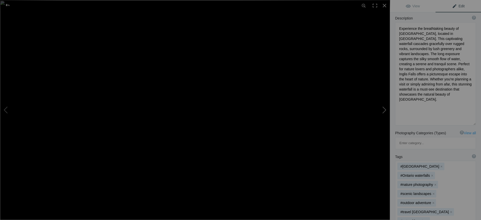
click at [384, 110] on button at bounding box center [371, 109] width 38 height 79
type textarea "Pua'a Ka'a Waterfall Maui Hawaii 2143"
type textarea "Pua_a_Ka_a_Waterfall_Maui_Hawaii_2143.jpg"
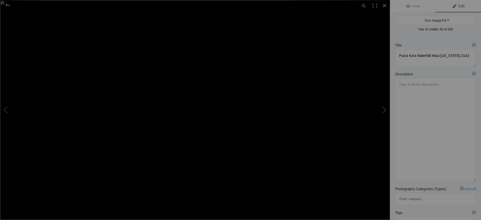
scroll to position [0, 0]
click at [435, 19] on button "Run MagicFill AI" at bounding box center [435, 20] width 81 height 9
type textarea "Pua'a Ka'a Waterfall in Maui, Hawaii: A Serene Natural Escape"
type textarea "Discover the enchanting beauty of Pua'a Ka'a Waterfall, nestled in the lush lan…"
type textarea "puaa-kaa-waterfall-maui-hawaii.jpg"
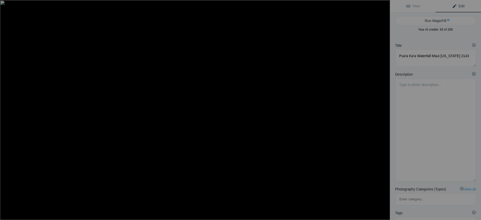
type textarea "A picturesque view of Pua'a Ka'a Waterfall in Maui, Hawaii, cascading into a cl…"
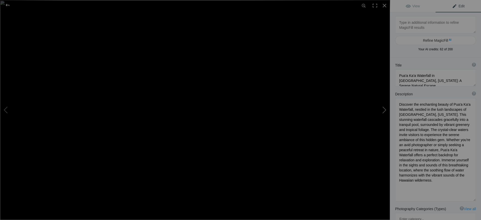
click at [385, 109] on button at bounding box center [371, 109] width 38 height 79
type textarea "Pott's Falls Ontario 0926"
type textarea "Pott_s_Falls_Ontario_0926.jpg"
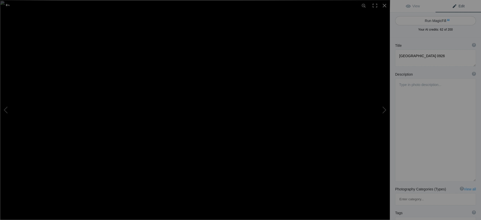
click at [435, 20] on button "Run MagicFill AI" at bounding box center [435, 20] width 81 height 9
type textarea "Pott's Falls in Ontario: A Serene Waterfall Experience"
type textarea "Discover the tranquil beauty of Pott's Falls in Ontario, where cascading waters…"
type textarea "potts-falls-ontario-waterfall.jpg"
type textarea "A serene view of Pott's Falls in Ontario, showcasing cascading water over dark …"
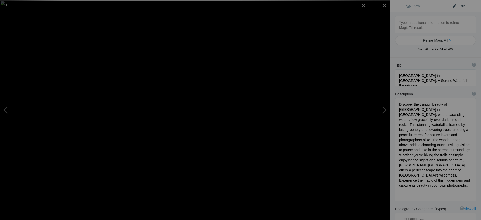
scroll to position [76, 0]
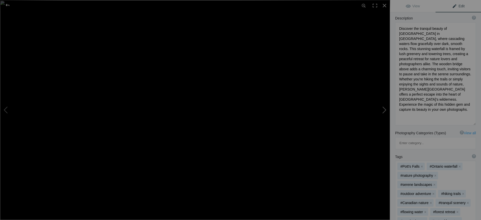
click at [384, 109] on button at bounding box center [371, 109] width 38 height 79
type textarea "Majestic Skogafoss Waterfall in Iceland with Rainbow"
type textarea "Experience the breathtaking beauty of Skogafoss, one of Iceland's most iconic w…"
type textarea "skogafoss-waterfall-iceland-rainbow.jpg"
type textarea "Skogafoss waterfall in Iceland with a rainbow, showcasing the powerful cascade …"
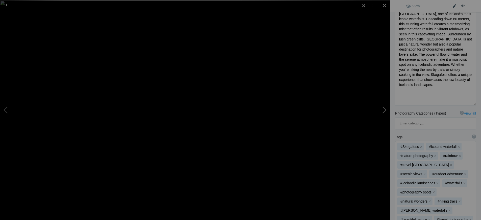
click at [384, 109] on button at bounding box center [371, 109] width 38 height 79
type textarea "Stjornarfoss Waterfall in Iceland: A Serene Natural Wonder"
type textarea "Discover the breathtaking beauty of Stjornarfoss Waterfall, nestled in the stun…"
type textarea "stjornarfoss-waterfall-iceland.jpg"
type textarea "A serene view of Stjornarfoss Waterfall in Iceland, showcasing its cascading wa…"
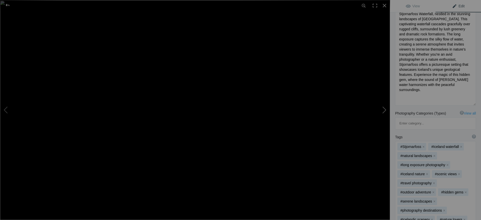
click at [384, 110] on button at bounding box center [371, 109] width 38 height 79
type textarea "Waikani Falls Maui Hawaii 2254"
type textarea "Waikani_Falls_Maui_Hawaii_2254.jpg"
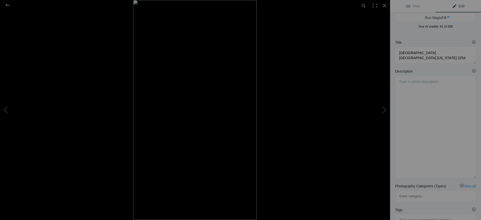
scroll to position [0, 0]
click at [434, 21] on button "Run MagicFill AI" at bounding box center [435, 20] width 81 height 9
type textarea "Waikani Falls: A Hidden Gem in Maui, Hawaii"
type textarea "Discover the breathtaking beauty of Waikani Falls, nestled in the lush landscap…"
type textarea "waikani-falls-maui-hawaii.jpg"
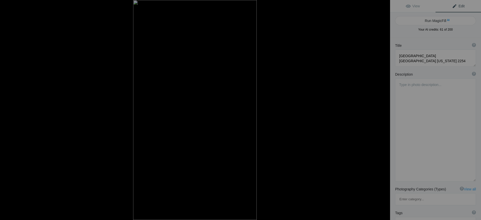
type textarea "A serene view of Waikani Falls in Maui, Hawaii, surrounded by lush greenery and…"
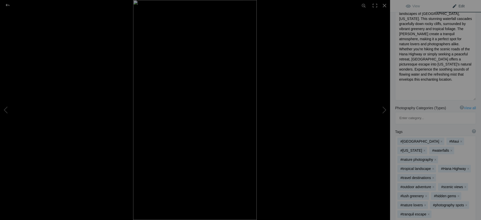
scroll to position [101, 0]
click at [383, 108] on button at bounding box center [371, 109] width 38 height 79
type textarea "Wailua Falls Maui Hawaii 2157"
type textarea "Wailua_Falls_Maui_Hawaii_2157.jpg"
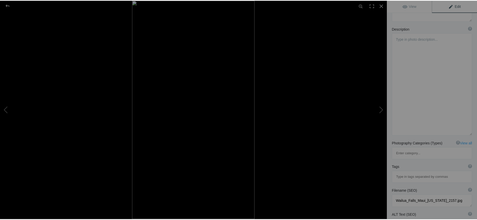
scroll to position [0, 0]
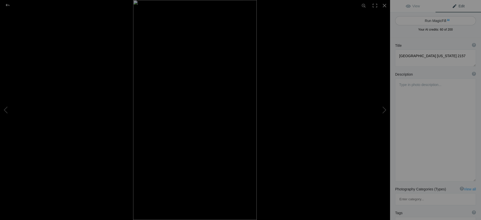
click at [436, 19] on button "Run MagicFill AI" at bounding box center [435, 20] width 81 height 9
type textarea "Wailua Falls: Majestic Waterfall in Maui, Hawaii"
type textarea "Discover the breathtaking beauty of Wailua Falls, a stunning waterfall nestled …"
type textarea "wailua-falls-maui-hawaii.jpg"
type textarea "Wailua Falls cascading down rocky cliffs surrounded by lush greenery in Maui, H…"
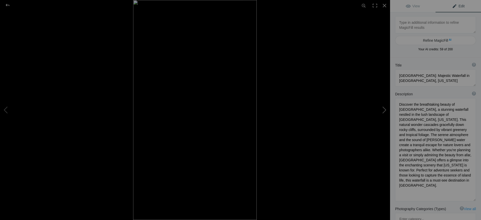
click at [384, 110] on button at bounding box center [371, 109] width 38 height 79
type textarea "Winter Wonderland at Niagara Falls - Captivating 1875 Scene"
type textarea "Discover the breathtaking beauty of Niagara Falls in winter, as captured in thi…"
type textarea "niagara-falls-winter-1875.jpg"
type textarea "A winter scene of Niagara Falls in 1875, showcasing powerful cascades surrounde…"
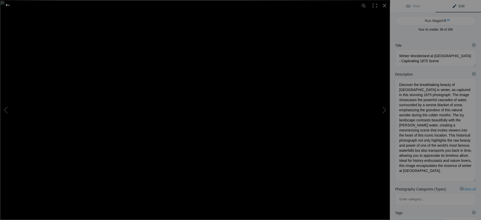
click at [8, 5] on div at bounding box center [7, 5] width 18 height 10
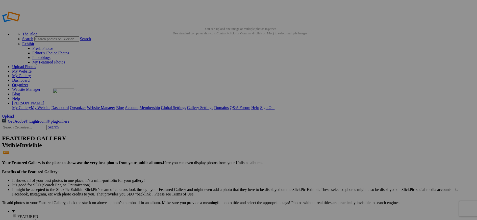
drag, startPoint x: 323, startPoint y: 138, endPoint x: 126, endPoint y: 125, distance: 197.7
drag, startPoint x: 362, startPoint y: 144, endPoint x: 213, endPoint y: 127, distance: 149.8
click at [32, 69] on link "My Website" at bounding box center [21, 71] width 19 height 4
drag, startPoint x: 266, startPoint y: 138, endPoint x: 215, endPoint y: 131, distance: 50.8
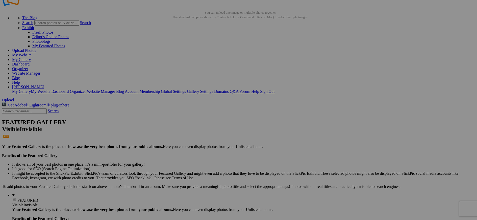
scroll to position [25, 0]
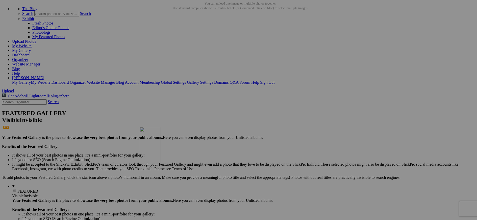
drag, startPoint x: 192, startPoint y: 64, endPoint x: 212, endPoint y: 171, distance: 108.5
drag, startPoint x: 232, startPoint y: 121, endPoint x: 208, endPoint y: 178, distance: 61.9
drag, startPoint x: 227, startPoint y: 132, endPoint x: 182, endPoint y: 172, distance: 60.2
drag, startPoint x: 147, startPoint y: 58, endPoint x: 173, endPoint y: 173, distance: 118.0
drag, startPoint x: 190, startPoint y: 58, endPoint x: 172, endPoint y: 175, distance: 118.1
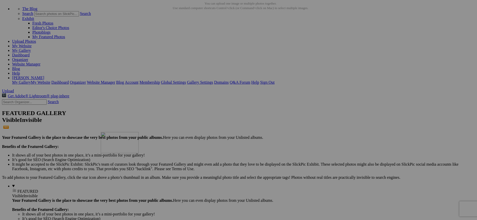
drag, startPoint x: 142, startPoint y: 59, endPoint x: 174, endPoint y: 176, distance: 121.4
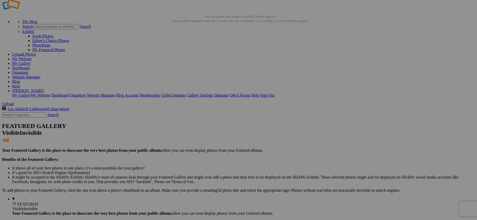
scroll to position [0, 0]
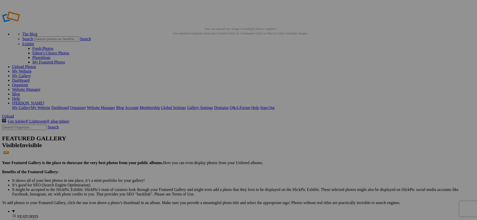
click at [32, 69] on link "My Website" at bounding box center [21, 71] width 19 height 4
drag, startPoint x: 190, startPoint y: 196, endPoint x: 80, endPoint y: 192, distance: 110.4
click at [32, 69] on link "My Website" at bounding box center [21, 71] width 19 height 4
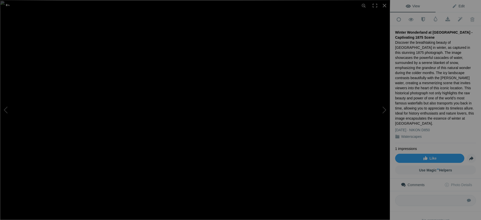
click at [457, 5] on span "Edit" at bounding box center [458, 6] width 13 height 4
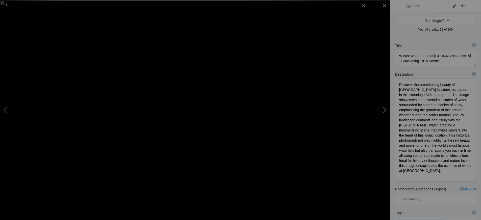
click at [383, 110] on button at bounding box center [371, 109] width 38 height 79
type textarea "Seljalandsfoss Waterfall in [GEOGRAPHIC_DATA]: A Majestic View"
type textarea "Experience the breathtaking beauty of [GEOGRAPHIC_DATA], one of Iceland's most …"
type textarea "seljalandsfoss-waterfall-[GEOGRAPHIC_DATA]jpg"
type textarea "Seljalandsfoss waterfall in [GEOGRAPHIC_DATA], showcasing cascading water over …"
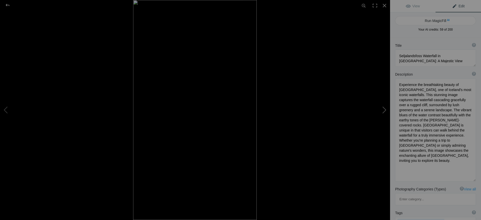
click at [384, 111] on button at bounding box center [371, 109] width 38 height 79
type textarea "[GEOGRAPHIC_DATA]: A Serene Waterfall in [GEOGRAPHIC_DATA]"
type textarea "Discover the tranquil beauty of [GEOGRAPHIC_DATA] in [GEOGRAPHIC_DATA], where c…"
type textarea "hoggs-falls-[GEOGRAPHIC_DATA]-waterfall.jpg"
type textarea "A serene view of [GEOGRAPHIC_DATA] in [GEOGRAPHIC_DATA], showcasing cascading w…"
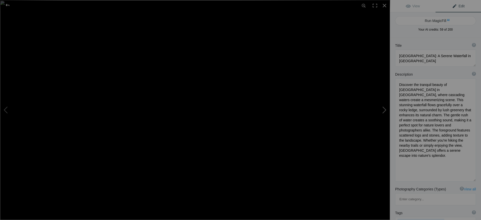
click at [384, 109] on button at bounding box center [371, 109] width 38 height 79
type textarea "Breathtaking View of Kvernufoss Waterfall from Behind the [GEOGRAPHIC_DATA] in …"
type textarea "Discover the captivating beauty of Kvernufoss Waterfall, showcased from a uniqu…"
type textarea "kvernufoss-waterfall-behind-cascade-[GEOGRAPHIC_DATA]jpg"
type textarea "View of Kvernufoss Waterfall from behind the cascade, showcasing lush greenery …"
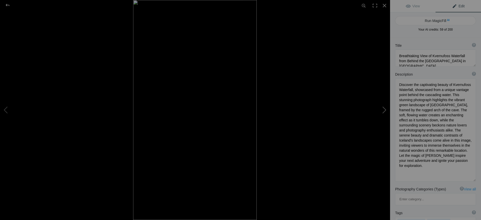
click at [383, 110] on button at bounding box center [371, 109] width 38 height 79
type textarea "Stunning Gullfoss Waterfall in [GEOGRAPHIC_DATA] at [GEOGRAPHIC_DATA]"
type textarea "Discover the breathtaking allure of Gullfoss, one of Iceland's most celebrated …"
type textarea "gullfoss-waterfall-[GEOGRAPHIC_DATA]-sunset.jpg"
type textarea "A panoramic view of Gullfoss Waterfall in [GEOGRAPHIC_DATA] at sunset, showcasi…"
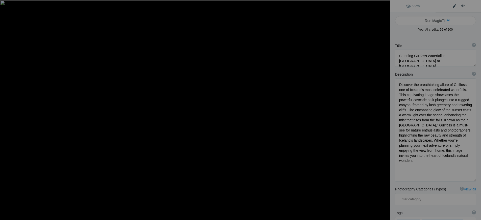
click at [383, 110] on button at bounding box center [371, 109] width 38 height 79
type textarea "Hanawi Falls: A Serene Waterfall in [GEOGRAPHIC_DATA], [US_STATE]"
type textarea "Discover the breathtaking beauty of [GEOGRAPHIC_DATA], a hidden gem nestled in …"
type textarea "hanawi-falls-[GEOGRAPHIC_DATA]-[US_STATE][GEOGRAPHIC_DATA]jpg"
type textarea "A picturesque view of [GEOGRAPHIC_DATA] in [GEOGRAPHIC_DATA], [US_STATE], showc…"
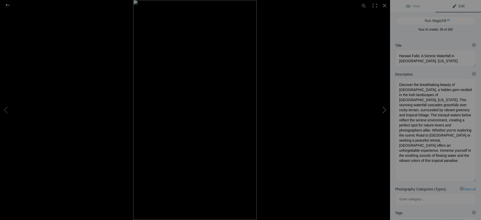
click at [384, 111] on button at bounding box center [371, 109] width 38 height 79
type textarea "[GEOGRAPHIC_DATA][PERSON_NAME] in [GEOGRAPHIC_DATA]: A Serene Waterfall Experie…"
type textarea "Discover the breathtaking beauty of [PERSON_NAME][GEOGRAPHIC_DATA] in [GEOGRAPH…"
type textarea "[PERSON_NAME]-falls-[GEOGRAPHIC_DATA]-waterfall.jpg"
type textarea "A stunning view of [PERSON_NAME][GEOGRAPHIC_DATA] in [GEOGRAPHIC_DATA], showcas…"
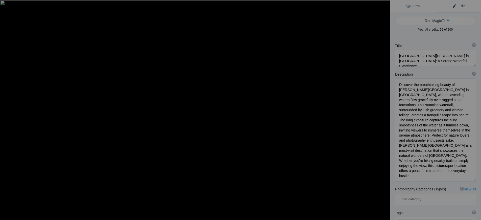
click at [384, 111] on button at bounding box center [371, 109] width 38 height 79
type textarea "Stunning [GEOGRAPHIC_DATA] in [GEOGRAPHIC_DATA]: A Natural Wonder"
type textarea "Experience the breathtaking beauty of [GEOGRAPHIC_DATA], located in [GEOGRAPHIC…"
type textarea "inglis-falls-[GEOGRAPHIC_DATA]jpg"
type textarea "A stunning view of [GEOGRAPHIC_DATA] in [GEOGRAPHIC_DATA], showcasing cascading…"
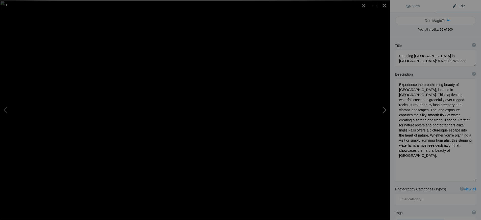
click at [383, 111] on button at bounding box center [371, 109] width 38 height 79
type textarea "Waikani Falls: A Hidden Gem in [GEOGRAPHIC_DATA], [US_STATE]"
type textarea "Discover the breathtaking beauty of [GEOGRAPHIC_DATA], nestled in the lush land…"
type textarea "waikani-falls-[GEOGRAPHIC_DATA]-[US_STATE][GEOGRAPHIC_DATA]jpg"
type textarea "A serene view of [GEOGRAPHIC_DATA] in [GEOGRAPHIC_DATA], [US_STATE], surrounded…"
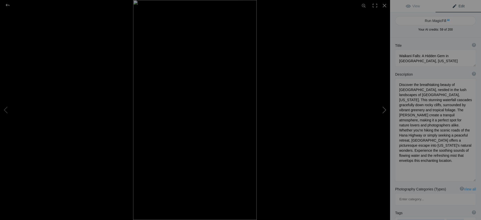
click at [383, 110] on button at bounding box center [371, 109] width 38 height 79
type textarea "Pua'a Ka'a Waterfall in [GEOGRAPHIC_DATA], [US_STATE]: A Serene Natural Escape"
type textarea "Discover the enchanting beauty of Pua'a Ka'a Waterfall, nestled in the lush lan…"
type textarea "[PERSON_NAME]-kaa-waterfall-[GEOGRAPHIC_DATA]-[US_STATE][GEOGRAPHIC_DATA]jpg"
type textarea "A picturesque view of Pua'a Ka'a Waterfall in [GEOGRAPHIC_DATA], [US_STATE], ca…"
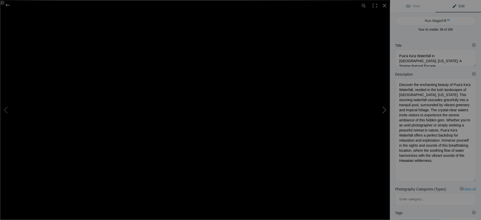
click at [384, 110] on button at bounding box center [371, 109] width 38 height 79
type textarea "[GEOGRAPHIC_DATA] in [GEOGRAPHIC_DATA]: A Serene Waterfall Experience"
type textarea "Discover the tranquil beauty of [GEOGRAPHIC_DATA] in [GEOGRAPHIC_DATA], where c…"
type textarea "potts-falls-ontario-waterfall.jpg"
type textarea "A serene view of Pott's Falls in Ontario, showcasing cascading water over dark …"
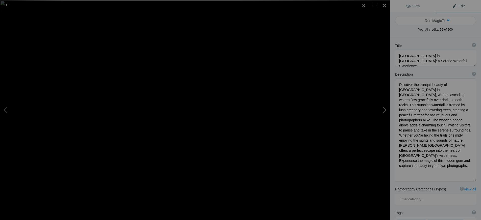
click at [383, 110] on button at bounding box center [371, 109] width 38 height 79
type textarea "Wailua Falls: Majestic Waterfall in Maui, Hawaii"
type textarea "Discover the breathtaking beauty of Wailua Falls, a stunning waterfall nestled …"
type textarea "wailua-falls-maui-hawaii.jpg"
type textarea "Wailua Falls cascading down rocky cliffs surrounded by lush greenery in Maui, H…"
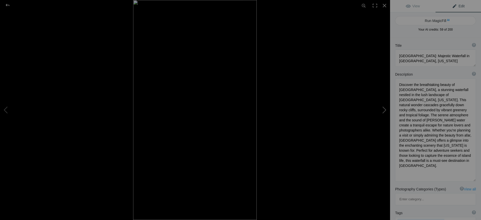
click at [382, 110] on button at bounding box center [371, 109] width 38 height 79
type textarea "Majestic Skogafoss Waterfall in Iceland with Rainbow"
type textarea "Experience the breathtaking beauty of Skogafoss, one of Iceland's most iconic w…"
type textarea "skogafoss-waterfall-iceland-rainbow.jpg"
type textarea "Skogafoss waterfall in Iceland with a rainbow, showcasing the powerful cascade …"
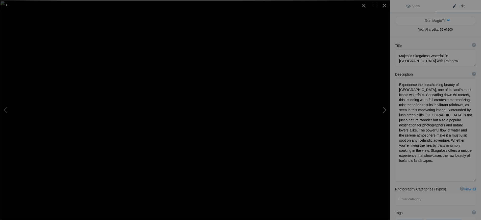
click at [383, 110] on button at bounding box center [371, 109] width 38 height 79
type textarea "Stjornarfoss Waterfall in [GEOGRAPHIC_DATA]: A Serene Natural Wonder"
type textarea "Discover the breathtaking beauty of Stjornarfoss Waterfall, nestled in the stun…"
type textarea "stjornarfoss-waterfall-iceland.jpg"
type textarea "A serene view of Stjornarfoss Waterfall in Iceland, showcasing its cascading wa…"
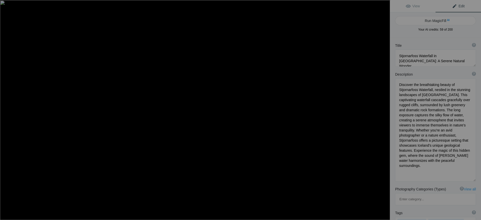
click at [383, 110] on button at bounding box center [371, 109] width 38 height 79
type textarea "Devil's Punchbowl Falls, Stoney Creek 0198"
type textarea "Devil_s_Punchbowl_Falls,_Stoney_Creek_0198.jpg"
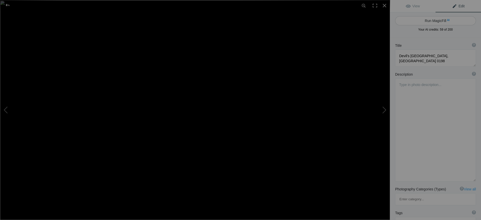
click at [435, 21] on button "Run MagicFill AI" at bounding box center [435, 20] width 81 height 9
type textarea "Stunning Devil's [GEOGRAPHIC_DATA] in [GEOGRAPHIC_DATA]"
type textarea "Experience the breathtaking beauty of Devil's [GEOGRAPHIC_DATA], a captivating …"
type textarea "devils-punchbowl-falls-[GEOGRAPHIC_DATA]jpg"
type textarea "A stunning view of Devil's [GEOGRAPHIC_DATA], showcasing a waterfall cascading …"
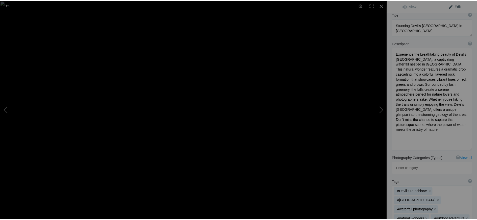
scroll to position [76, 0]
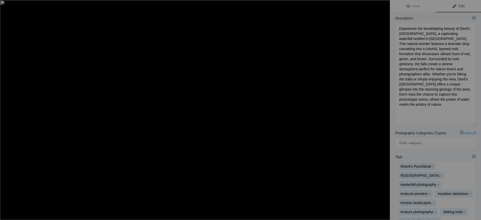
click at [383, 110] on button at bounding box center [371, 109] width 38 height 79
type textarea "[PERSON_NAME] a Sidu Iceland 6097"
type textarea "Foss_a_Sidu_Iceland_6097.jpg"
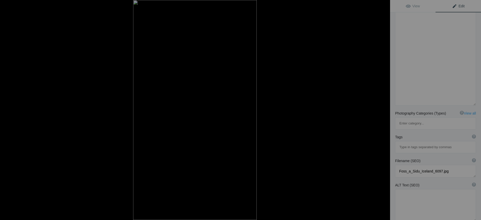
click at [457, 7] on span "Edit" at bounding box center [458, 6] width 13 height 4
click at [384, 111] on button at bounding box center [371, 109] width 38 height 79
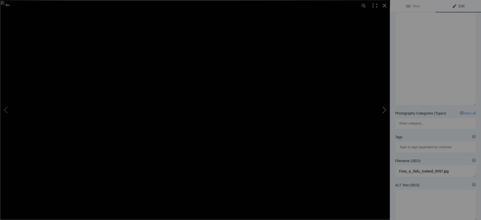
type textarea "Gullfoss, [GEOGRAPHIC_DATA] 7361"
type textarea "Gullfoss,_Iceland_7361.jpg"
click at [457, 7] on span "Edit" at bounding box center [458, 6] width 13 height 4
click at [5, 108] on button at bounding box center [19, 109] width 38 height 79
type textarea "[PERSON_NAME] a Sidu Iceland 6097"
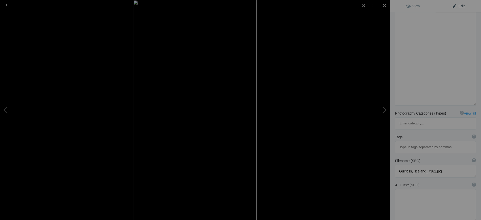
type textarea "Foss_a_Sidu_Iceland_6097.jpg"
click at [9, 6] on div at bounding box center [7, 5] width 18 height 10
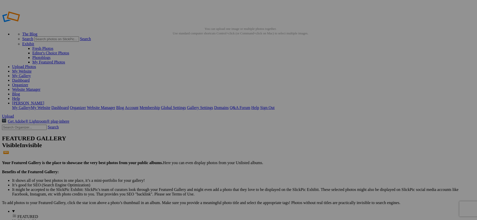
click at [28, 83] on link "Organizer" at bounding box center [20, 85] width 16 height 4
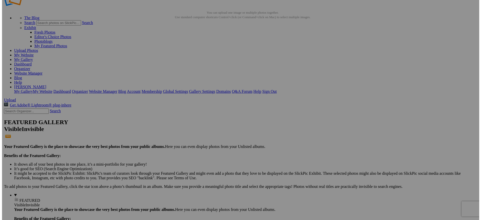
scroll to position [25, 0]
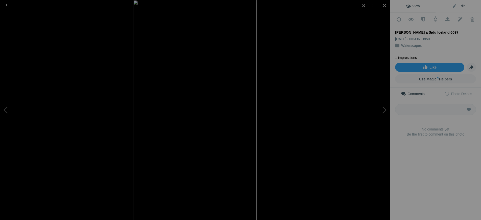
click at [458, 6] on span "Edit" at bounding box center [458, 6] width 13 height 4
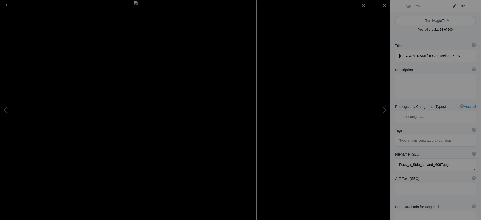
click at [433, 20] on button "Run MagicFill AI" at bounding box center [435, 20] width 81 height 9
type textarea "Seljalandsfoss Waterfall at [GEOGRAPHIC_DATA], [GEOGRAPHIC_DATA]"
type textarea "Experience the breathtaking beauty of [GEOGRAPHIC_DATA], one of Iceland's most …"
type textarea "seljalandsfoss-waterfall-sunset-[GEOGRAPHIC_DATA]jpg"
type textarea "[GEOGRAPHIC_DATA] waterfall in [GEOGRAPHIC_DATA] cascading down rocky cliffs du…"
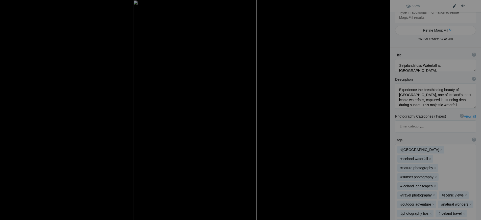
scroll to position [0, 0]
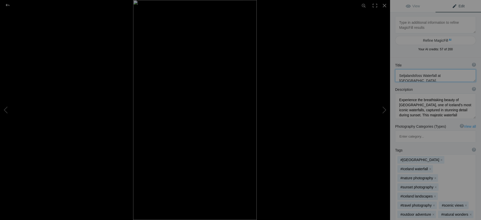
drag, startPoint x: 399, startPoint y: 75, endPoint x: 421, endPoint y: 76, distance: 22.2
click at [421, 76] on textarea at bounding box center [435, 75] width 81 height 13
type textarea "[PERSON_NAME] a Sidu Waterfall at [GEOGRAPHIC_DATA], [GEOGRAPHIC_DATA]"
drag, startPoint x: 399, startPoint y: 100, endPoint x: 459, endPoint y: 117, distance: 62.7
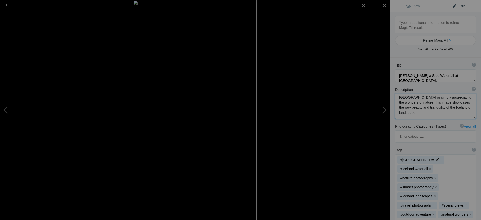
click at [459, 117] on textarea at bounding box center [435, 105] width 81 height 25
click at [440, 158] on button "x" at bounding box center [442, 160] width 4 height 4
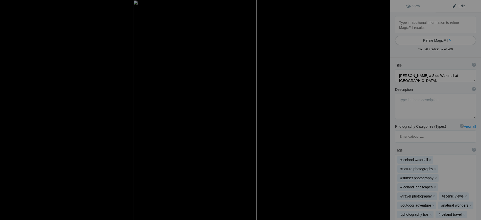
click at [438, 40] on button "Refine MagicFill AI" at bounding box center [435, 40] width 81 height 9
click at [455, 6] on span "Edit" at bounding box center [458, 6] width 13 height 4
click at [402, 101] on textarea at bounding box center [435, 105] width 81 height 25
click at [434, 38] on button "Refine MagicFill AI" at bounding box center [435, 40] width 81 height 9
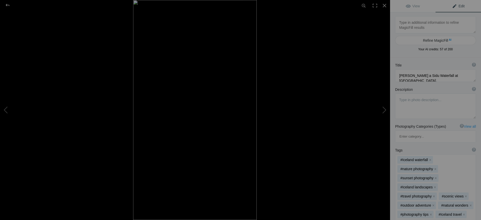
click at [460, 5] on span "Edit" at bounding box center [458, 6] width 13 height 4
drag, startPoint x: 398, startPoint y: 22, endPoint x: 412, endPoint y: 22, distance: 14.9
click at [412, 22] on textarea at bounding box center [435, 24] width 81 height 17
click at [434, 40] on button "Refine MagicFill AI" at bounding box center [435, 40] width 81 height 9
click at [435, 41] on button "Refine MagicFill AI" at bounding box center [435, 40] width 81 height 9
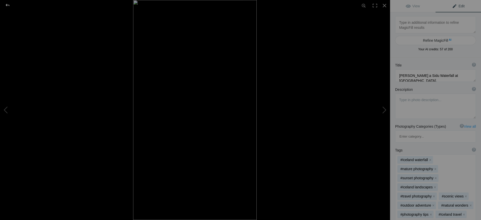
click at [7, 4] on div at bounding box center [7, 5] width 18 height 10
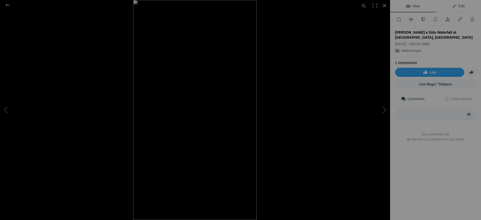
click at [457, 6] on span "Edit" at bounding box center [458, 6] width 13 height 4
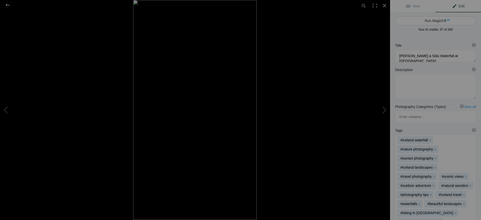
click at [435, 21] on button "Run MagicFill AI" at bounding box center [435, 20] width 81 height 9
type textarea "Stunning Foss a Sidu Waterfall at Sunset in Iceland"
type textarea "Experience the breathtaking beauty of Foss a Sidu Waterfall as it cascades dram…"
type textarea "foss-a-sidu-waterfall-sunset-iceland.jpg"
type textarea "A breathtaking view of Foss a Sidu Waterfall in Iceland, cascading down rocky c…"
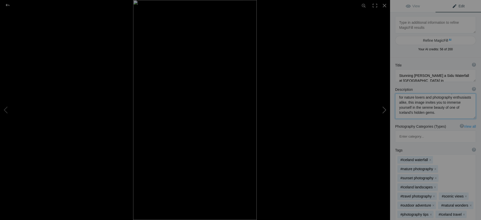
click at [383, 109] on button at bounding box center [371, 109] width 38 height 79
type textarea "Gullfoss, Iceland 7361"
type textarea "Gullfoss,_Iceland_7361.jpg"
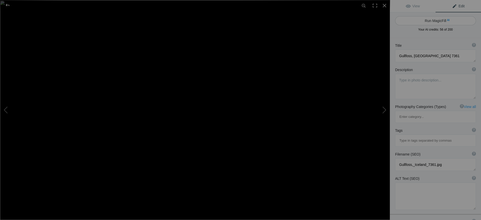
click at [437, 21] on button "Run MagicFill AI" at bounding box center [435, 20] width 81 height 9
type textarea "Majestic Gullfoss Waterfall in Iceland at Sunset"
type textarea "Experience the breathtaking beauty of Gullfoss, one of Iceland's most iconic wa…"
type textarea "gullfoss-waterfall-iceland-sunset.jpg"
type textarea "A panoramic view of Gullfoss waterfall in Iceland, showcasing cascading water a…"
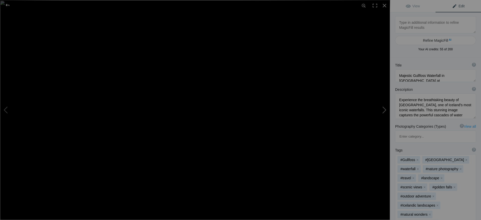
click at [383, 111] on button at bounding box center [371, 109] width 38 height 79
type textarea "Stunning Devil's Punchbowl Falls in Stoney Creek"
type textarea "Experience the breathtaking beauty of Devil's Punchbowl Falls, a captivating wa…"
type textarea "devils-punchbowl-falls-stoney-creek.jpg"
type textarea "A stunning view of Devil's Punchbowl Falls, showcasing a waterfall cascading in…"
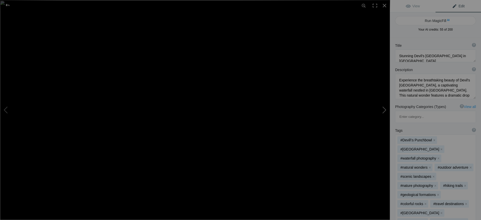
click at [383, 109] on button at bounding box center [371, 109] width 38 height 79
type textarea "Indian Falls Ontario 6676"
type textarea "Indian_Falls_Ontario_6676.jpg"
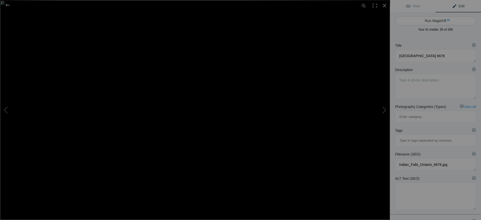
click at [435, 21] on button "Run MagicFill AI" at bounding box center [435, 20] width 81 height 9
type textarea "Indian Falls in Ontario: A Serene Waterfall Experience"
type textarea "Discover the breathtaking beauty of Indian Falls in Ontario, where cascading wa…"
type textarea "indian-falls-ontario-waterfall.jpg"
type textarea "A serene view of Indian Falls in Ontario, showcasing cascading waters over rock…"
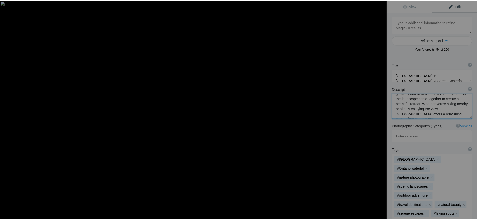
scroll to position [58, 0]
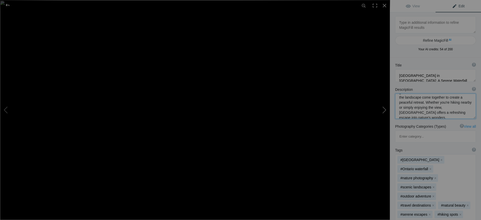
click at [383, 112] on button at bounding box center [371, 109] width 38 height 79
type textarea "Winter Wonderland at Niagara Falls - Captivating 1875 Scene"
type textarea "Discover the breathtaking beauty of Niagara Falls in winter, as captured in thi…"
type textarea "niagara-falls-winter-1875.jpg"
type textarea "A winter scene of Niagara Falls in 1875, showcasing powerful cascades surrounde…"
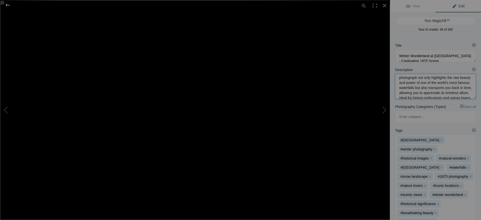
click at [8, 6] on div at bounding box center [7, 5] width 18 height 10
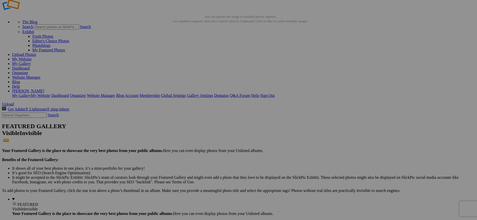
scroll to position [0, 0]
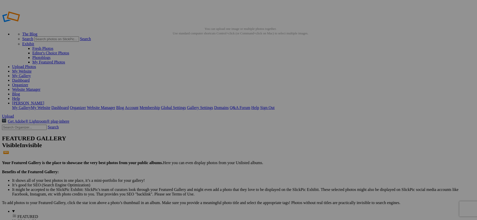
click at [28, 83] on link "Organizer" at bounding box center [20, 85] width 16 height 4
click at [32, 69] on link "My Website" at bounding box center [21, 71] width 19 height 4
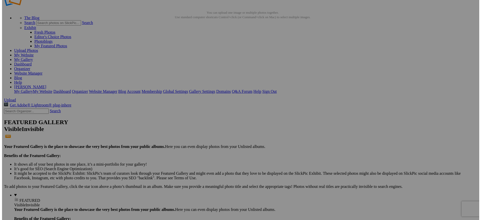
scroll to position [25, 0]
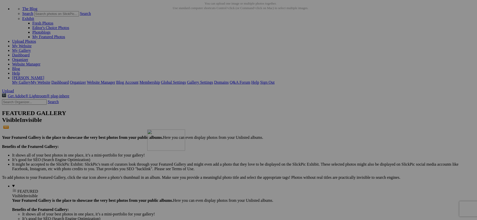
drag, startPoint x: 228, startPoint y: 62, endPoint x: 220, endPoint y: 173, distance: 111.1
drag, startPoint x: 175, startPoint y: 60, endPoint x: 165, endPoint y: 178, distance: 118.7
drag, startPoint x: 139, startPoint y: 55, endPoint x: 215, endPoint y: 176, distance: 142.4
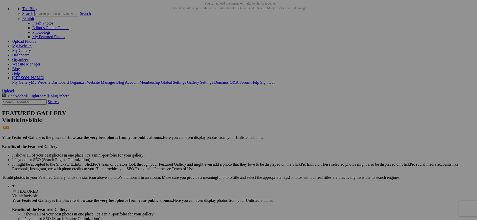
click at [205, 142] on span "Yes" at bounding box center [202, 143] width 6 height 4
drag, startPoint x: 107, startPoint y: 184, endPoint x: 392, endPoint y: 111, distance: 293.8
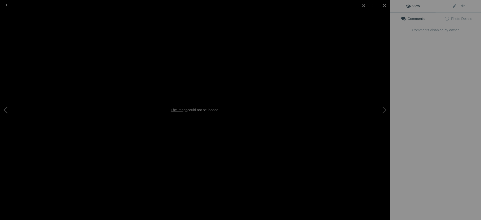
click at [7, 109] on button at bounding box center [19, 109] width 38 height 79
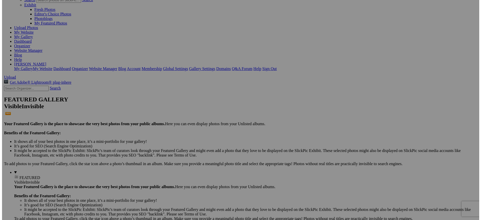
scroll to position [42, 0]
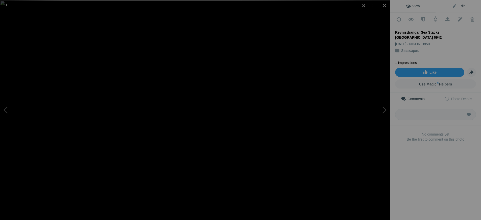
click at [457, 7] on span "Edit" at bounding box center [458, 6] width 13 height 4
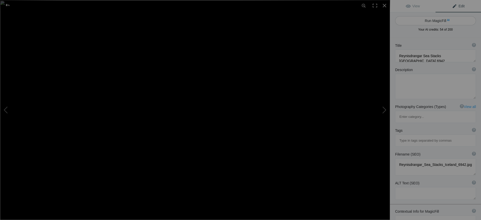
click at [435, 19] on button "Run MagicFill AI" at bounding box center [435, 20] width 81 height 9
type textarea "Breathtaking Reynisdrangar Sea Stacks at Sunset, Iceland"
type textarea "Experience the stunning beauty of the Reynisdrangar sea stacks, rising majestic…"
type textarea "reynisdrangar-sea-stacks-sunset-iceland.jpg"
type textarea "A stunning view of Reynisdrangar sea stacks at sunset, framed by a cave entranc…"
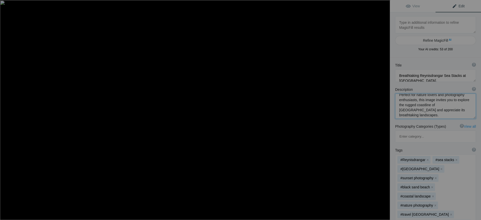
scroll to position [58, 0]
click at [383, 109] on button at bounding box center [371, 109] width 38 height 79
type textarea "The Dingle Halifax 0346"
type textarea "The_Dingle_Halifax_0346.jpg"
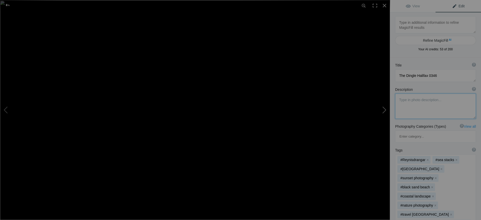
scroll to position [0, 0]
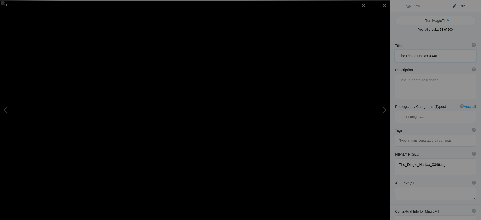
click at [417, 55] on textarea at bounding box center [435, 56] width 81 height 13
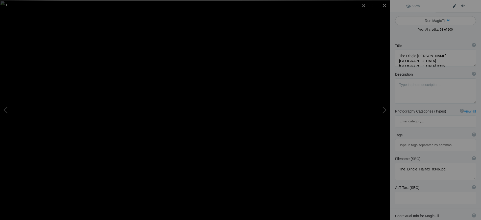
click at [435, 21] on button "Run MagicFill AI" at bounding box center [435, 20] width 81 height 9
type textarea "Stunning Sunset Over Dingle Sir Sandford Fleming Park in Halifax"
type textarea "Experience the breathtaking beauty of a sunset at Dingle Sir Sandford Fleming P…"
type textarea "dingle-sir-sandford-fleming-park-sunset-halifax.jpg"
type textarea "A stunning sunset over Dingle Sir Sandford Fleming Park in Halifax, featuring s…"
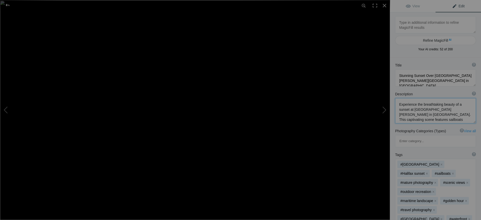
click at [409, 110] on textarea at bounding box center [435, 110] width 81 height 25
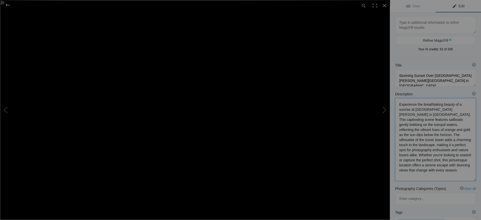
click at [415, 110] on textarea at bounding box center [435, 139] width 81 height 83
click at [430, 110] on textarea at bounding box center [435, 139] width 81 height 83
click at [450, 129] on textarea at bounding box center [435, 139] width 81 height 83
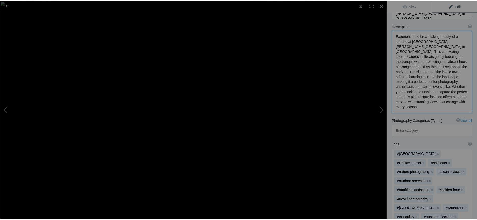
scroll to position [76, 0]
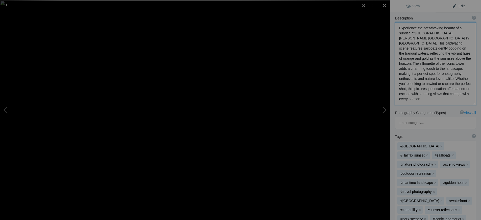
type textarea "Experience the breathtaking beauty of a sunrise at The Dingle, Sir Sandford Fle…"
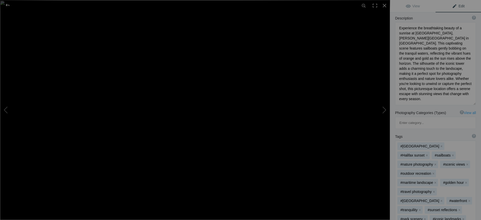
type input "#sunrise ph"
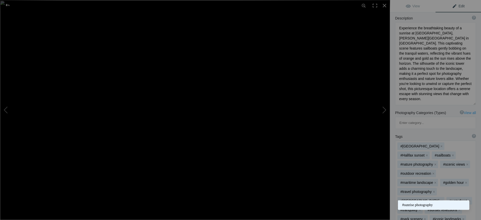
click at [427, 204] on span "#sunrise photography" at bounding box center [433, 204] width 63 height 5
click at [429, 153] on button "x" at bounding box center [427, 155] width 4 height 4
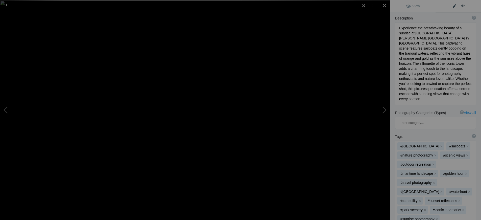
type input "@"
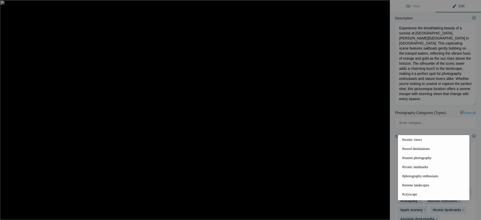
type input "#"
click at [383, 111] on button at bounding box center [371, 109] width 38 height 79
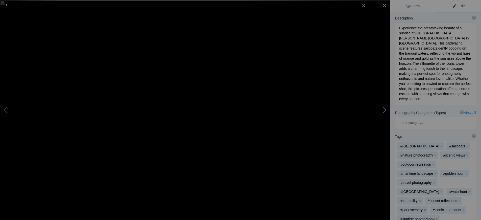
type textarea "Breathtaking Sunrise at Teacup Rock, Prince Edward Island"
type textarea "Witness the stunning sunrise at Teacup Rock, a remarkable natural landmark on t…"
type textarea "breathtaking-sunrise-teacup-rock-prince-edward-island.jpg"
type textarea "A stunning sunrise over Teacup Rock in Prince Edward Island, showcasing vibrant…"
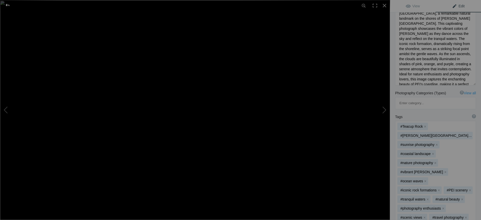
click at [8, 5] on div at bounding box center [7, 5] width 18 height 10
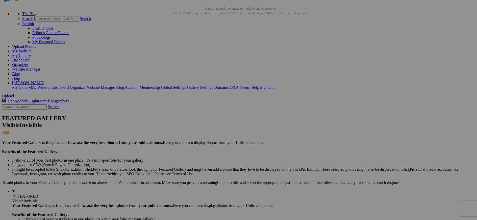
scroll to position [0, 0]
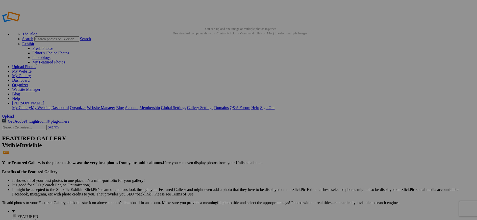
click at [32, 69] on link "My Website" at bounding box center [21, 71] width 19 height 4
click at [28, 83] on link "Organizer" at bounding box center [20, 85] width 16 height 4
click at [32, 69] on link "My Website" at bounding box center [21, 71] width 19 height 4
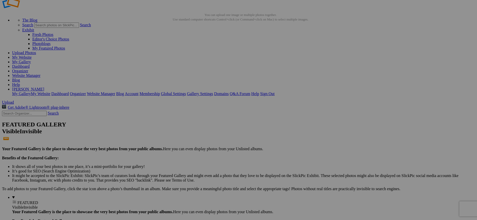
scroll to position [25, 0]
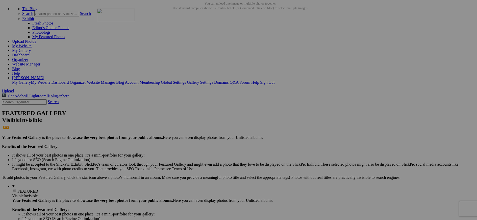
drag, startPoint x: 235, startPoint y: 60, endPoint x: 169, endPoint y: 53, distance: 65.9
